Goal: Transaction & Acquisition: Subscribe to service/newsletter

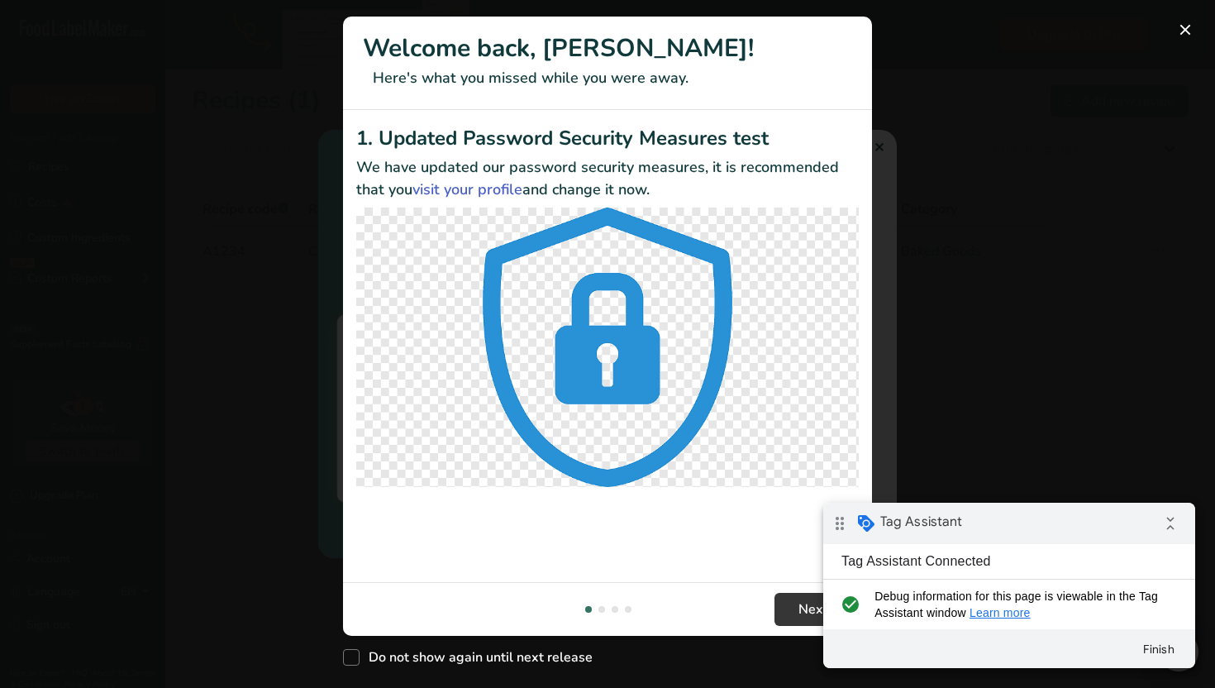
click at [1193, 41] on div "New Features" at bounding box center [607, 344] width 1215 height 688
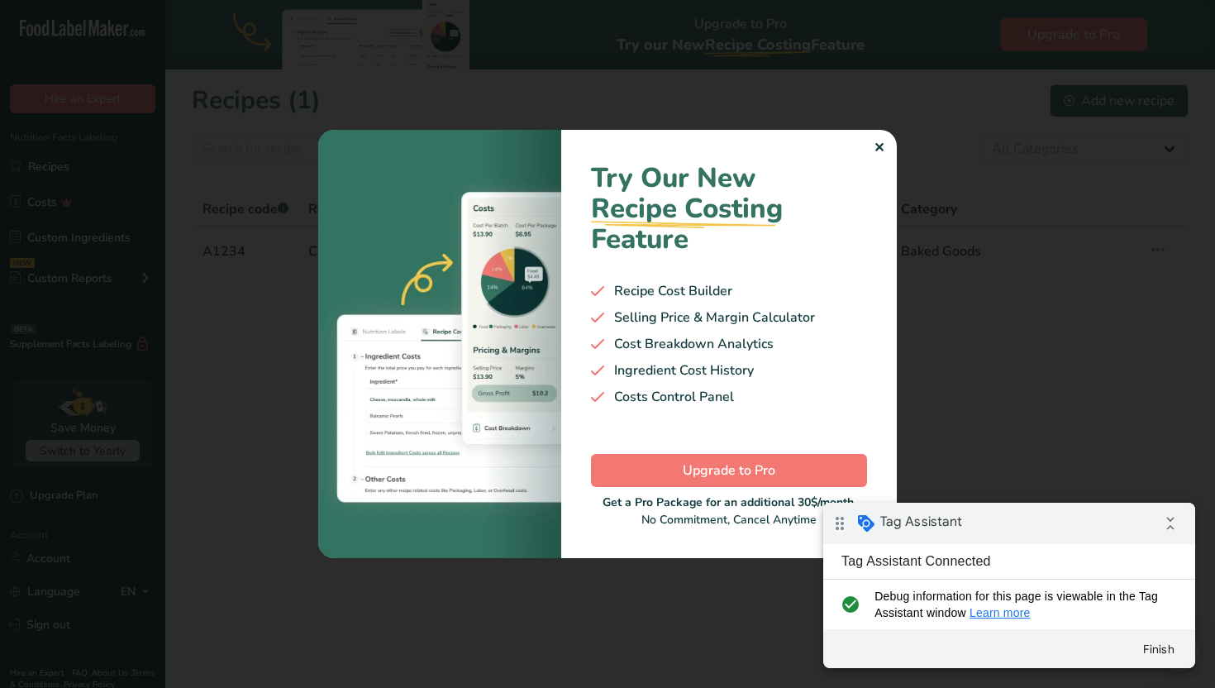
click at [884, 146] on div "✕" at bounding box center [879, 148] width 11 height 20
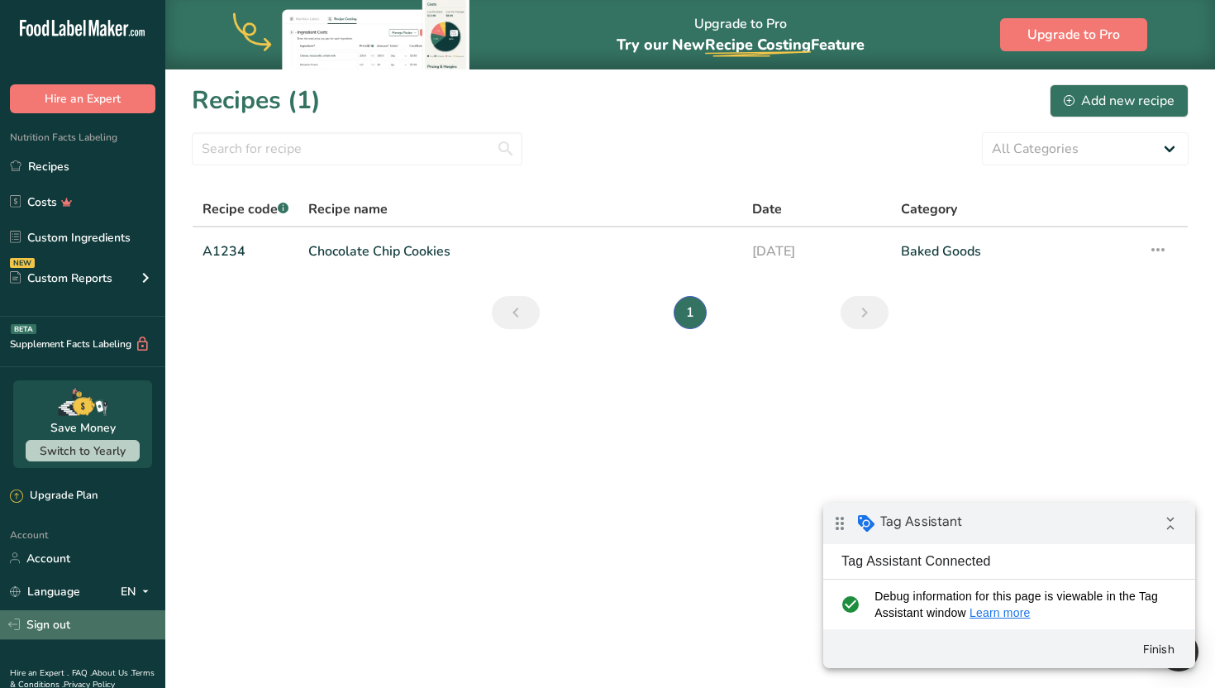
click at [68, 623] on link "Sign out" at bounding box center [82, 624] width 165 height 29
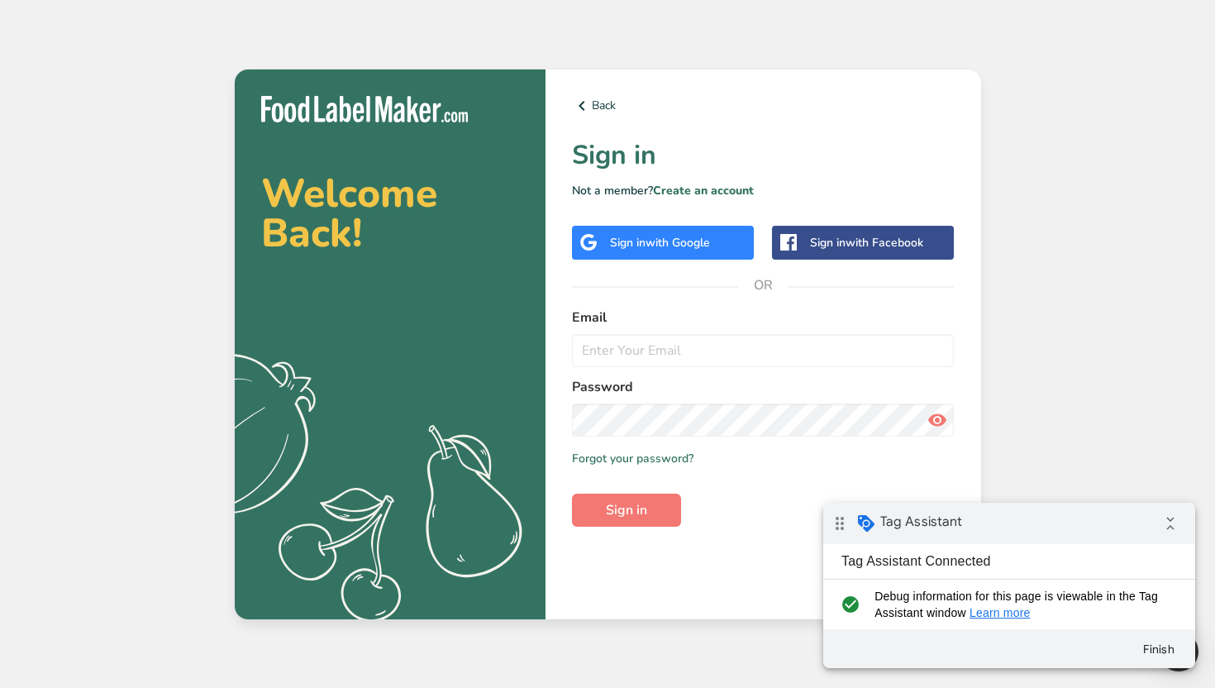
click at [733, 126] on div "Back Sign in Not a member? Create an account Sign in with Google Sign in with F…" at bounding box center [764, 344] width 436 height 550
click at [724, 185] on link "Create an account" at bounding box center [703, 191] width 101 height 16
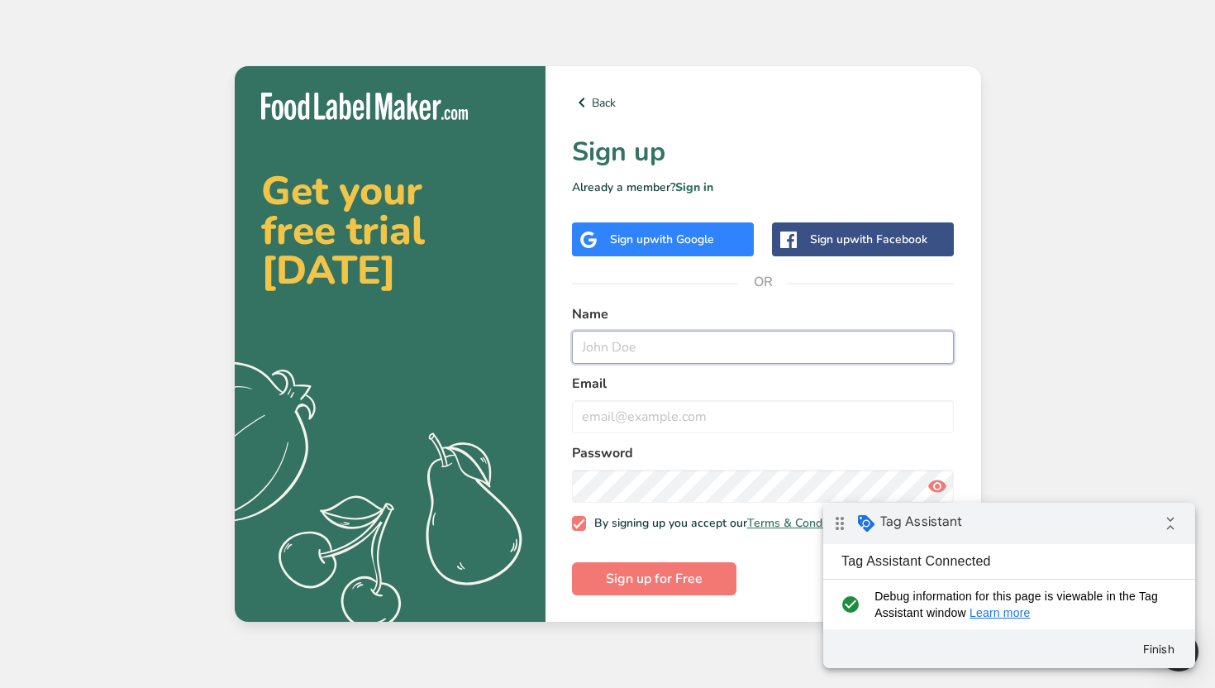
click at [625, 347] on input "text" at bounding box center [763, 347] width 383 height 33
type input "m"
type input "PedroTesting"
click at [635, 420] on input "email" at bounding box center [763, 416] width 383 height 33
paste input "PedroTesting"
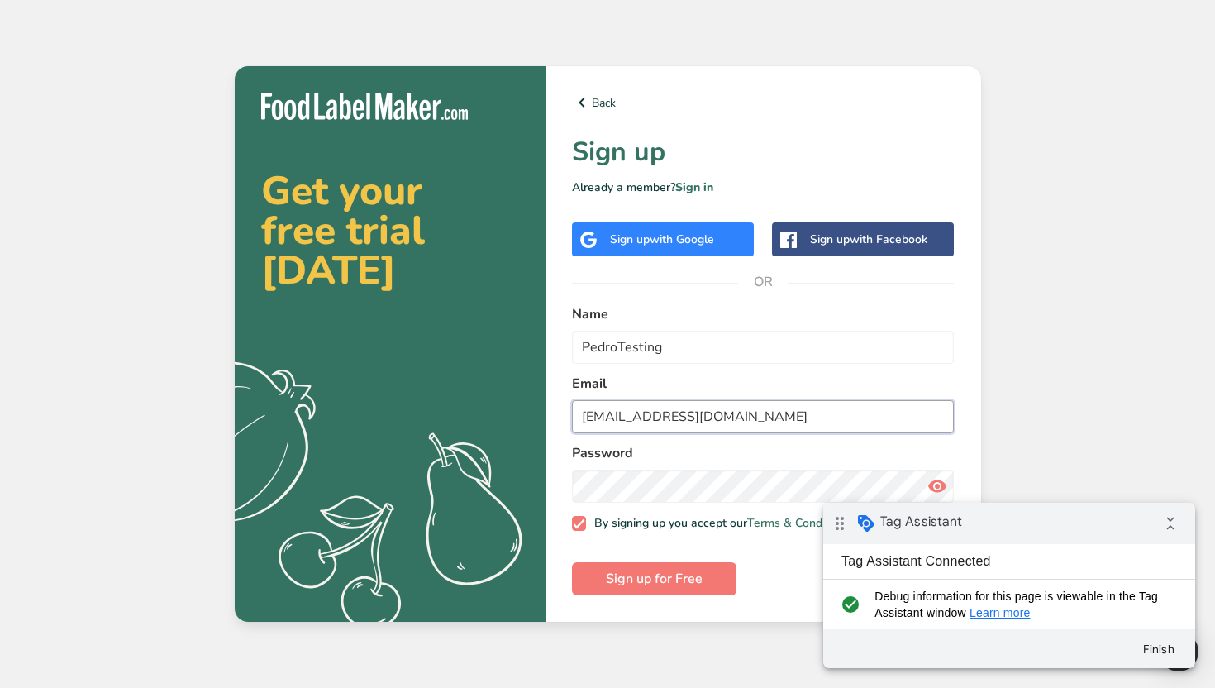
type input "PedroTesting@test.com"
click at [656, 584] on span "Sign up for Free" at bounding box center [654, 579] width 97 height 20
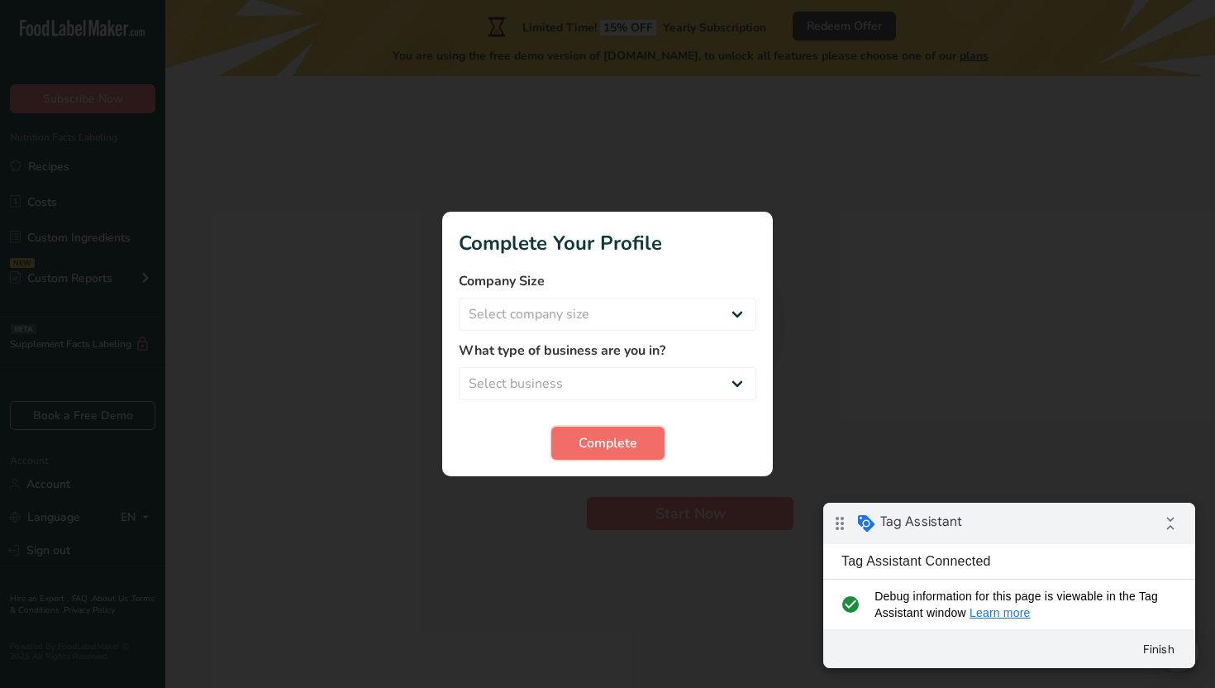
click at [618, 449] on span "Complete" at bounding box center [608, 443] width 59 height 20
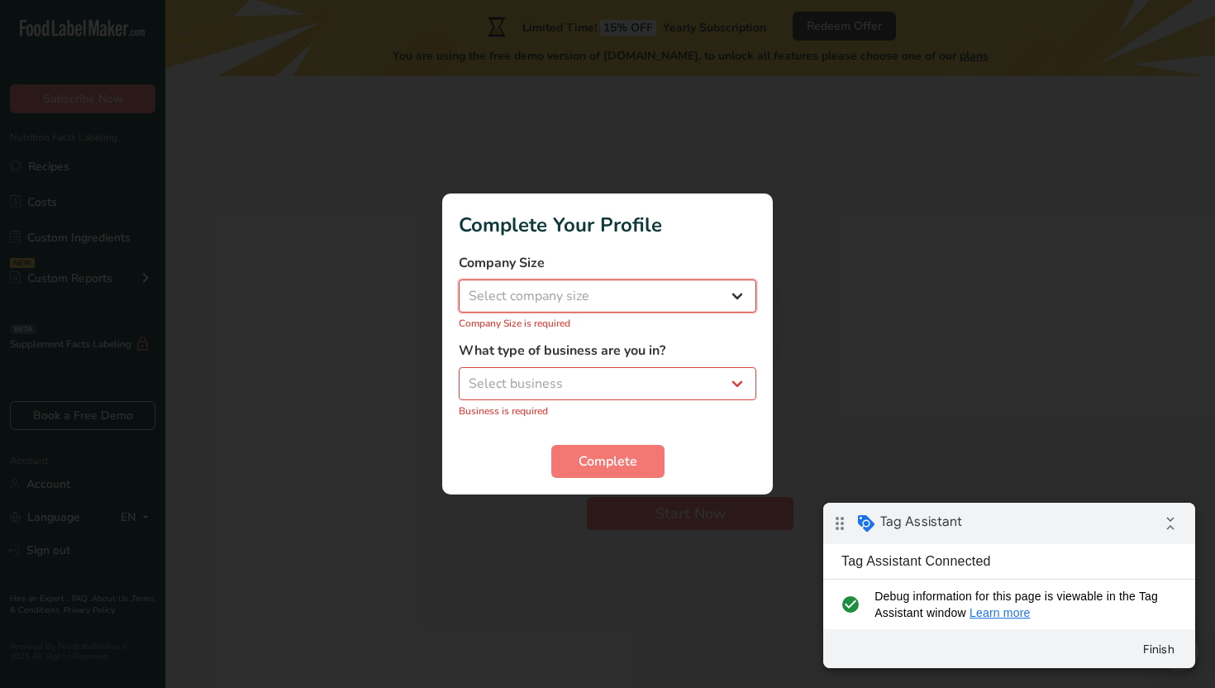
click at [640, 288] on select "Select company size Over 500 Employees test 1 1 Fewer than 10 Employees Fewer t…" at bounding box center [608, 295] width 298 height 33
select select "4"
click at [459, 289] on select "Select company size Over 500 Employees test 1 1 Fewer than 10 Employees Fewer t…" at bounding box center [608, 295] width 298 height 33
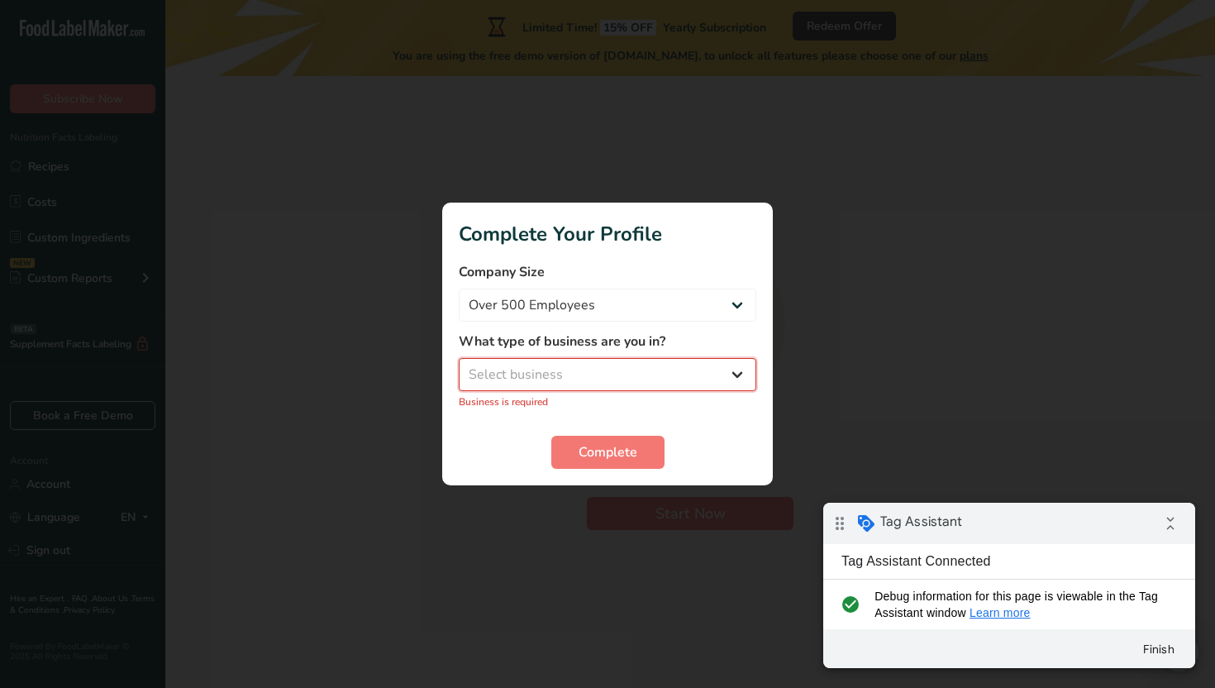
click at [616, 369] on select "Select business Packaged Food Manufacturer Restaurant & Cafe Bakery Meal Plans …" at bounding box center [608, 374] width 298 height 33
select select "3"
click at [459, 367] on select "Select business Packaged Food Manufacturer Restaurant & Cafe Bakery Meal Plans …" at bounding box center [608, 374] width 298 height 33
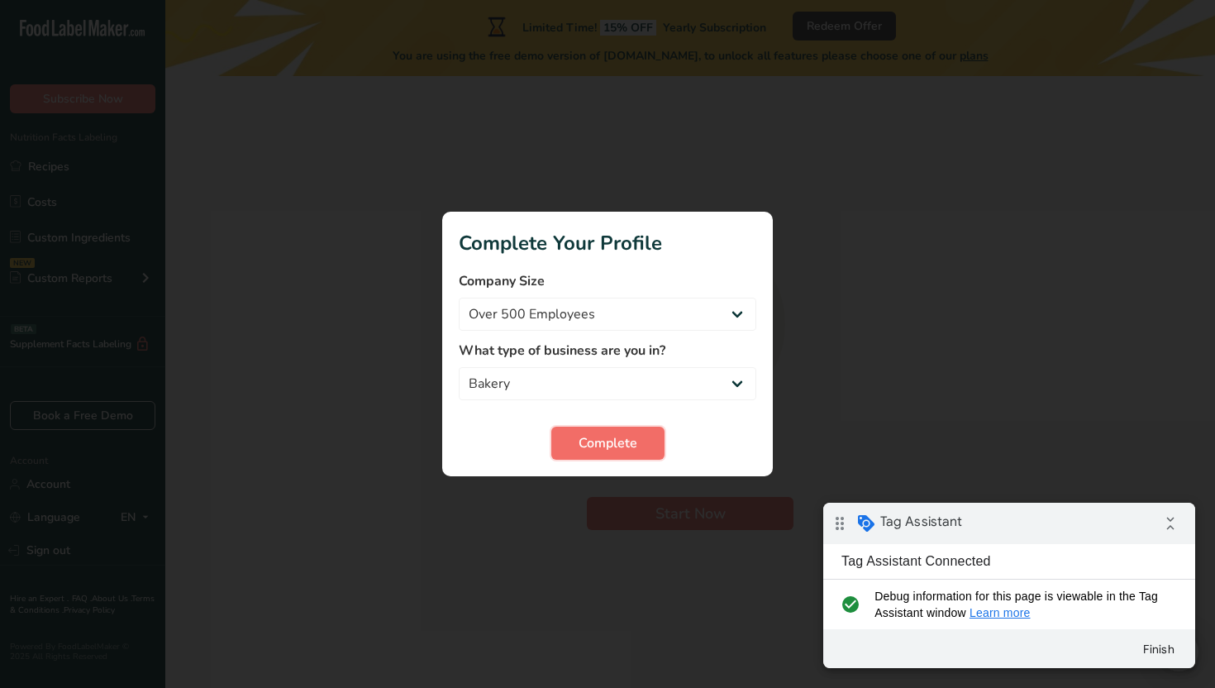
click at [620, 455] on button "Complete" at bounding box center [607, 443] width 113 height 33
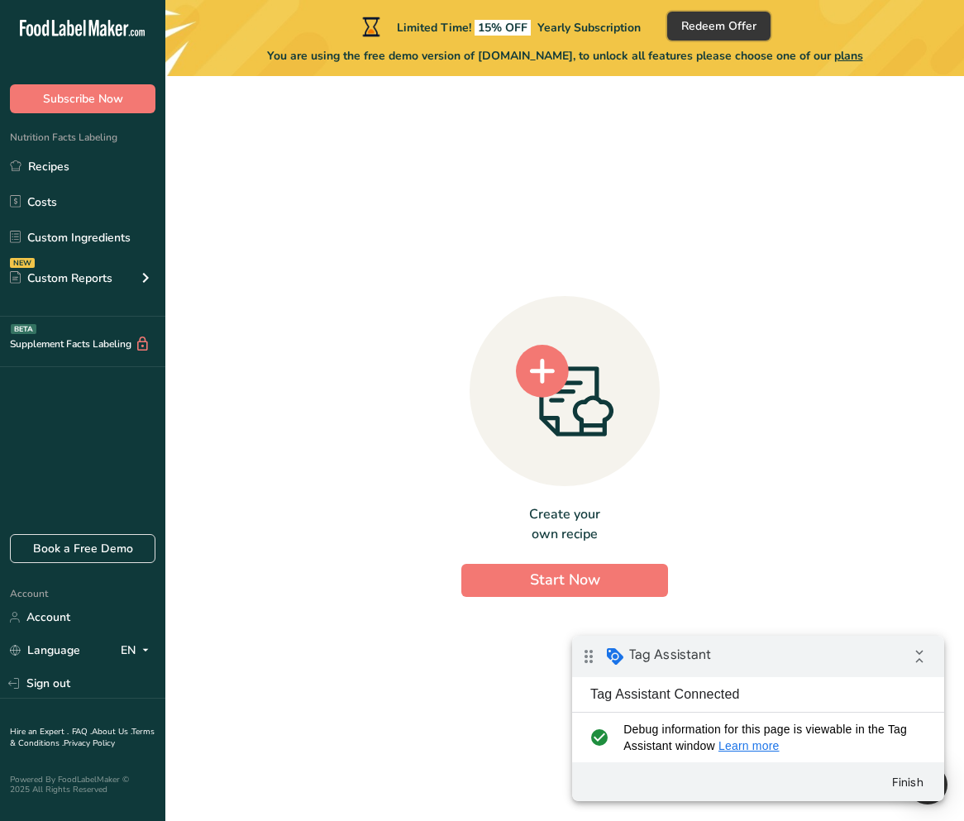
click at [716, 28] on span "Redeem Offer" at bounding box center [718, 25] width 75 height 17
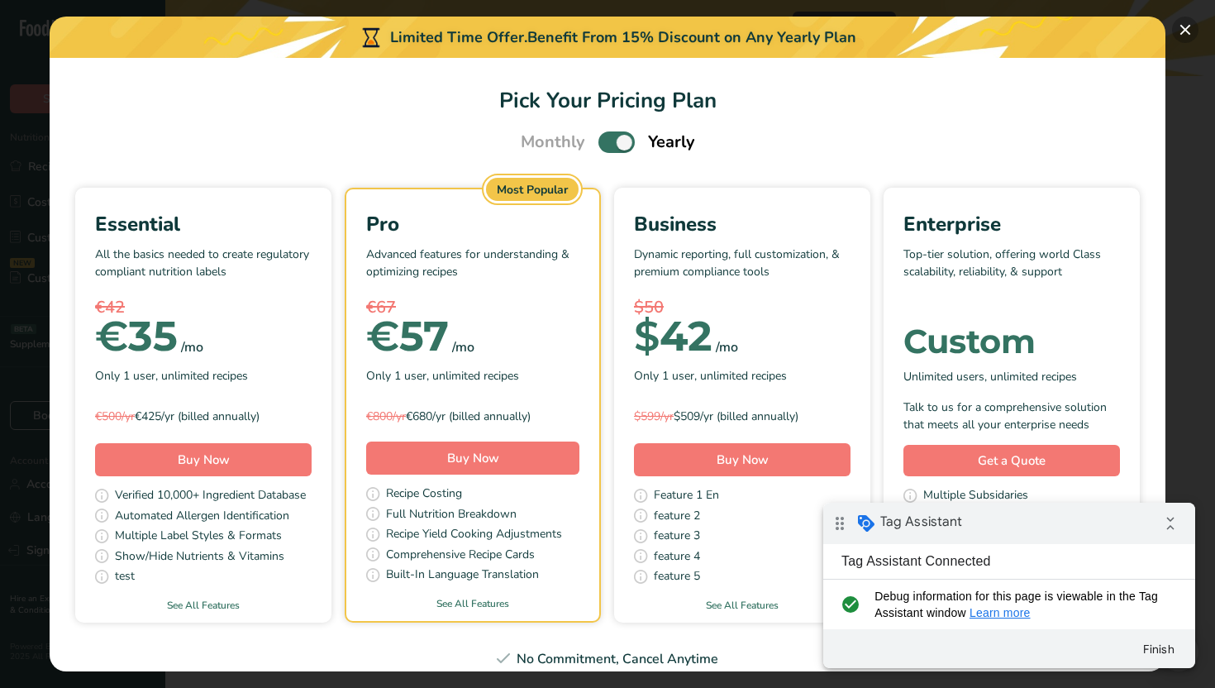
click at [1185, 29] on button "Pick Your Pricing Plan Modal" at bounding box center [1185, 30] width 26 height 26
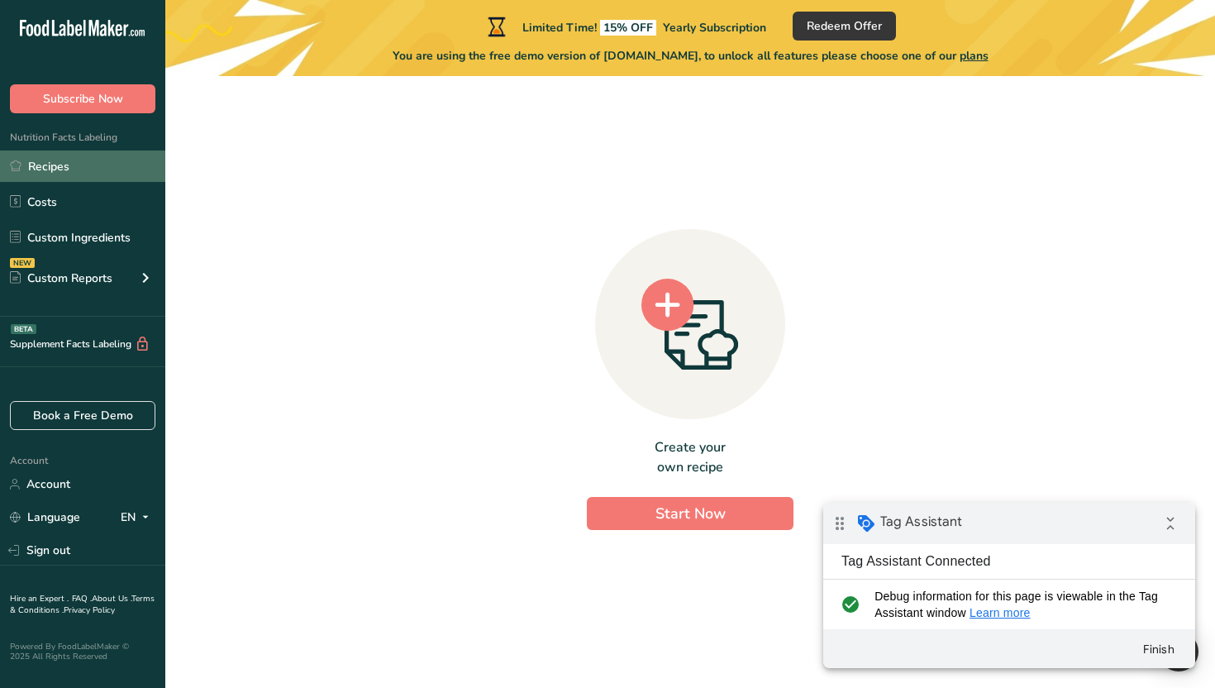
click at [93, 160] on link "Recipes" at bounding box center [82, 165] width 165 height 31
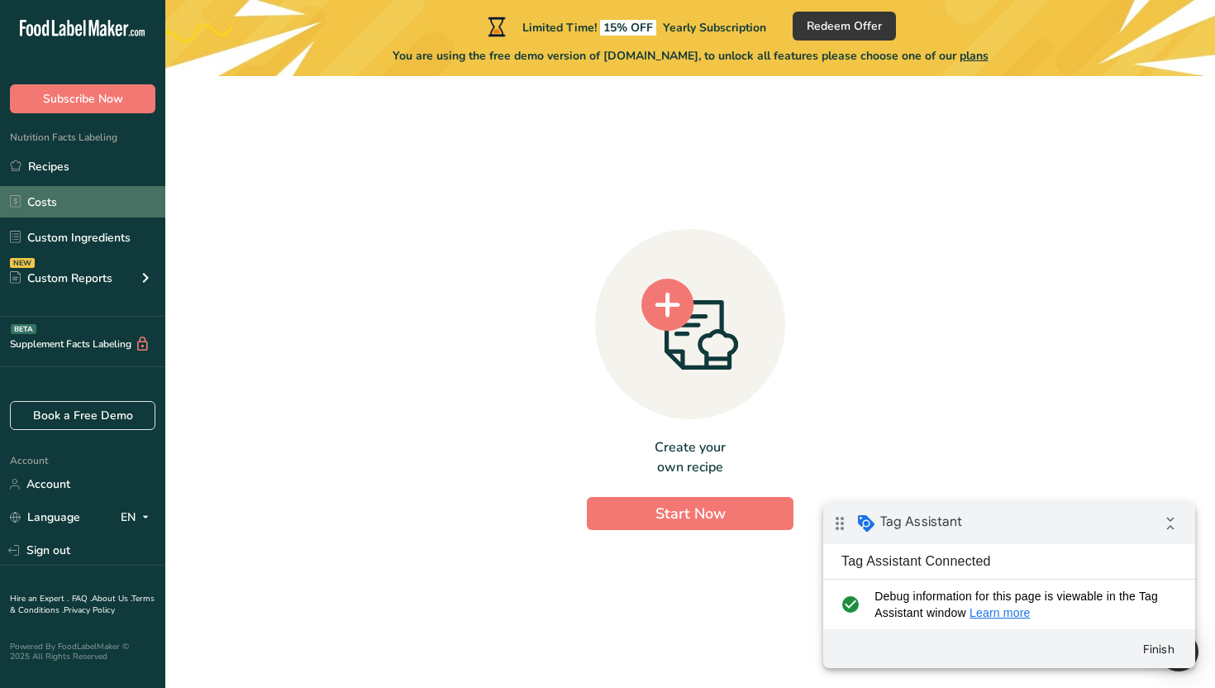
click at [94, 210] on link "Costs" at bounding box center [82, 201] width 165 height 31
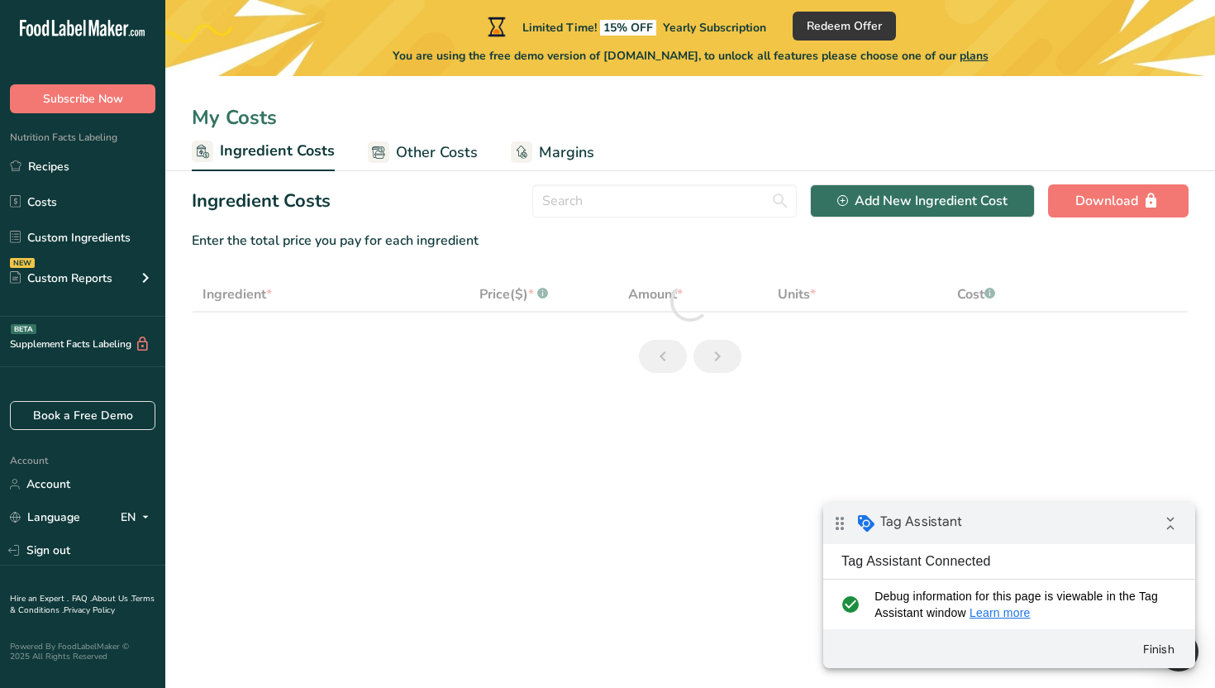
select select "1"
select select "17"
select select "1"
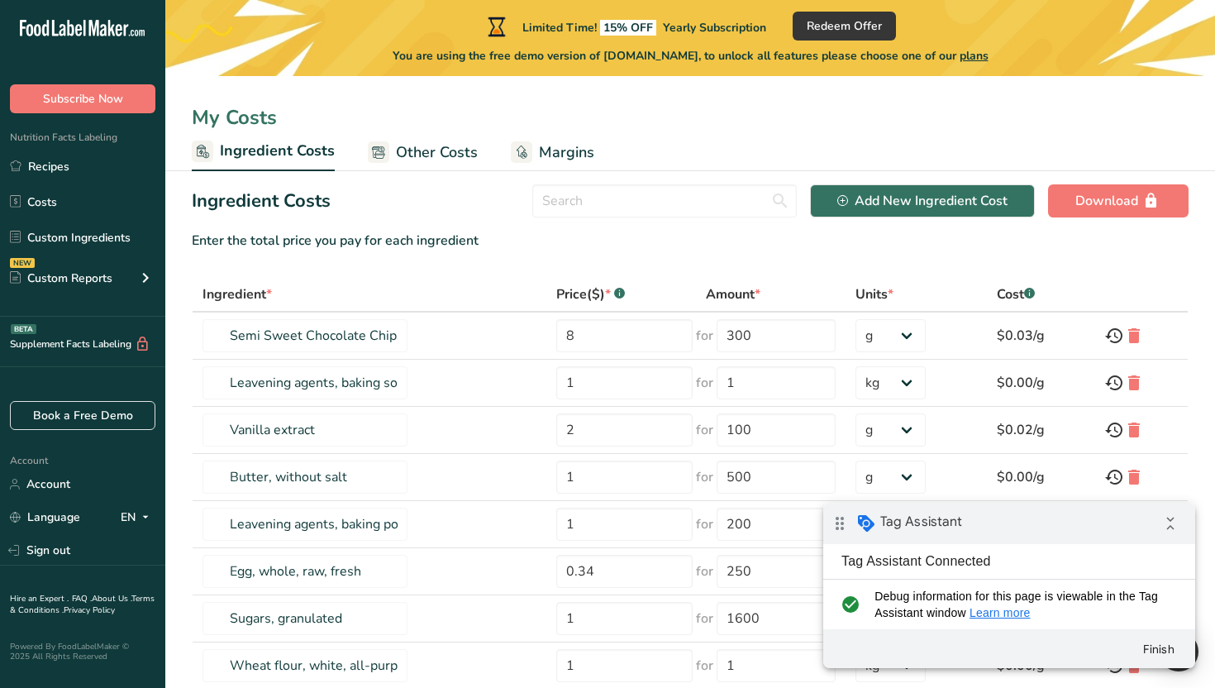
click at [981, 59] on span "plans" at bounding box center [974, 56] width 29 height 16
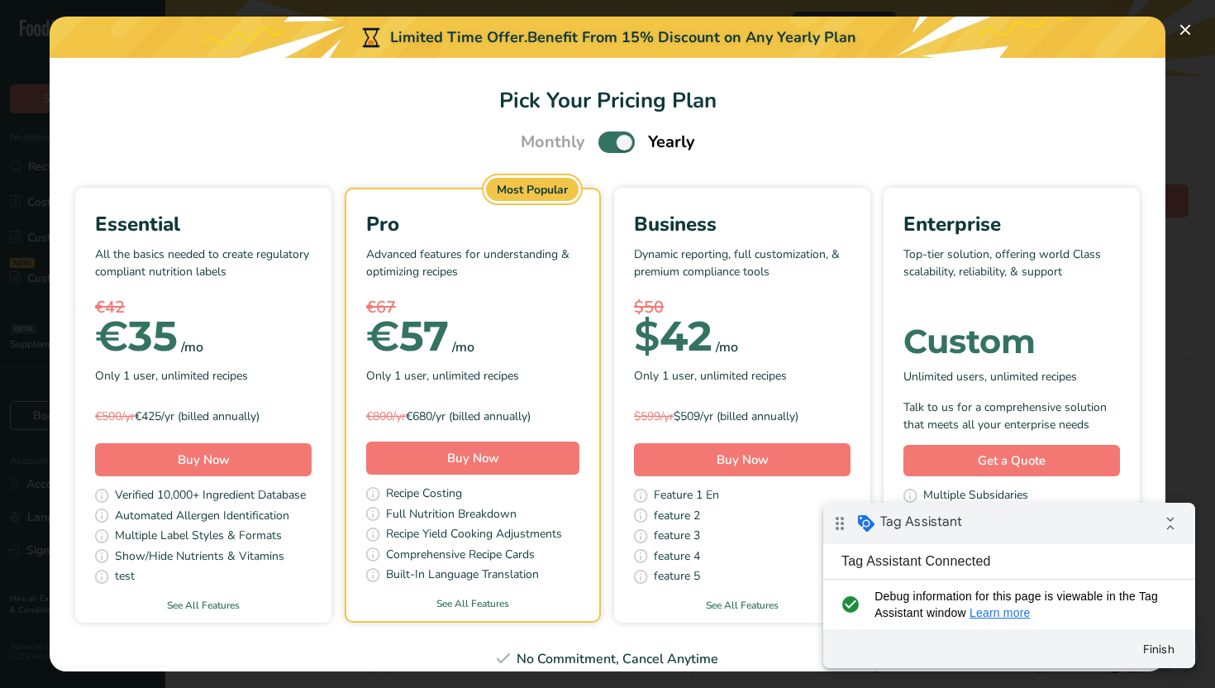
click at [618, 144] on span "Pick Your Pricing Plan Modal" at bounding box center [617, 141] width 36 height 21
click at [609, 144] on input "Pick Your Pricing Plan Modal" at bounding box center [604, 142] width 11 height 11
checkbox input "false"
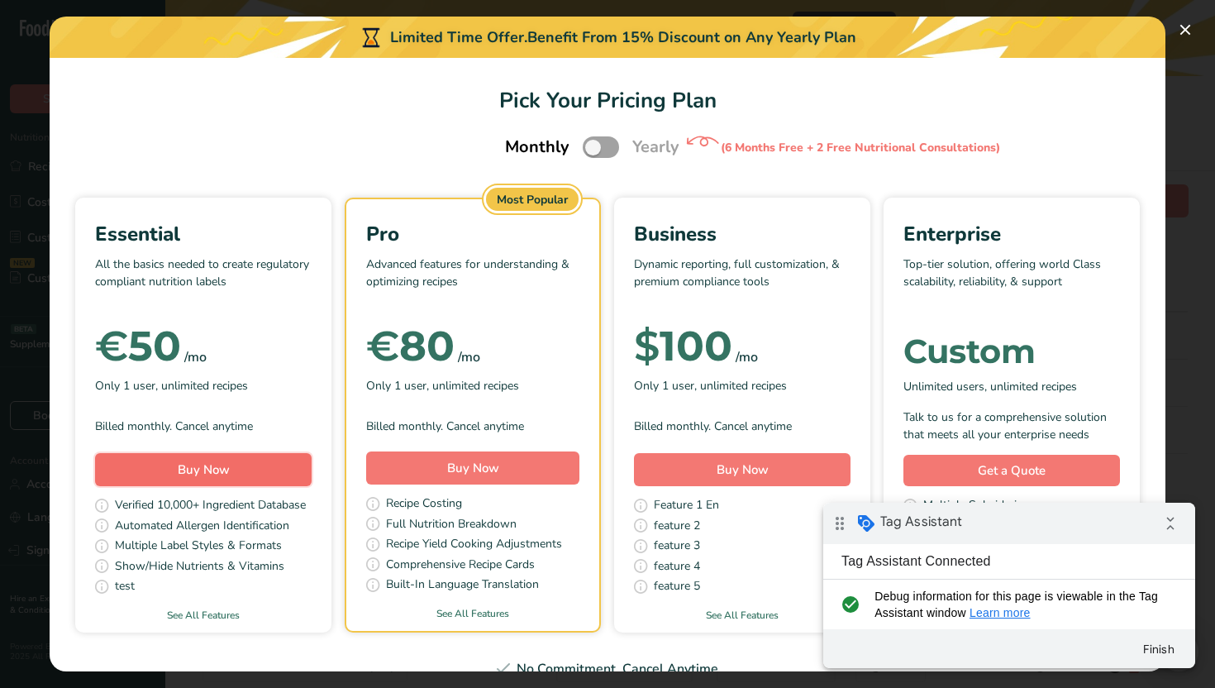
click at [219, 463] on span "Buy Now" at bounding box center [204, 469] width 52 height 17
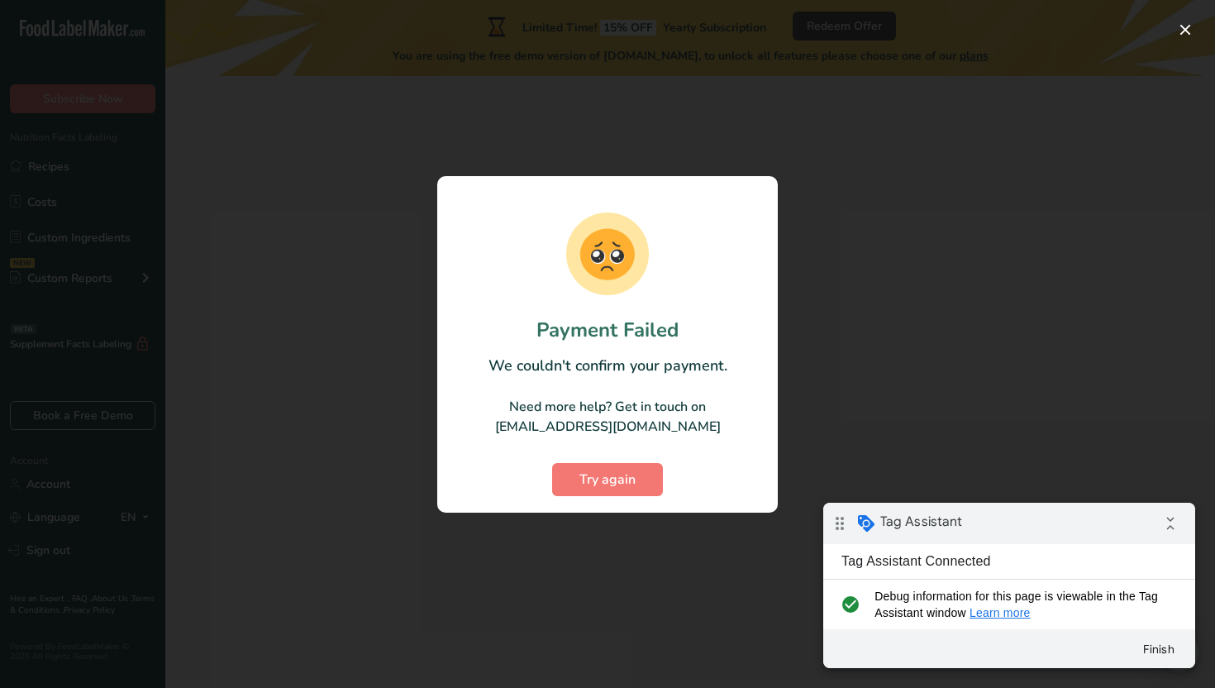
click at [857, 287] on div at bounding box center [607, 344] width 1215 height 688
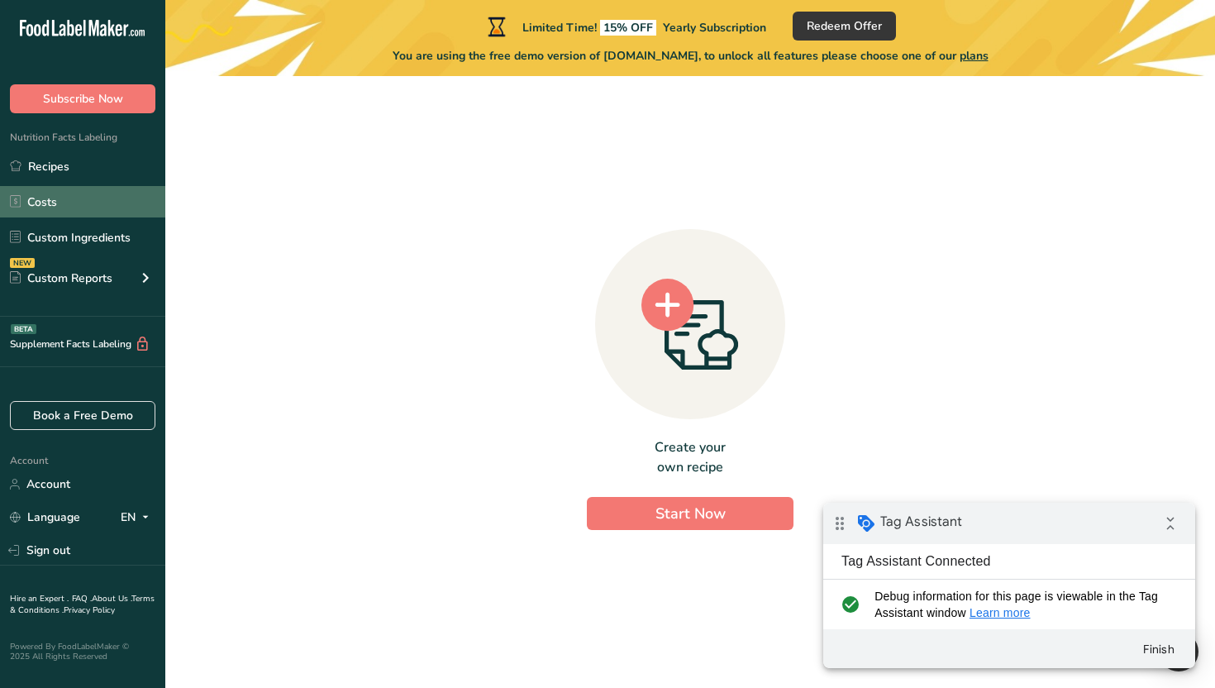
click at [76, 206] on link "Costs" at bounding box center [82, 201] width 165 height 31
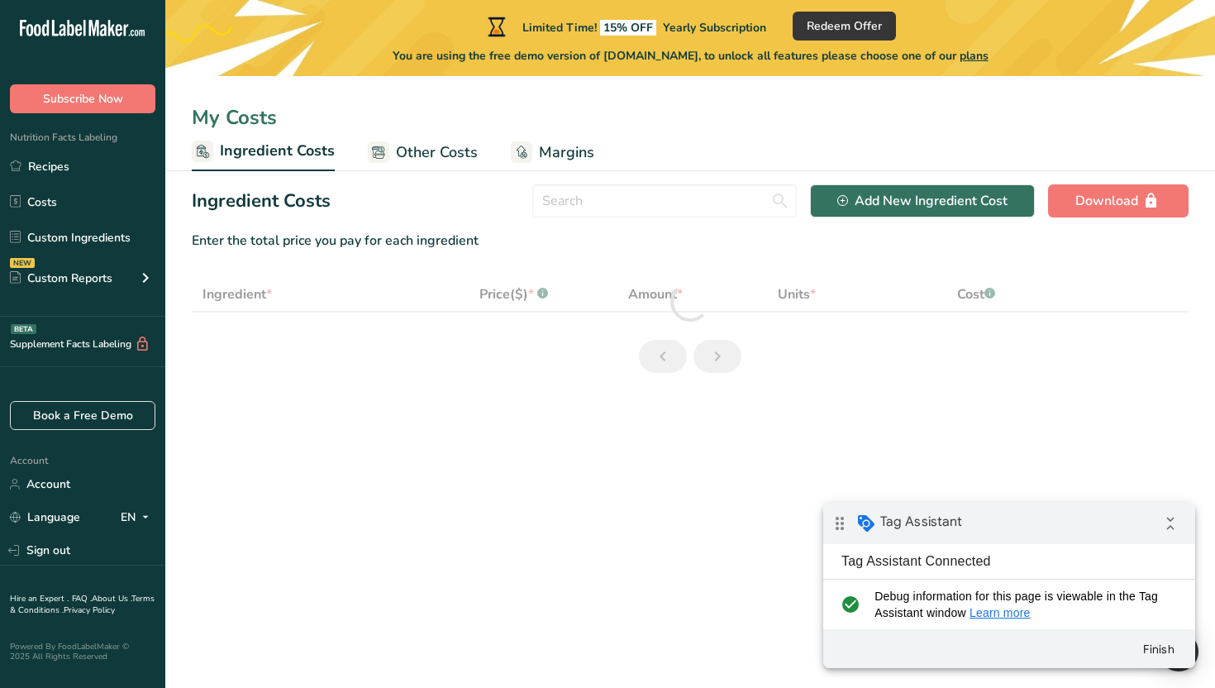
select select "1"
select select "17"
select select "1"
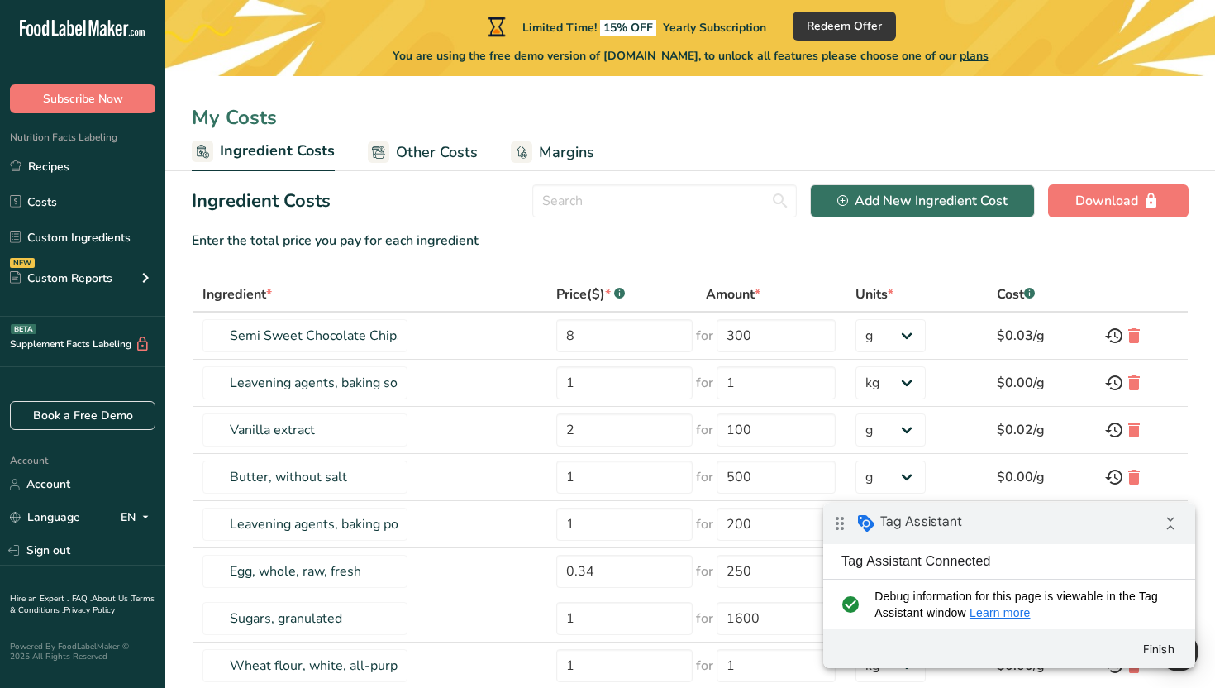
click at [461, 139] on link "Other Costs" at bounding box center [423, 152] width 110 height 37
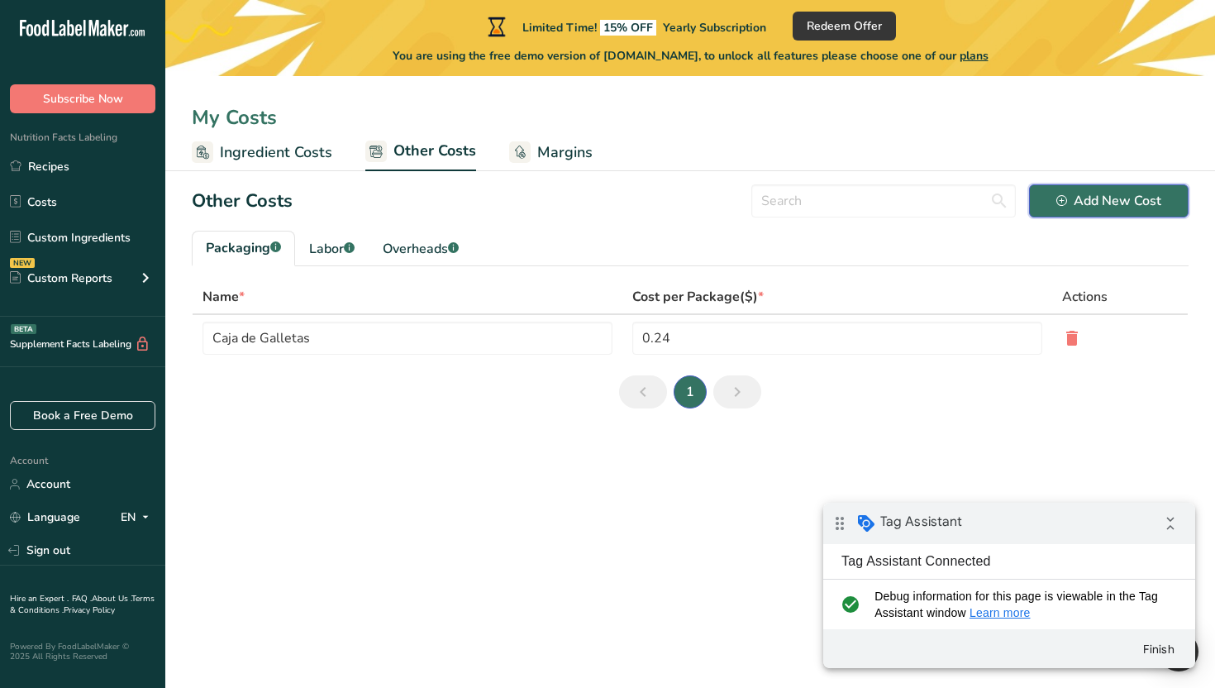
click at [1120, 200] on div "Add New Cost" at bounding box center [1109, 201] width 105 height 20
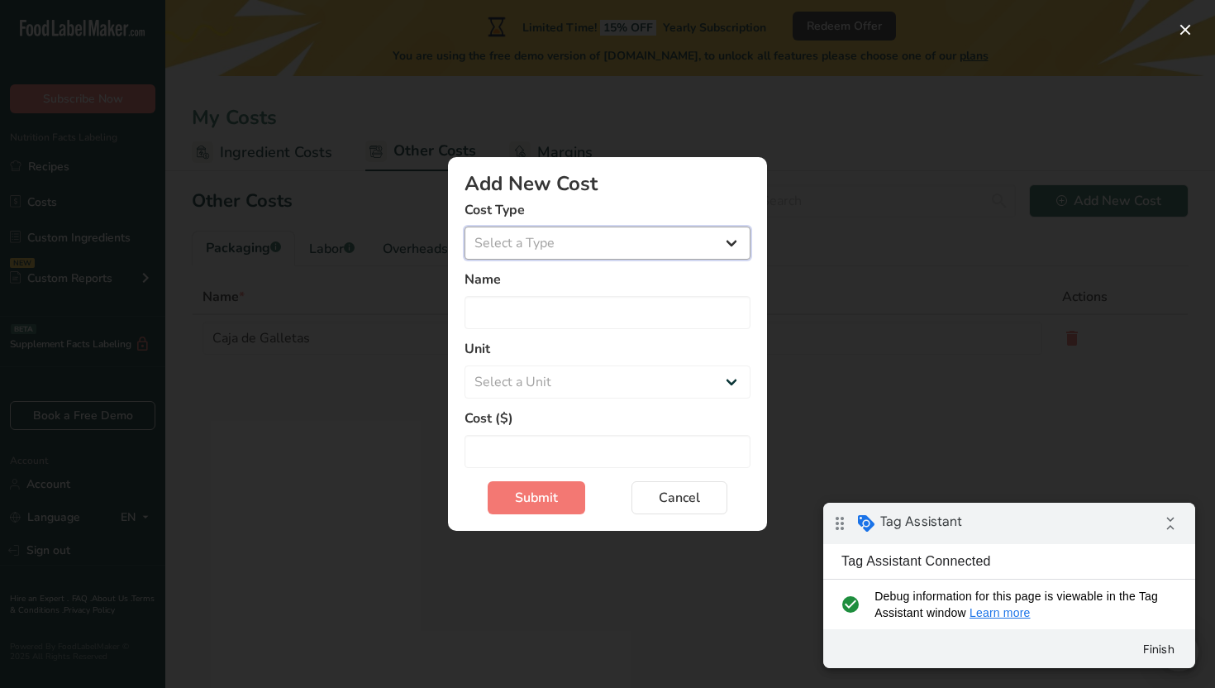
click at [665, 254] on select "Select a Type Packaging Labor Overheads" at bounding box center [608, 243] width 286 height 33
select select "3"
click at [465, 227] on select "Select a Type Packaging Labor Overheads" at bounding box center [608, 243] width 286 height 33
click at [570, 320] on input "Add New Cost Modal" at bounding box center [608, 312] width 286 height 33
type input "adasda"
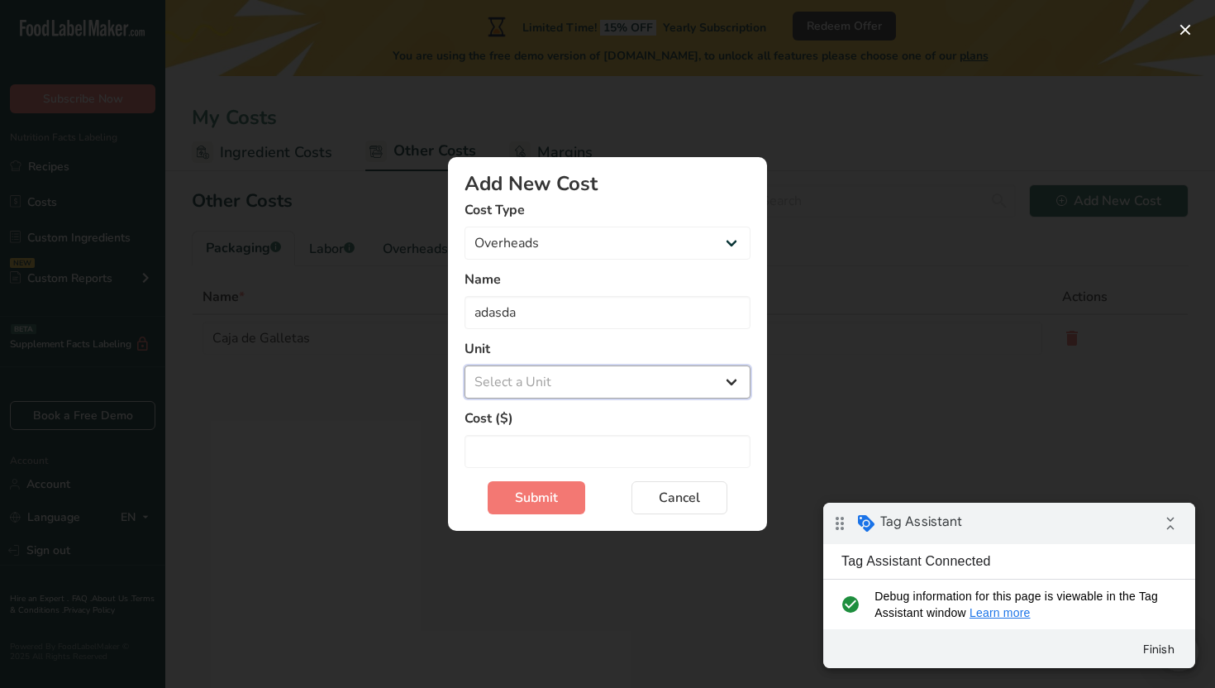
click at [557, 380] on select "Select a Unit Day Hour Flat Fee" at bounding box center [608, 381] width 286 height 33
select select "-1"
click at [465, 365] on select "Select a Unit Day Hour Flat Fee" at bounding box center [608, 381] width 286 height 33
click at [532, 445] on input "Add New Cost Modal" at bounding box center [608, 451] width 286 height 33
type input "12"
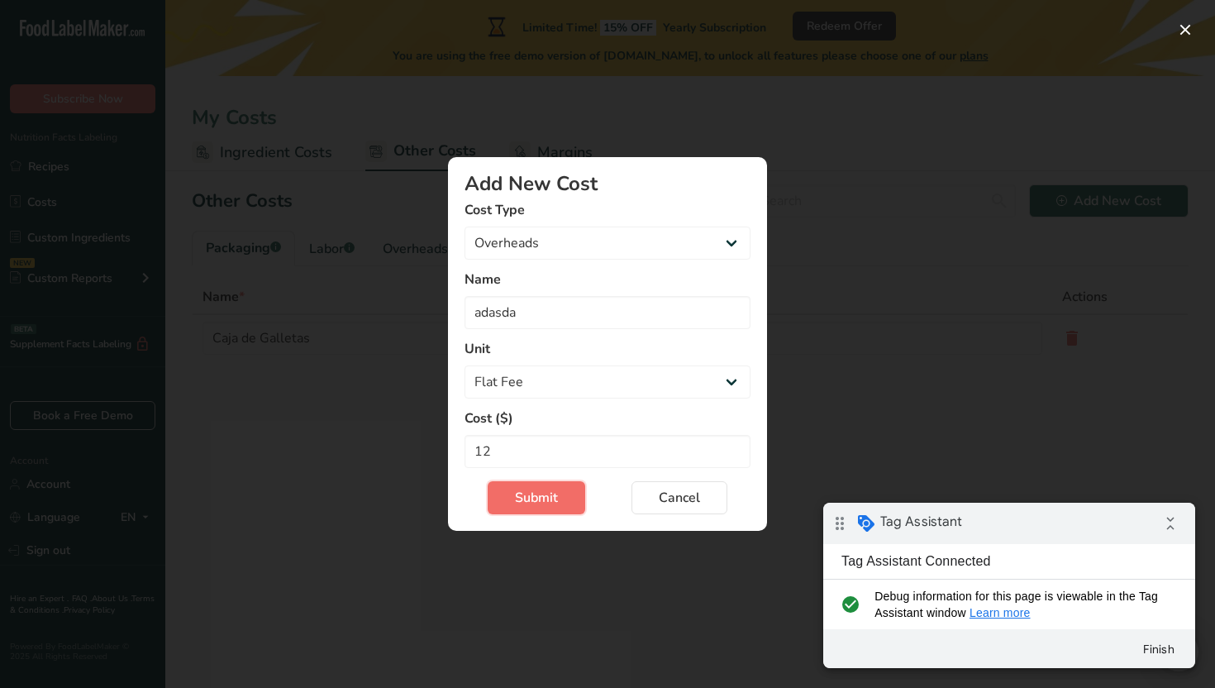
click at [538, 501] on span "Submit" at bounding box center [536, 498] width 43 height 20
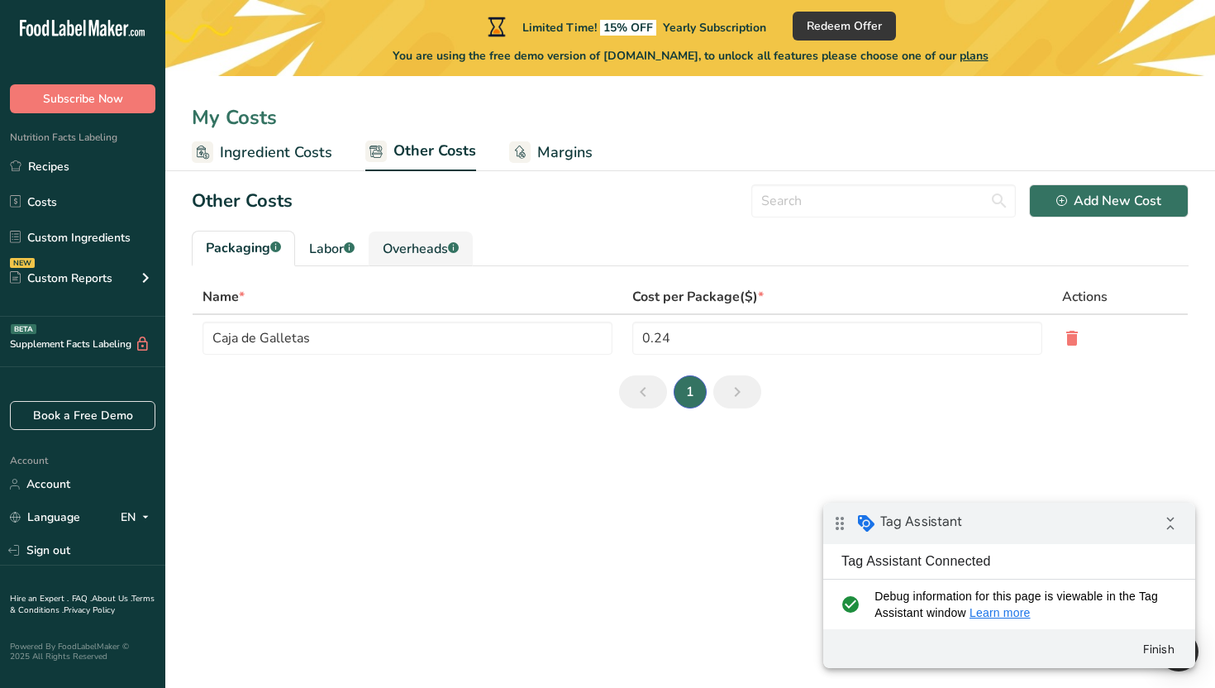
click at [418, 247] on div "Overheads .a-a{fill:#347362;}.b-a{fill:#fff;}" at bounding box center [421, 249] width 76 height 20
type input "adasda"
type input "12"
select select "-1"
select select "1"
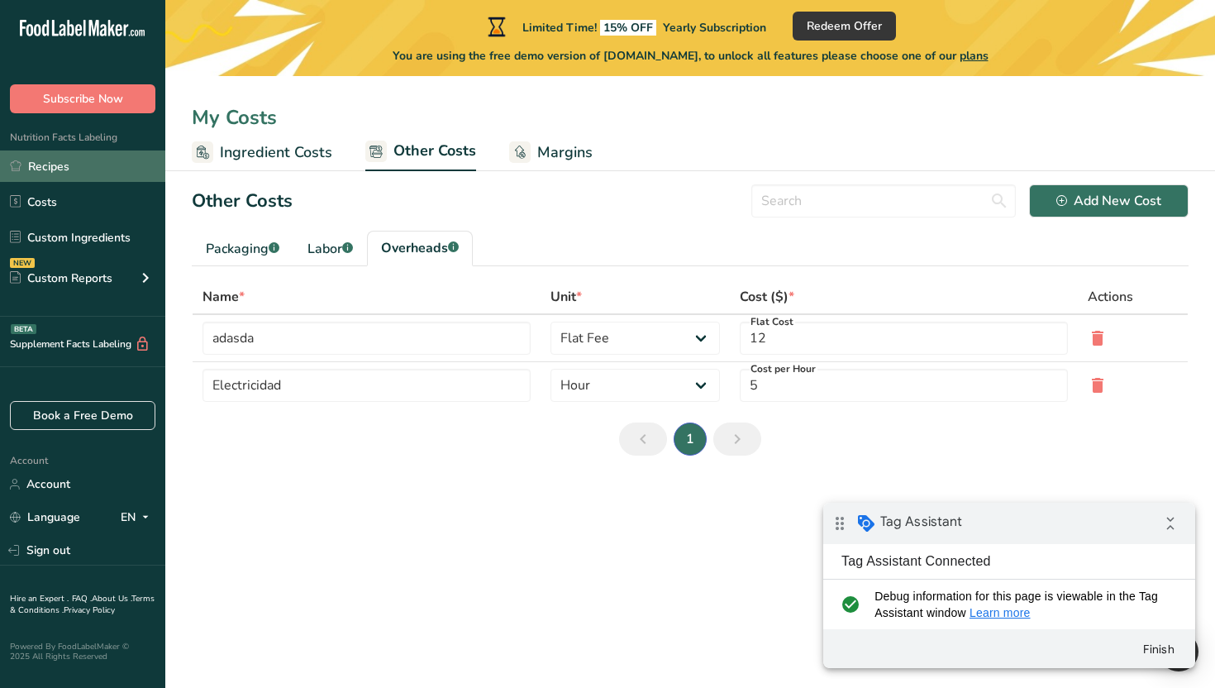
click at [88, 165] on link "Recipes" at bounding box center [82, 165] width 165 height 31
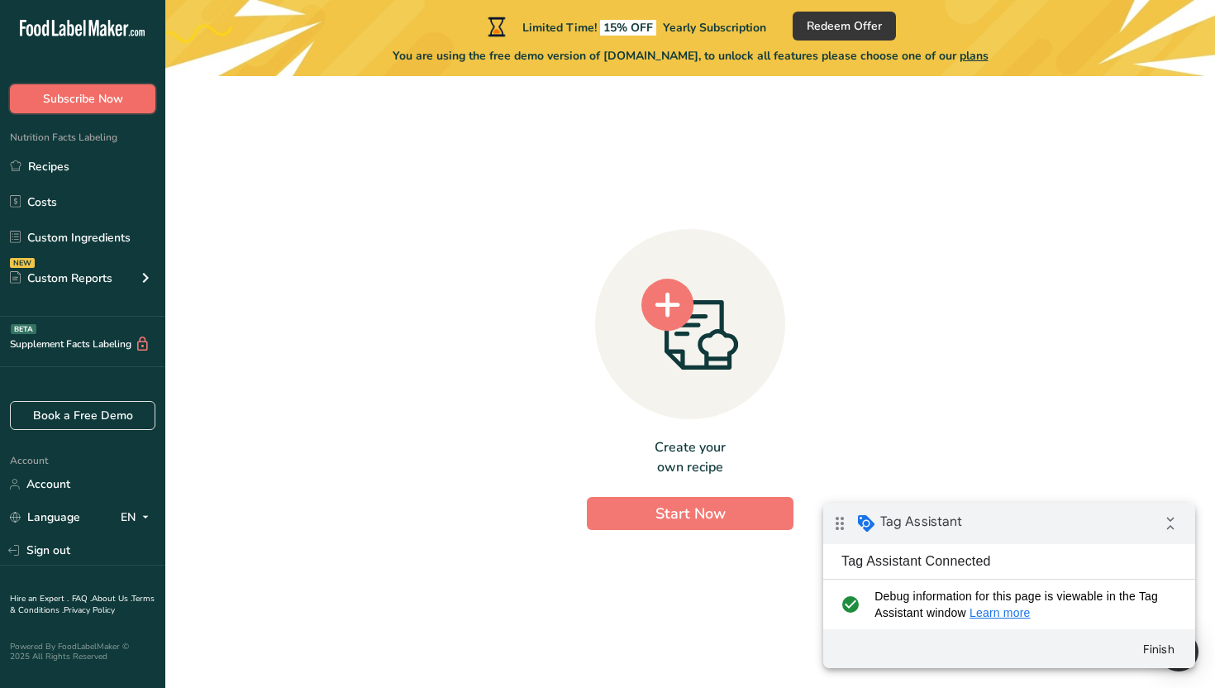
click at [132, 102] on button "Subscribe Now" at bounding box center [83, 98] width 146 height 29
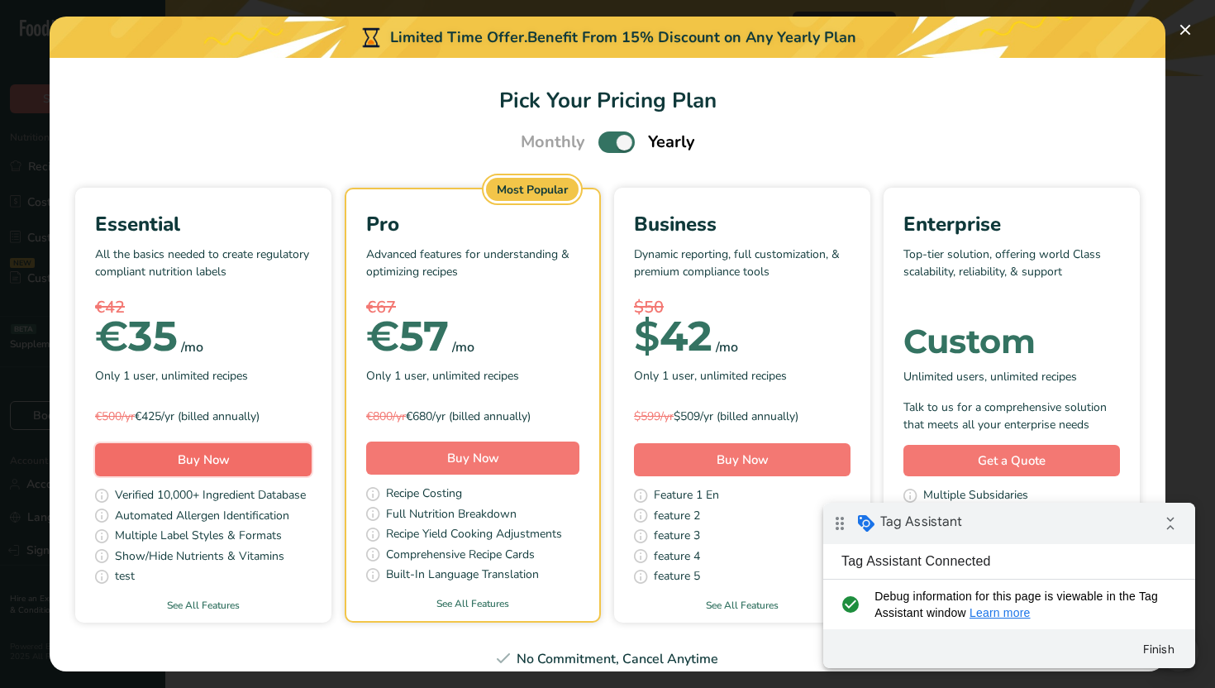
click at [217, 463] on span "Buy Now" at bounding box center [204, 459] width 52 height 17
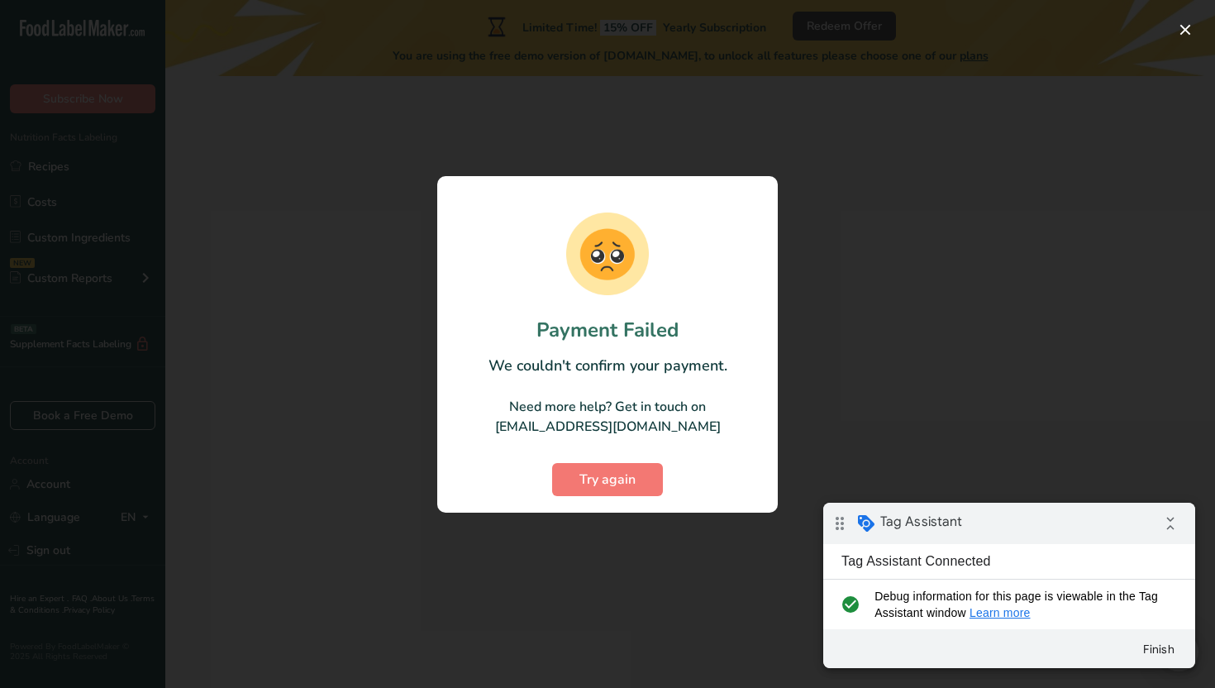
click at [912, 219] on div at bounding box center [607, 344] width 1215 height 688
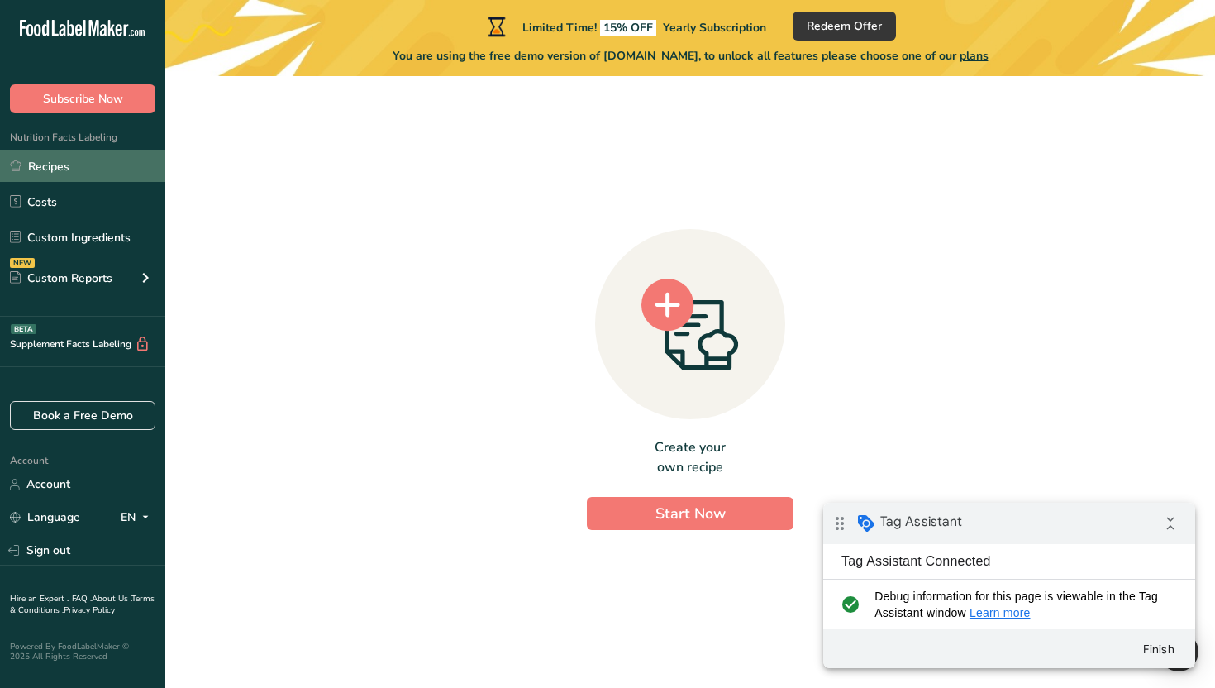
click at [94, 169] on link "Recipes" at bounding box center [82, 165] width 165 height 31
click at [54, 156] on link "Recipes" at bounding box center [82, 165] width 165 height 31
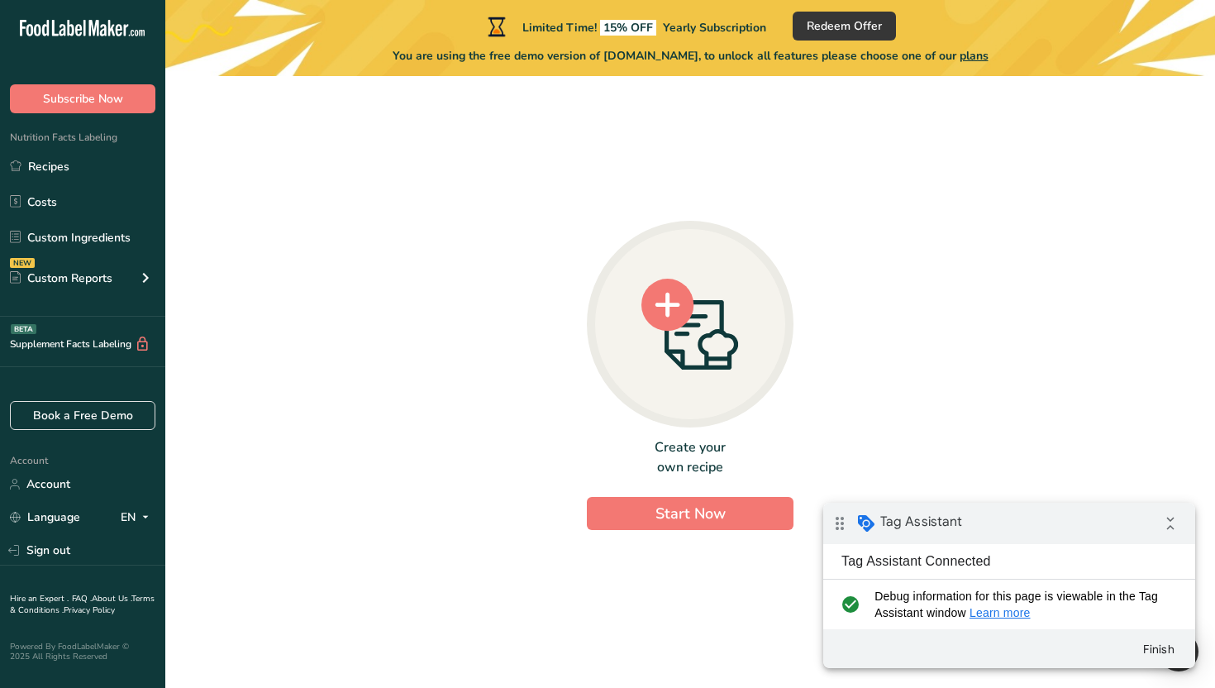
click at [711, 373] on div at bounding box center [690, 324] width 207 height 207
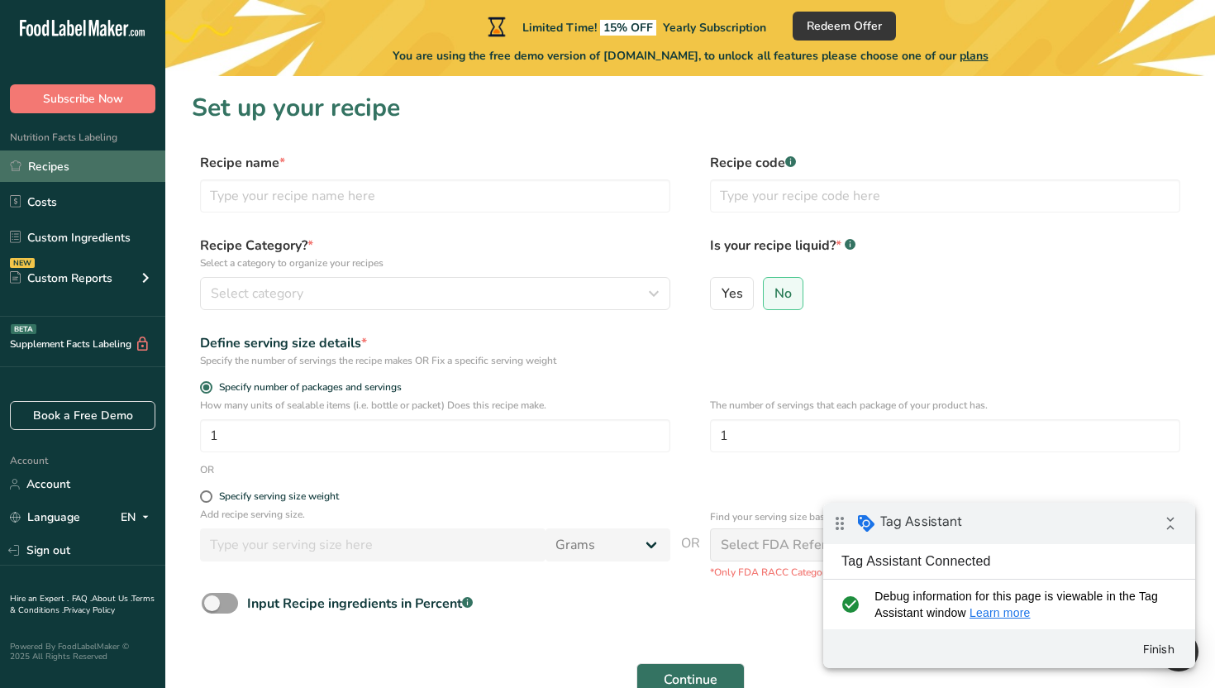
click at [90, 165] on link "Recipes" at bounding box center [82, 165] width 165 height 31
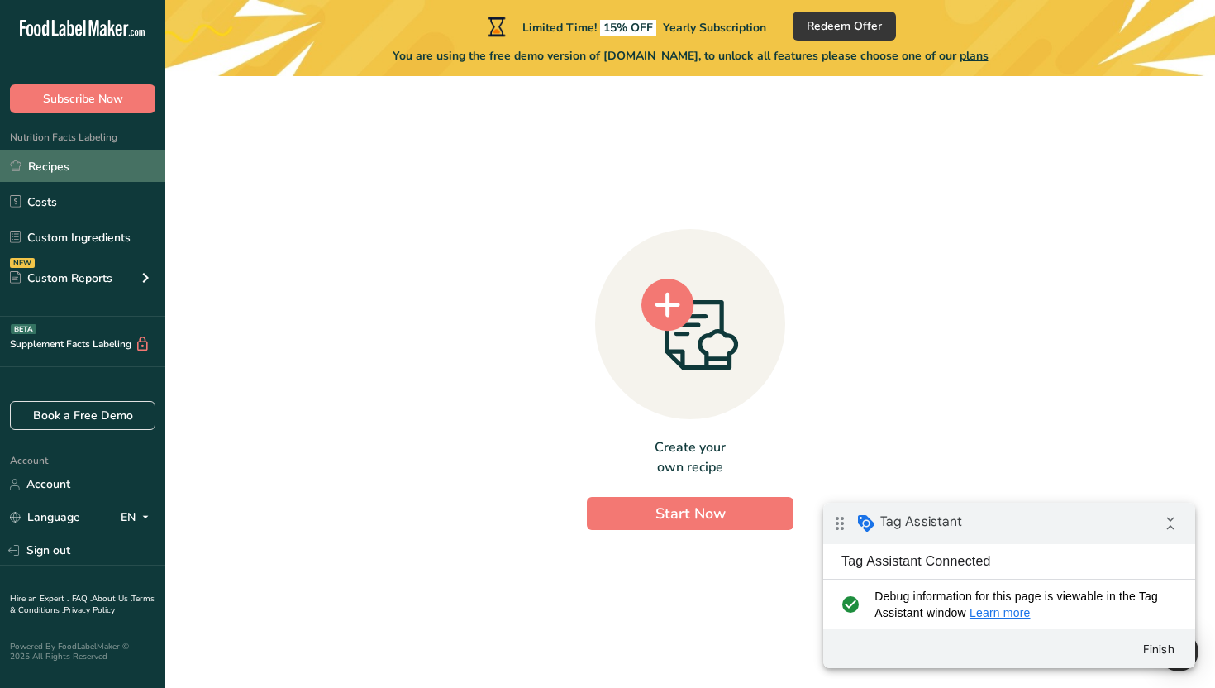
click at [90, 165] on link "Recipes" at bounding box center [82, 165] width 165 height 31
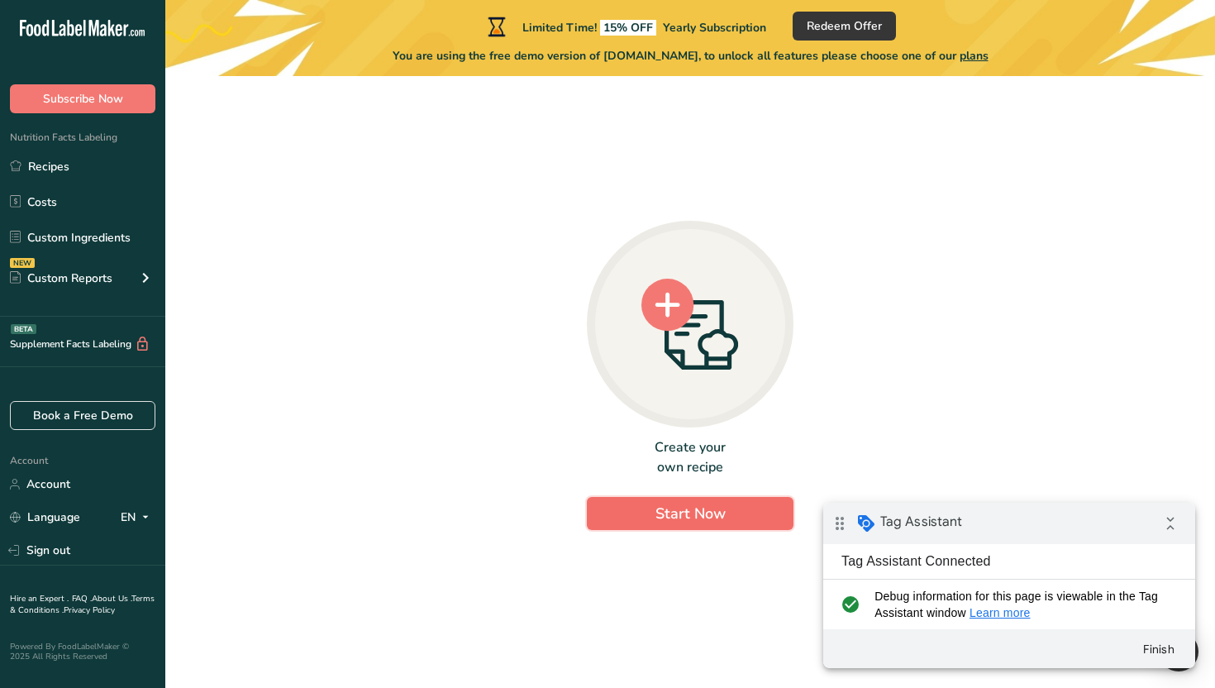
click at [737, 516] on button "Start Now" at bounding box center [690, 513] width 207 height 33
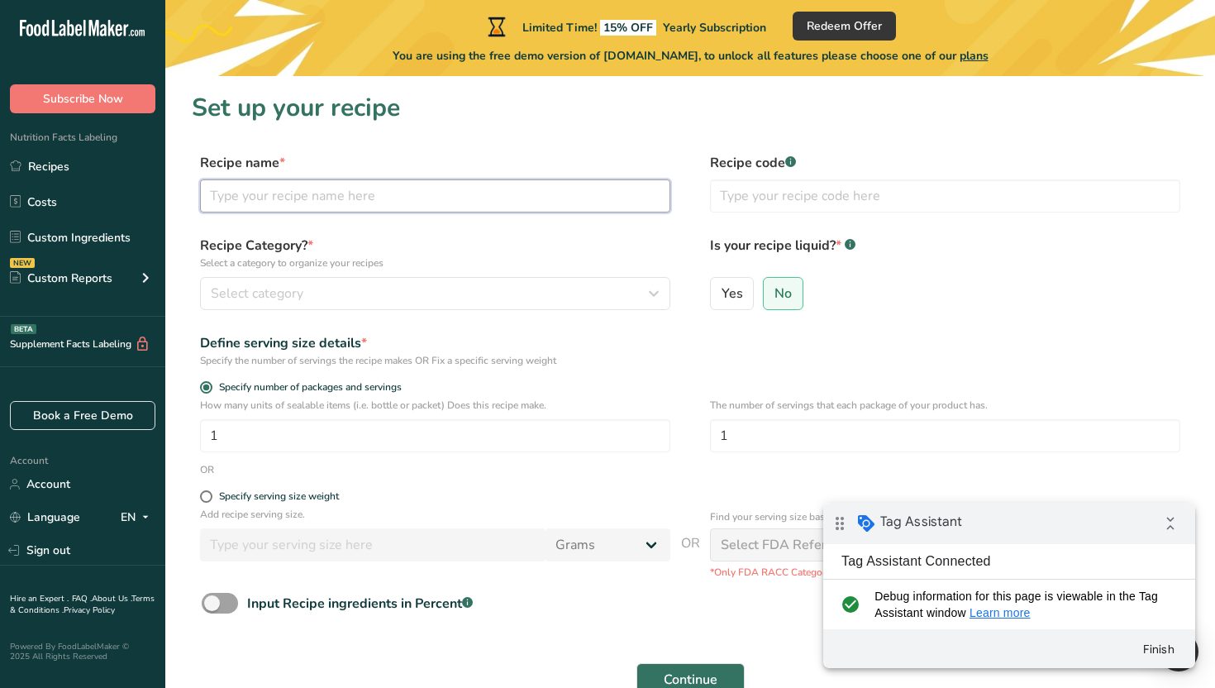
click at [507, 204] on input "text" at bounding box center [435, 195] width 470 height 33
type input "test"
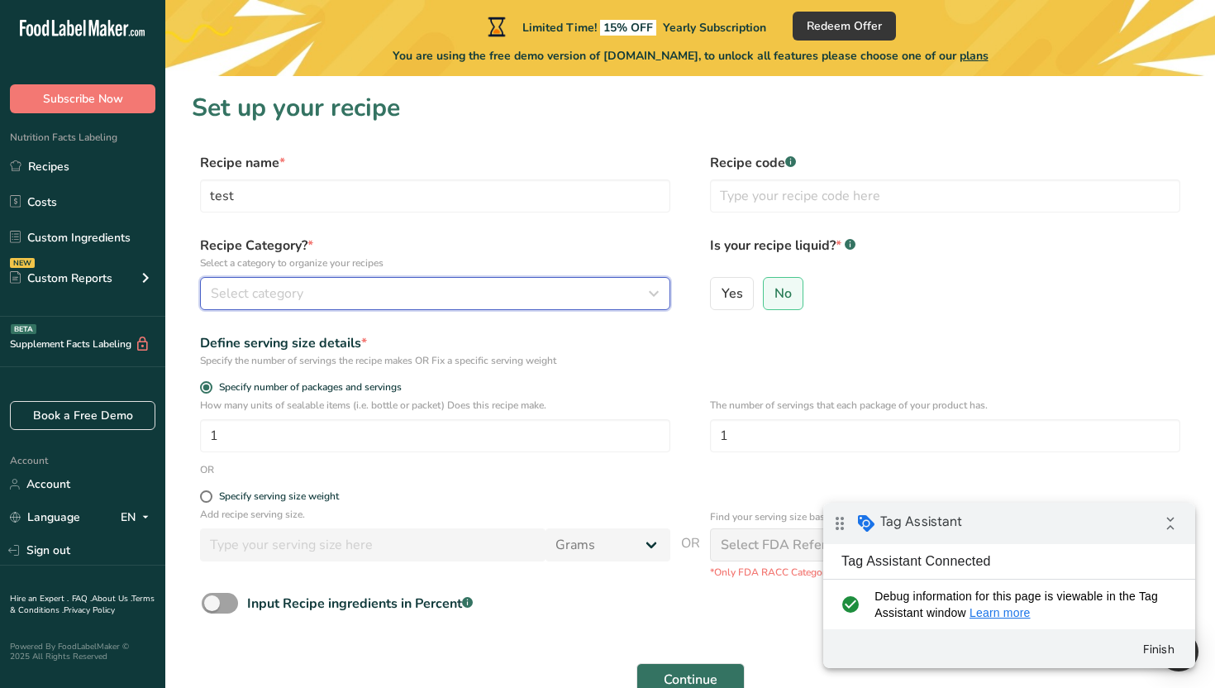
click at [449, 289] on div "Select category" at bounding box center [430, 294] width 439 height 20
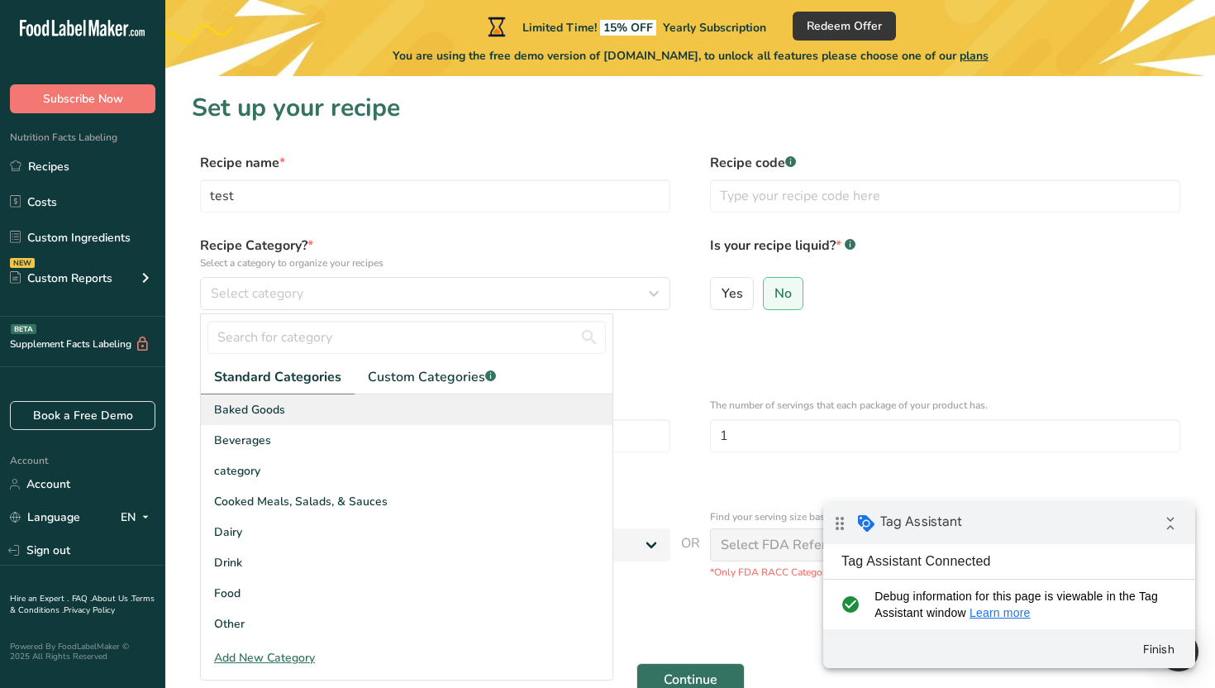
click at [391, 422] on div "Baked Goods" at bounding box center [407, 409] width 412 height 31
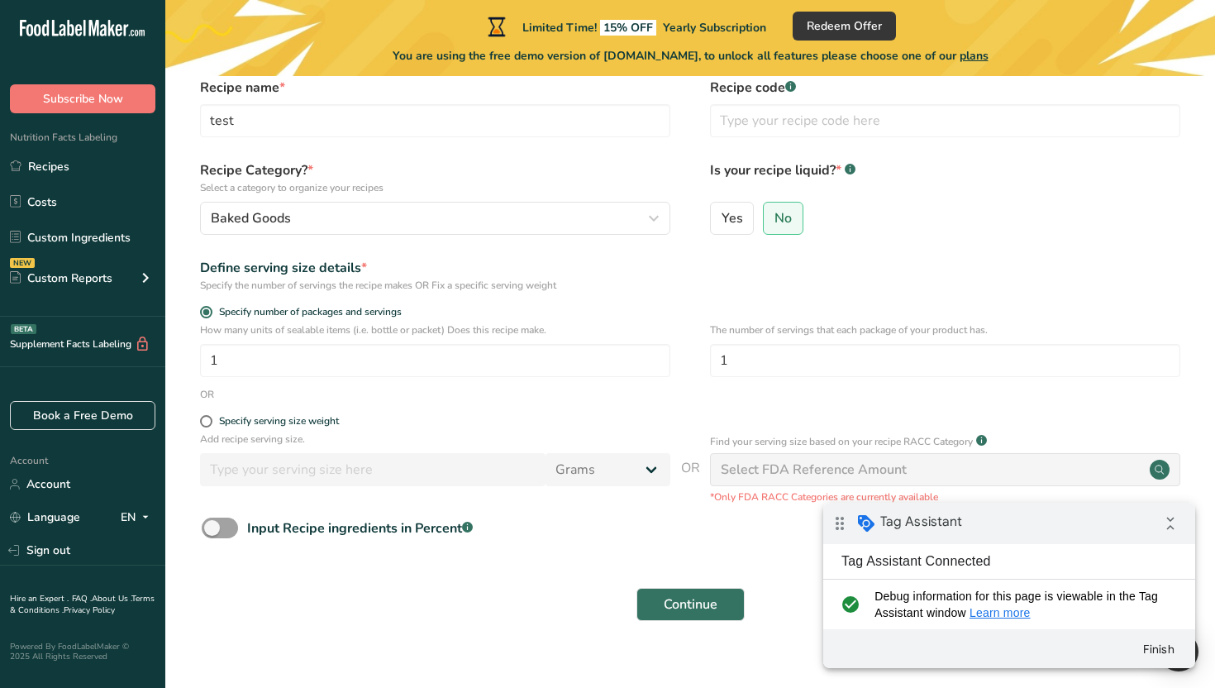
scroll to position [98, 0]
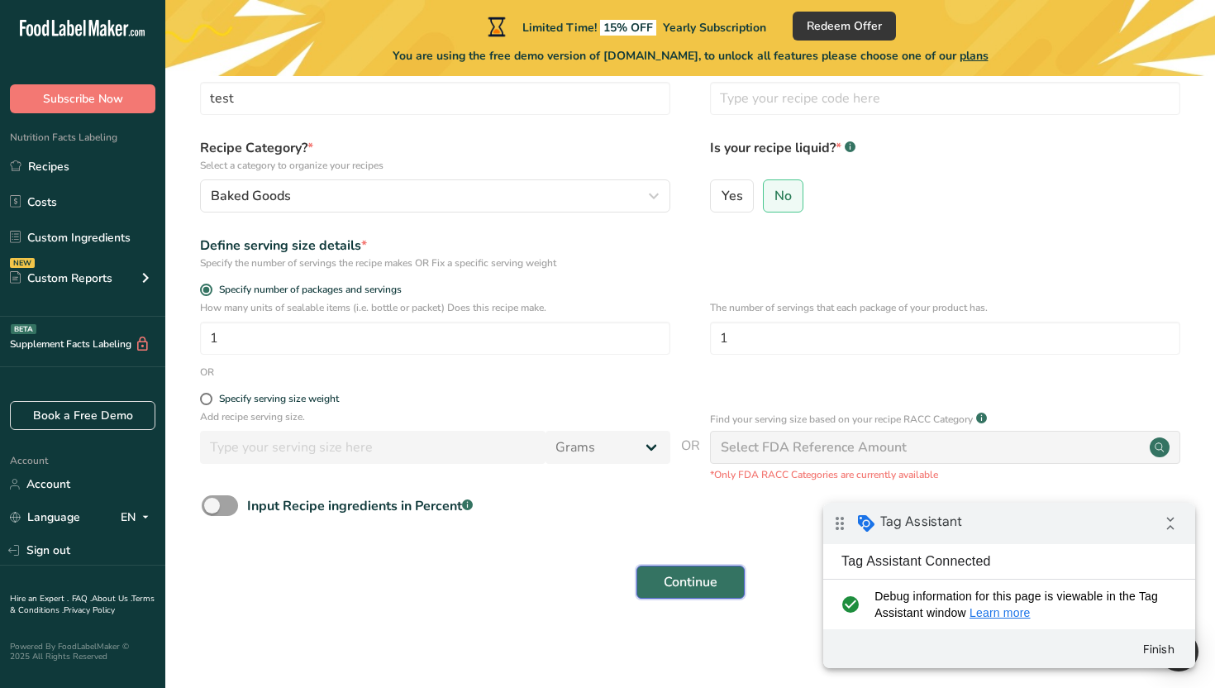
click at [678, 582] on span "Continue" at bounding box center [691, 582] width 54 height 20
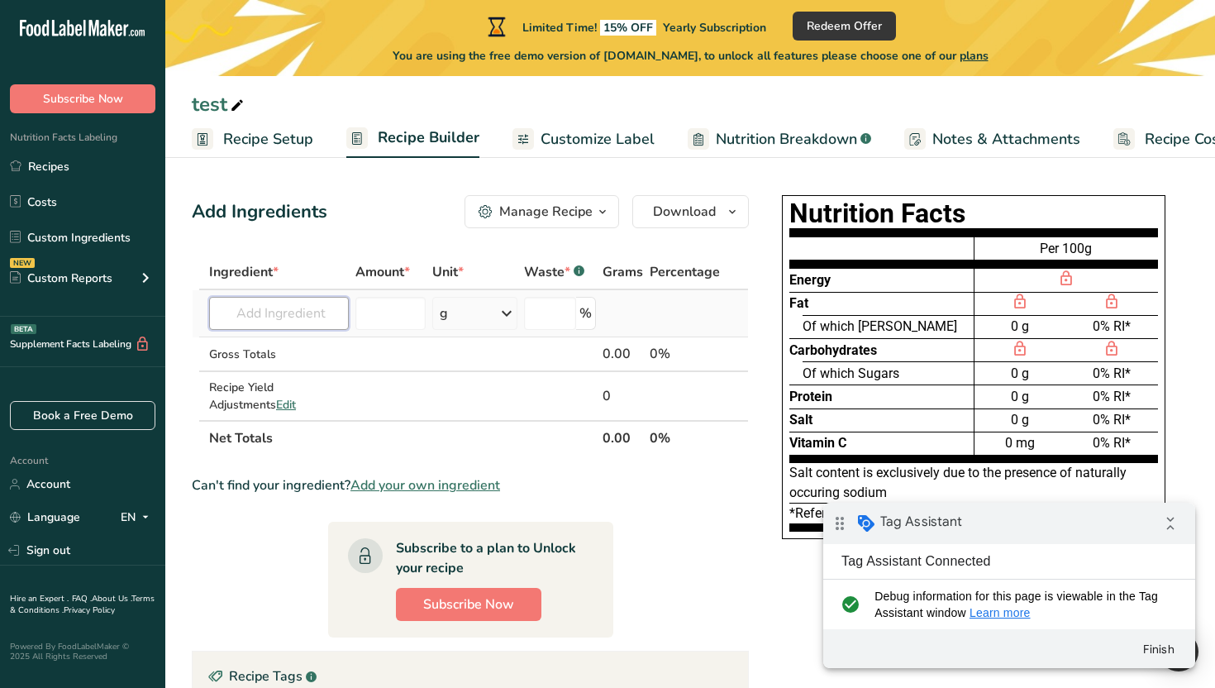
click at [264, 304] on input "text" at bounding box center [279, 313] width 140 height 33
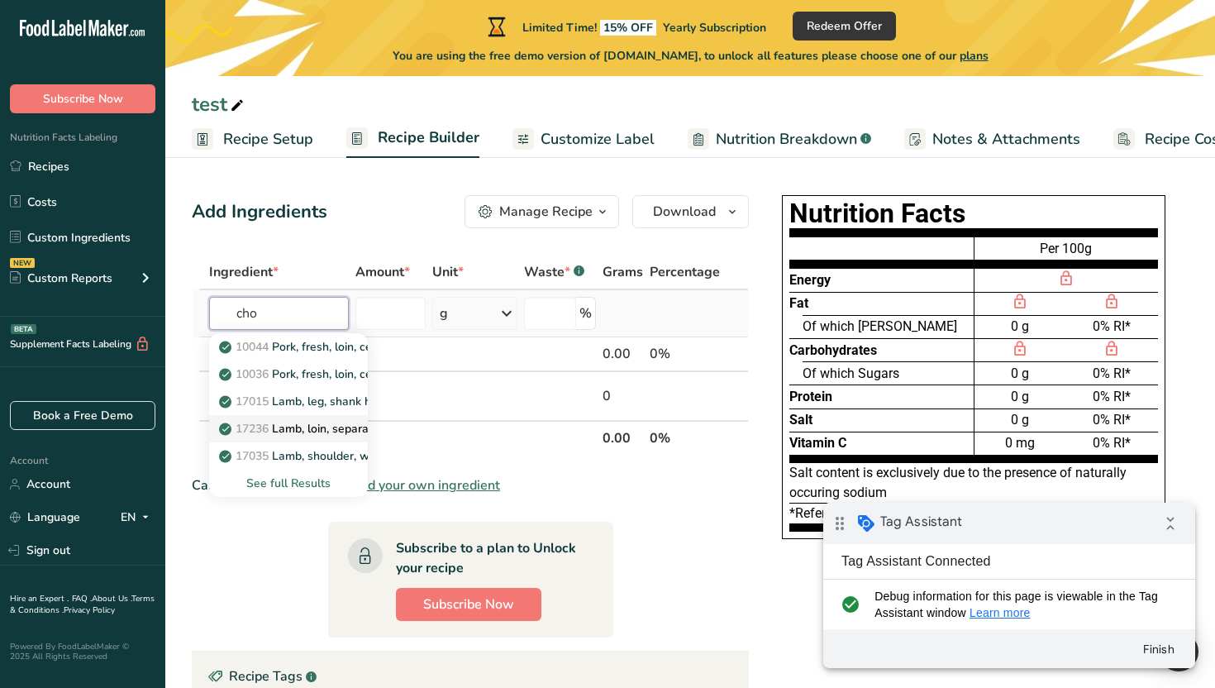
type input "cho"
click at [290, 437] on p "17236 [PERSON_NAME], loin, separable lean and fat, trimmed to 1/8" fat, choice,…" at bounding box center [423, 428] width 403 height 17
type input "Lamb, loin, separable lean and fat, trimmed to 1/8" fat, choice, raw"
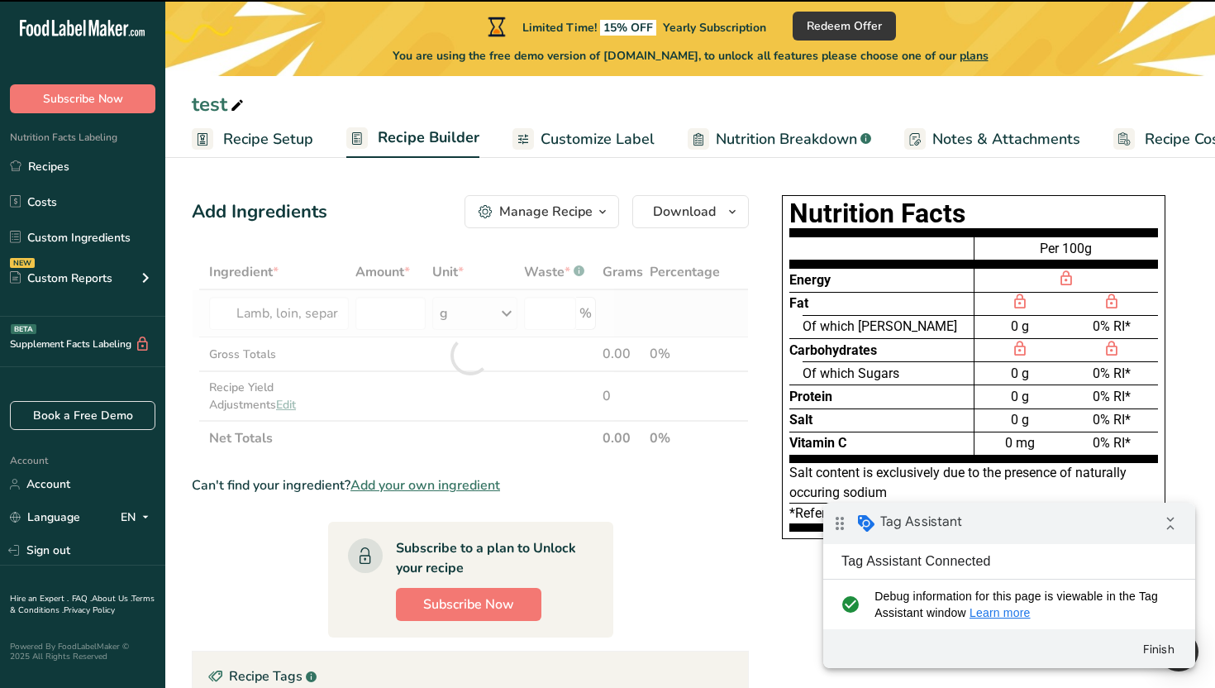
type input "0"
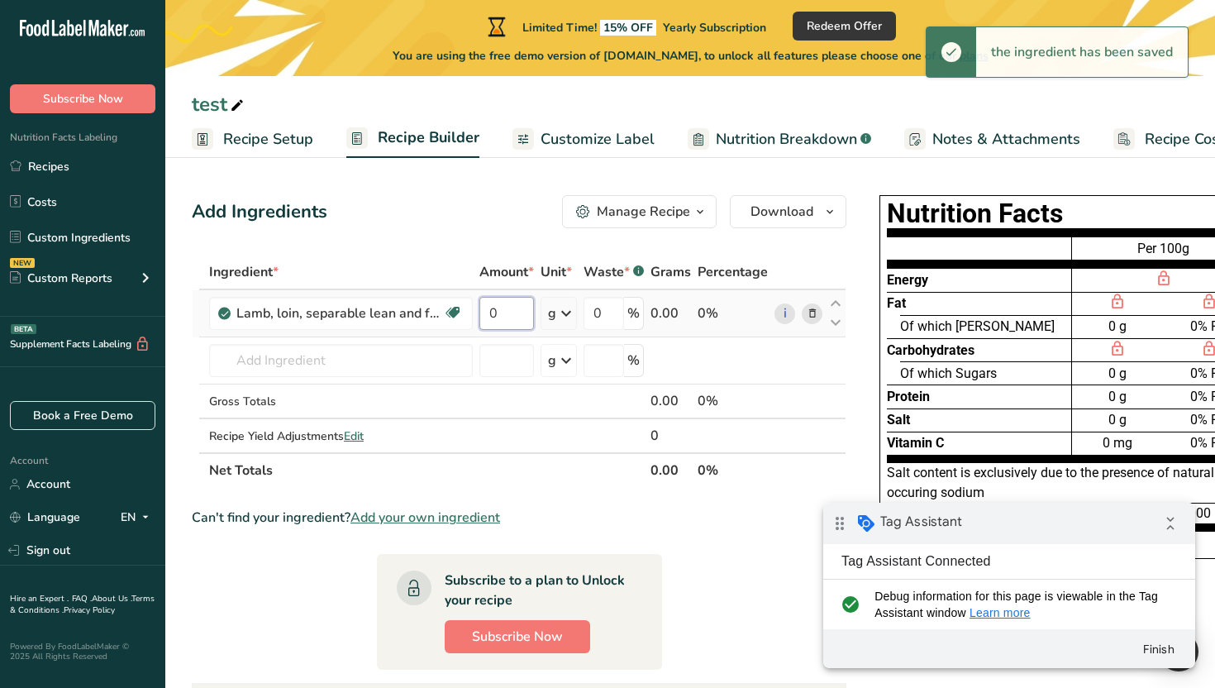
click at [518, 314] on input "0" at bounding box center [507, 313] width 55 height 33
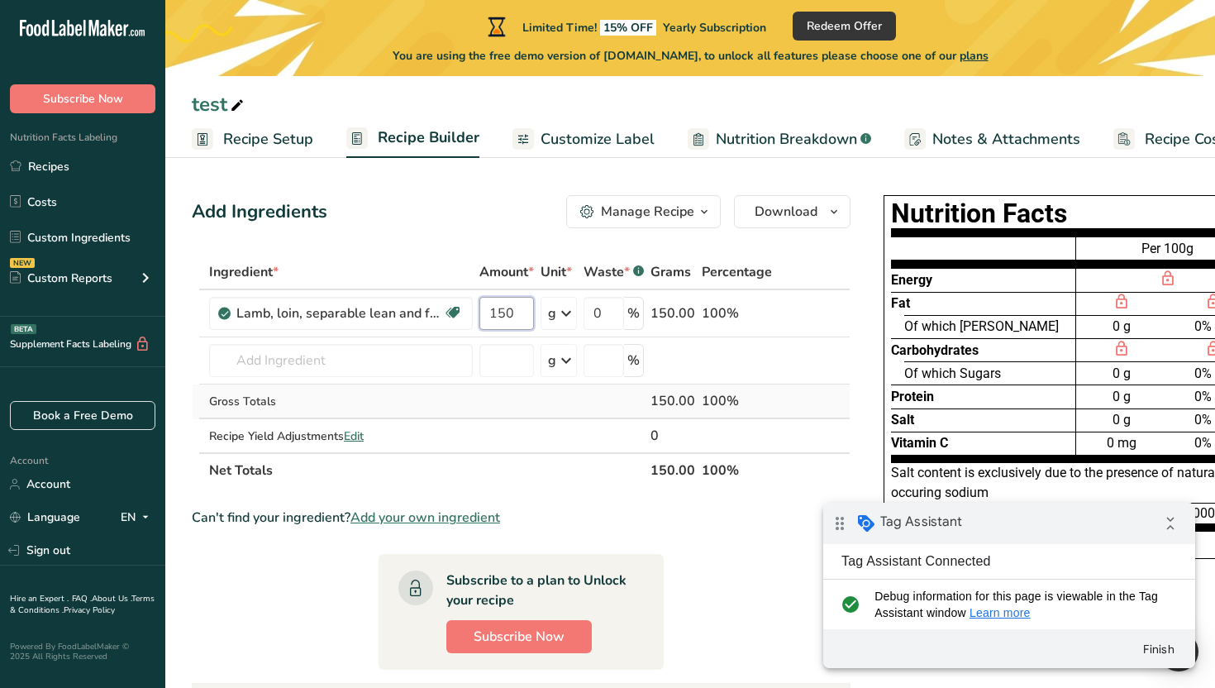
type input "150"
click at [586, 407] on div "Ingredient * Amount * Unit * Waste * .a-a{fill:#347362;}.b-a{fill:#fff;} Grams …" at bounding box center [521, 371] width 659 height 233
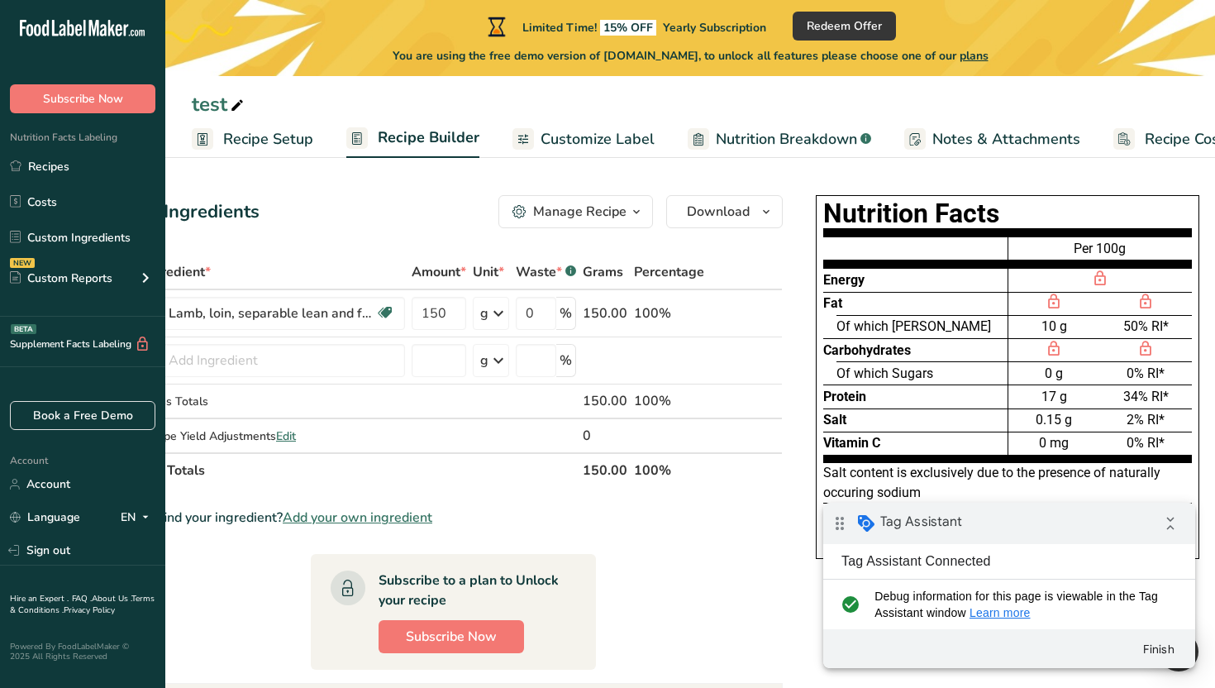
scroll to position [0, 73]
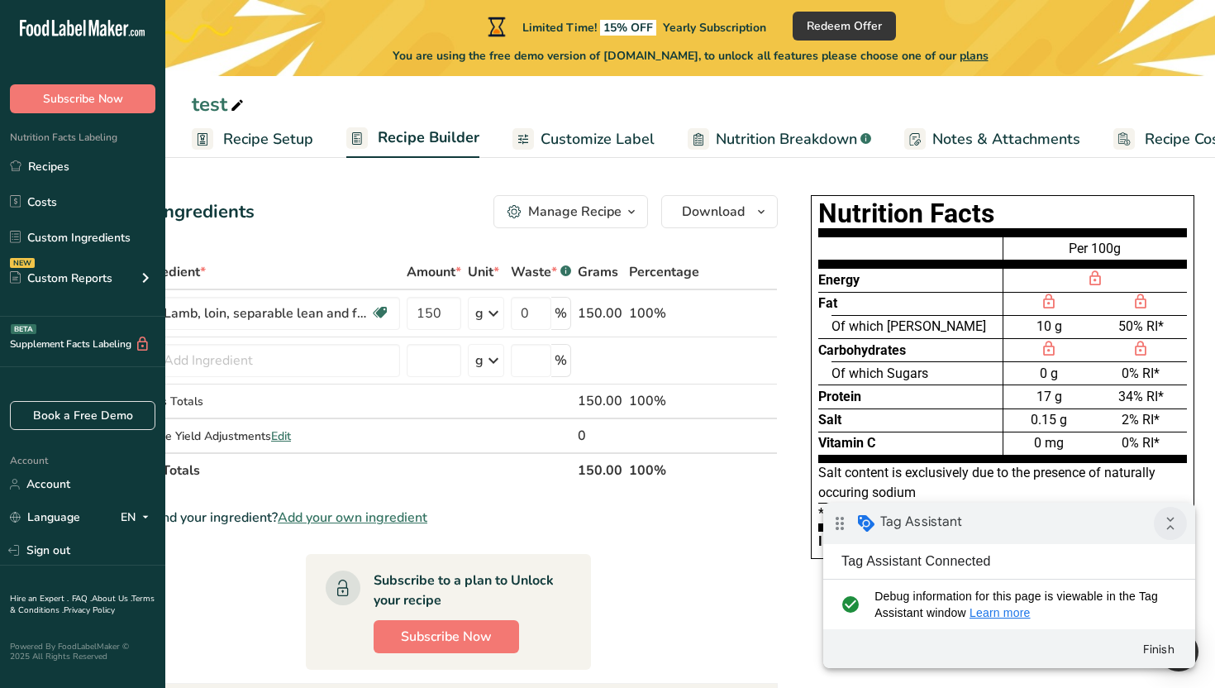
click at [1166, 521] on icon "collapse_all" at bounding box center [1170, 523] width 33 height 33
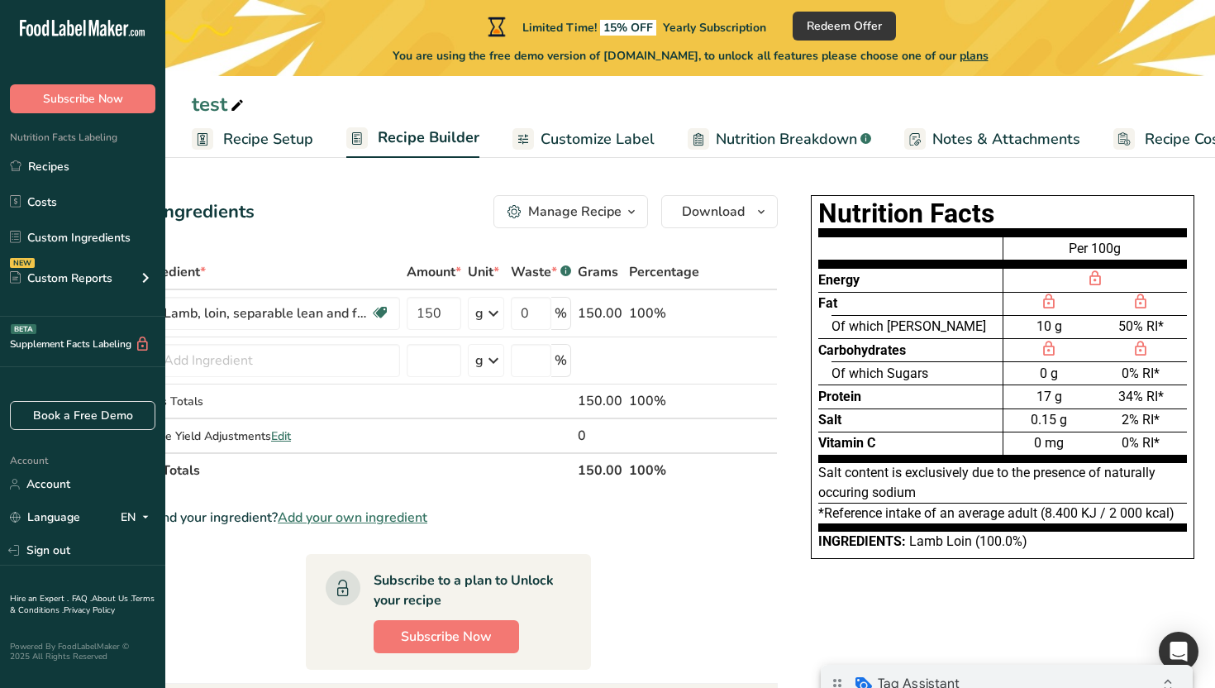
click at [1116, 685] on div "drag_indicator Tag Assistant expand_all" at bounding box center [1007, 685] width 372 height 41
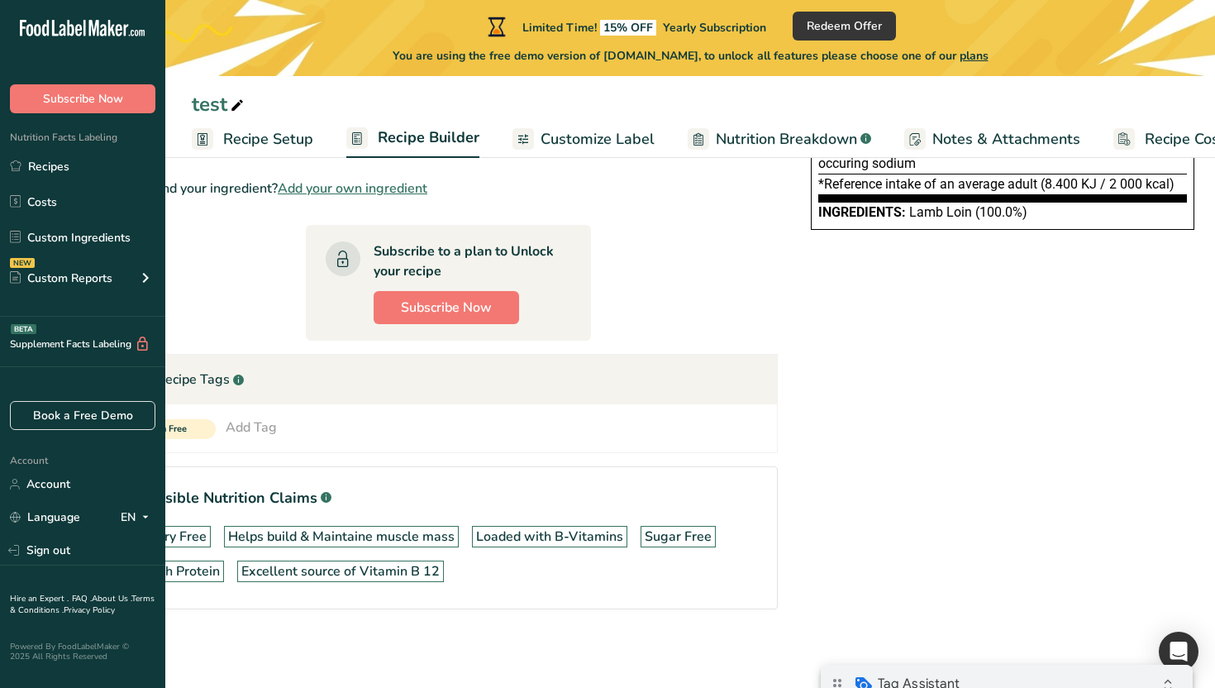
scroll to position [0, 0]
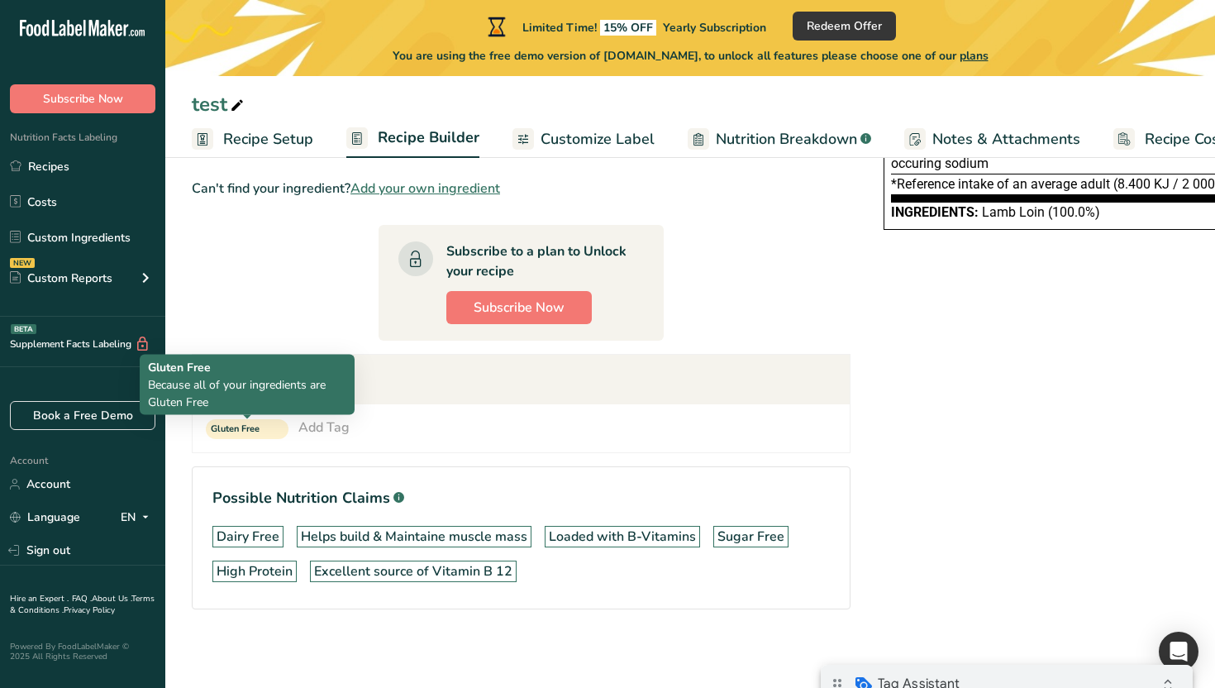
click at [260, 431] on span "Gluten Free" at bounding box center [240, 429] width 58 height 14
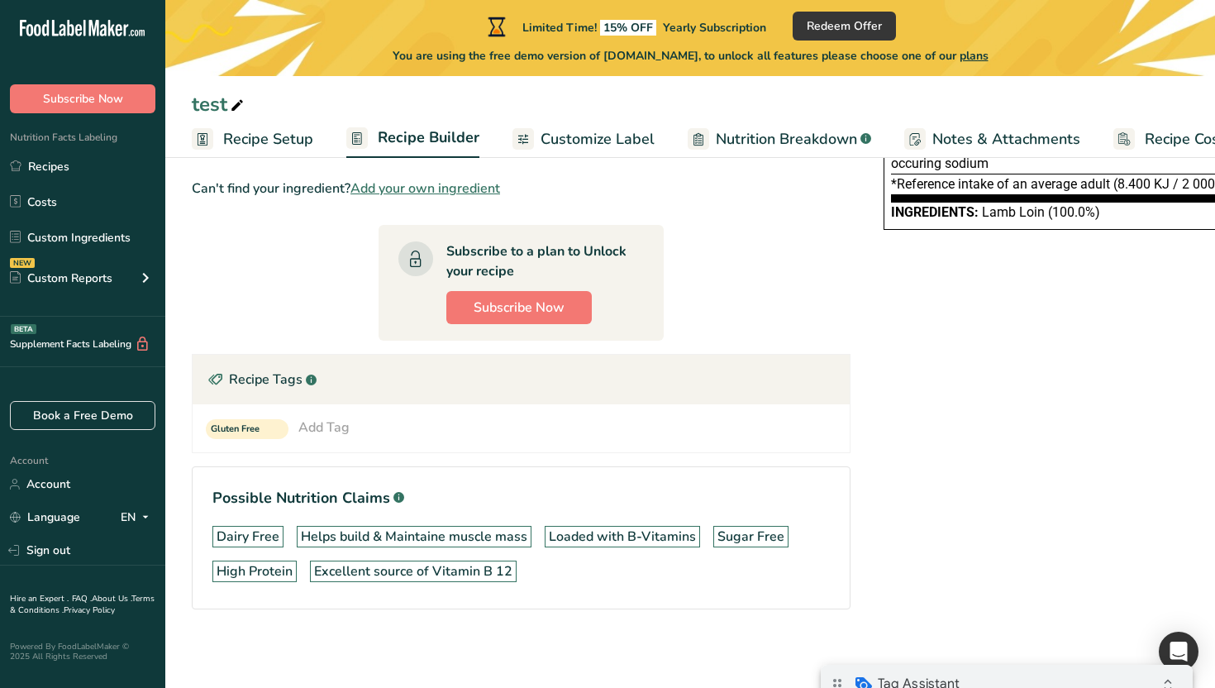
click at [320, 425] on div "Add Tag" at bounding box center [323, 428] width 51 height 20
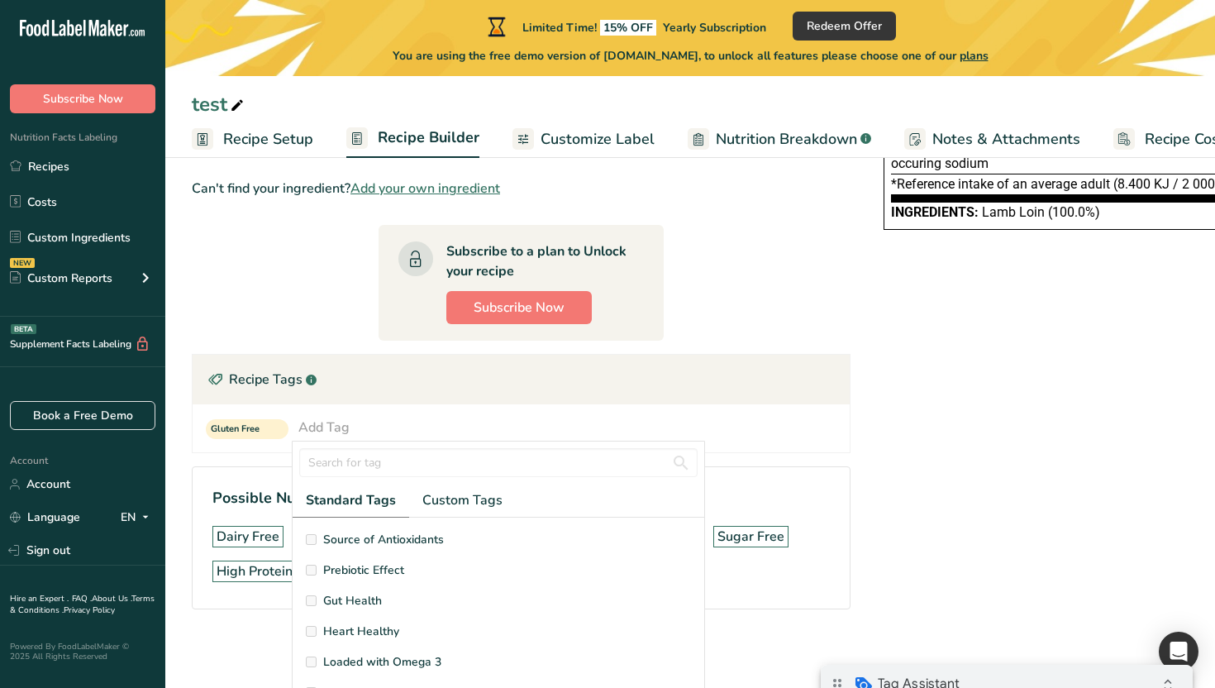
click at [1068, 415] on div "Nutrition Facts Energy Fat Of which Saturates Carbohydrates Of which Sugars Pro…" at bounding box center [1076, 260] width 430 height 803
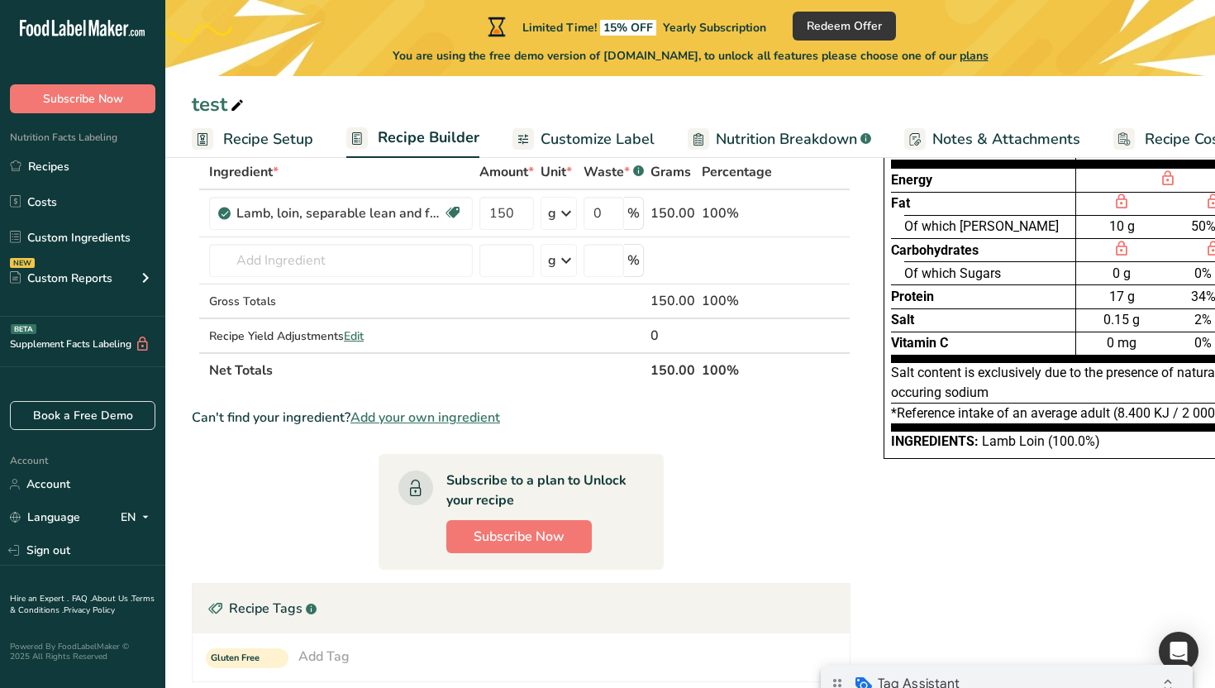
scroll to position [45, 0]
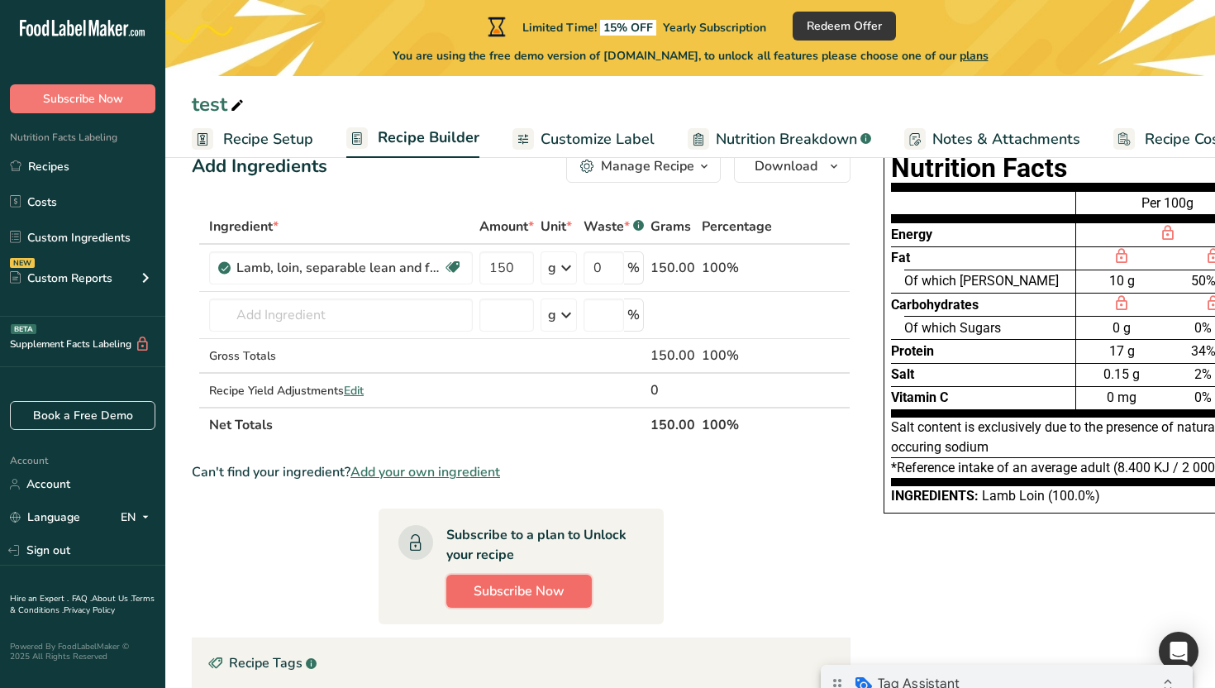
click at [567, 589] on button "Subscribe Now" at bounding box center [519, 591] width 146 height 33
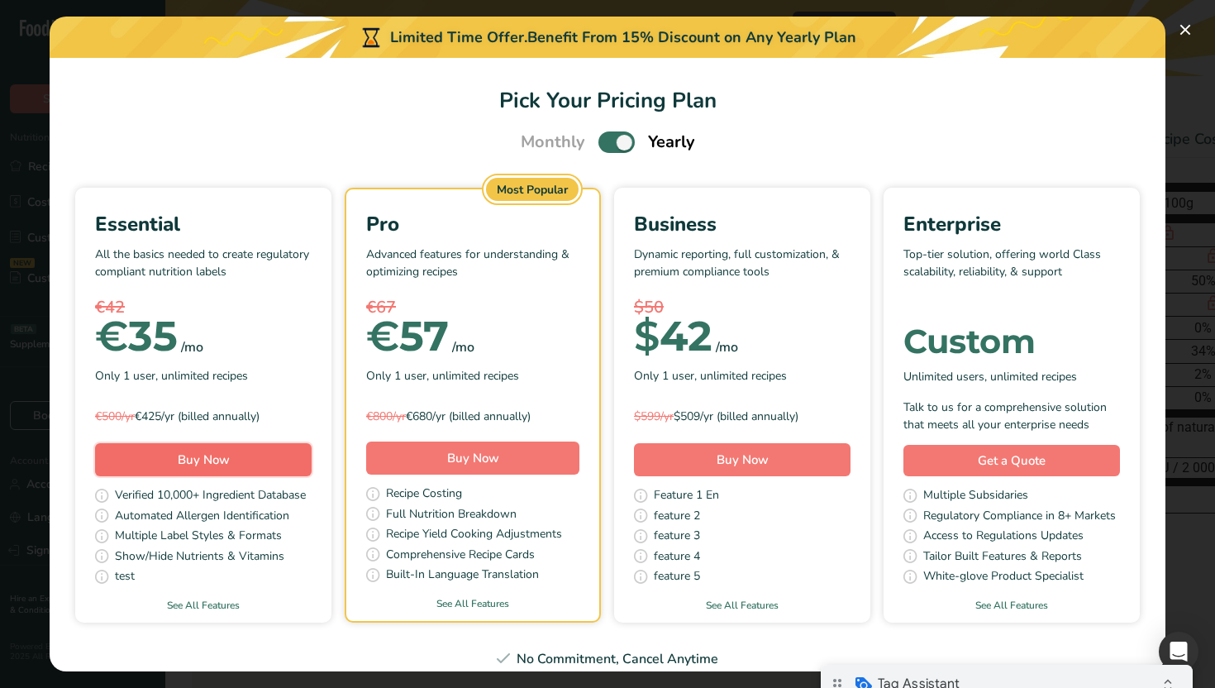
click at [284, 457] on button "Buy Now" at bounding box center [203, 459] width 217 height 33
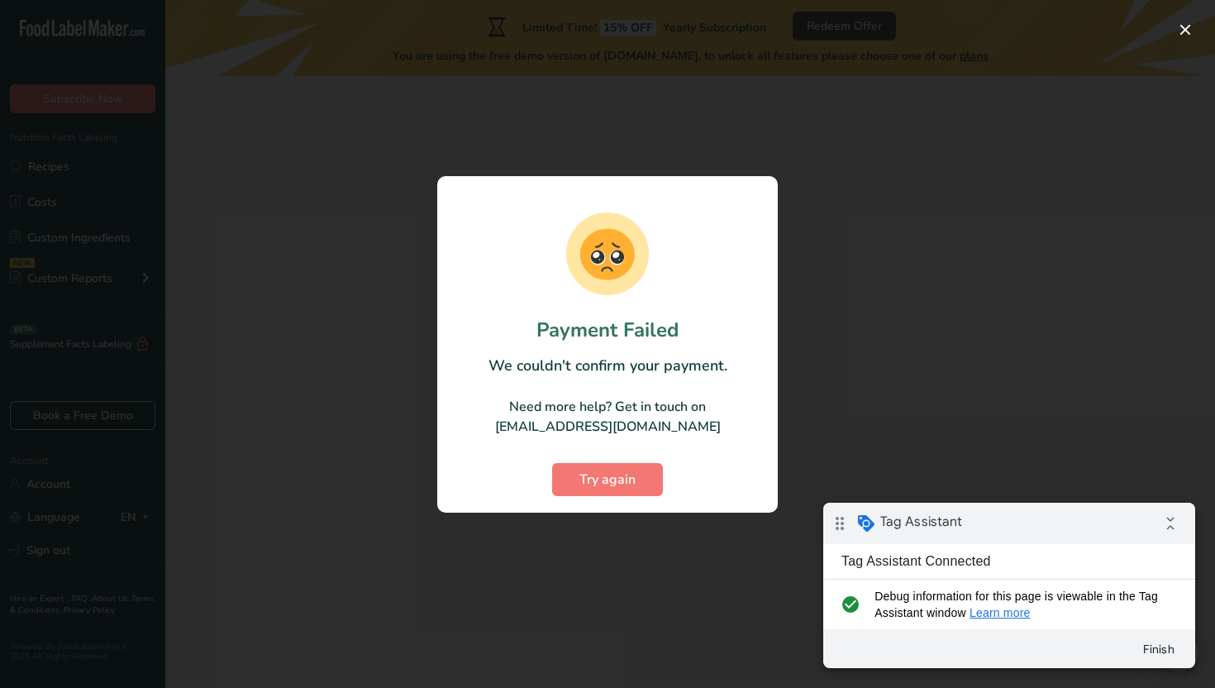
click at [461, 136] on div at bounding box center [607, 344] width 1215 height 688
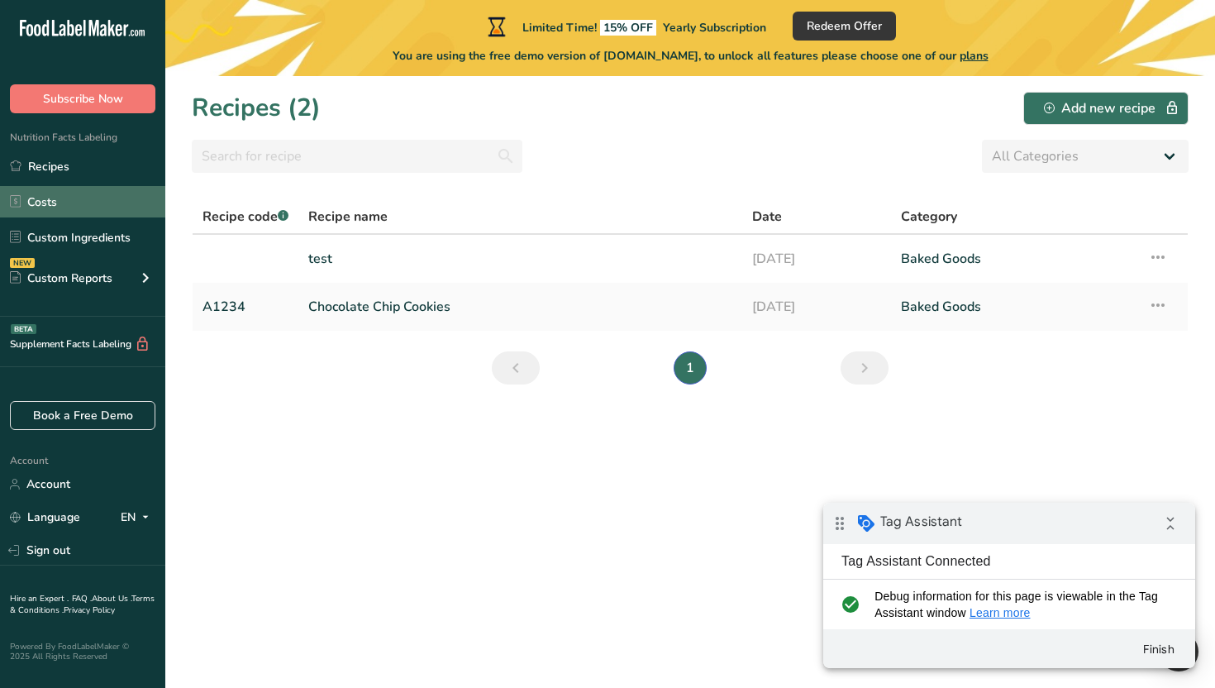
click at [90, 207] on link "Costs" at bounding box center [82, 201] width 165 height 31
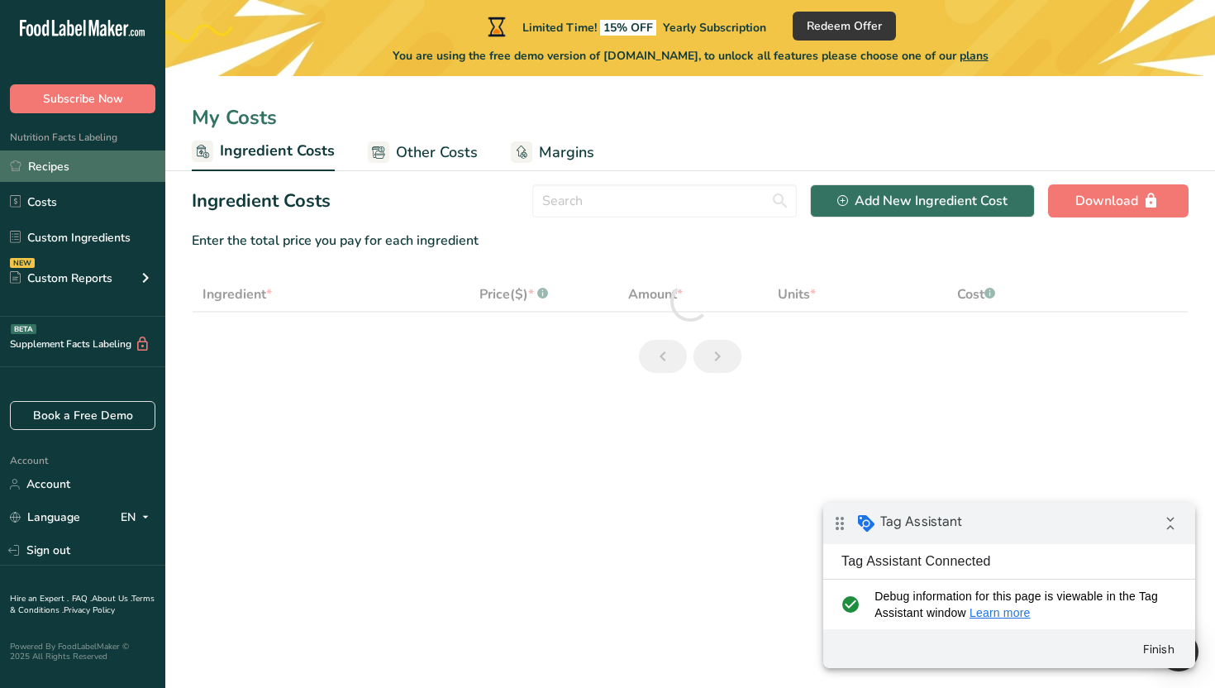
select select "1"
select select "17"
select select "1"
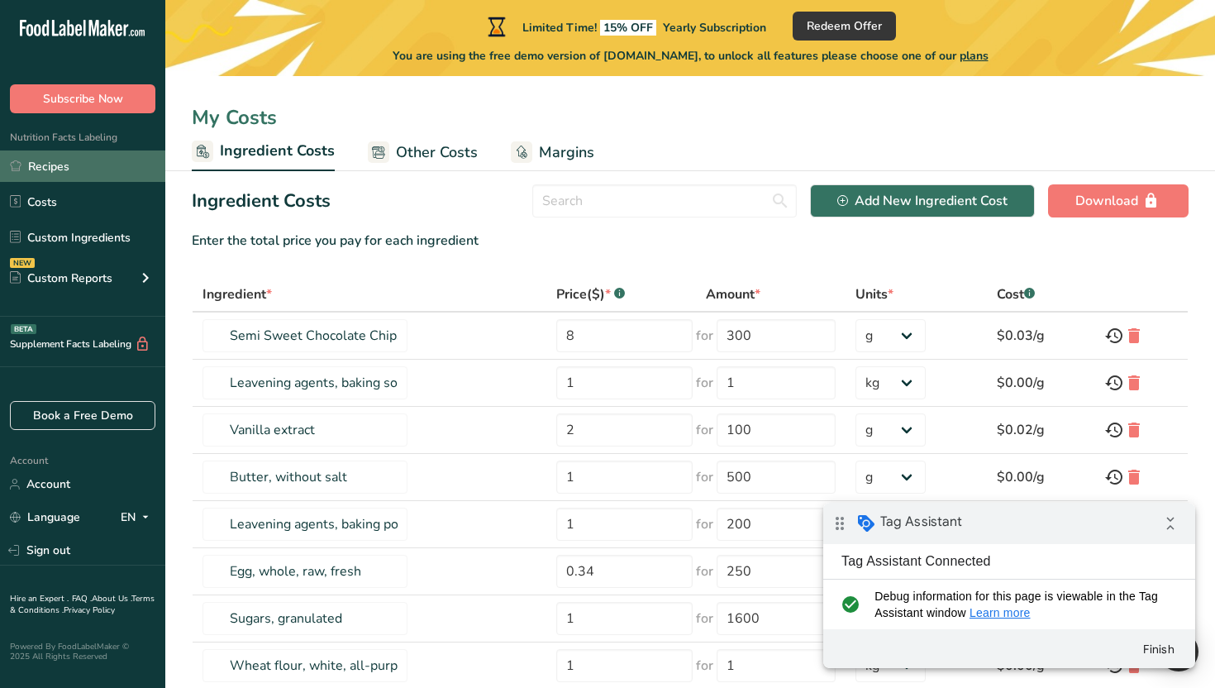
click at [103, 169] on link "Recipes" at bounding box center [82, 165] width 165 height 31
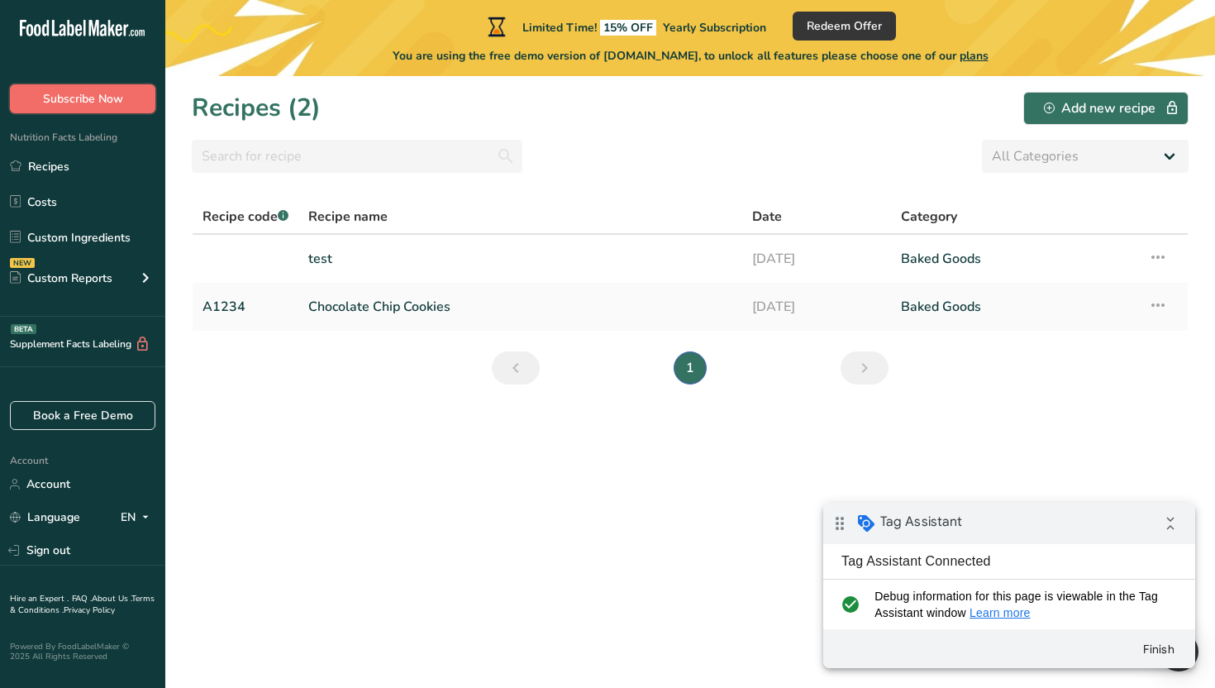
click at [121, 108] on button "Subscribe Now" at bounding box center [83, 98] width 146 height 29
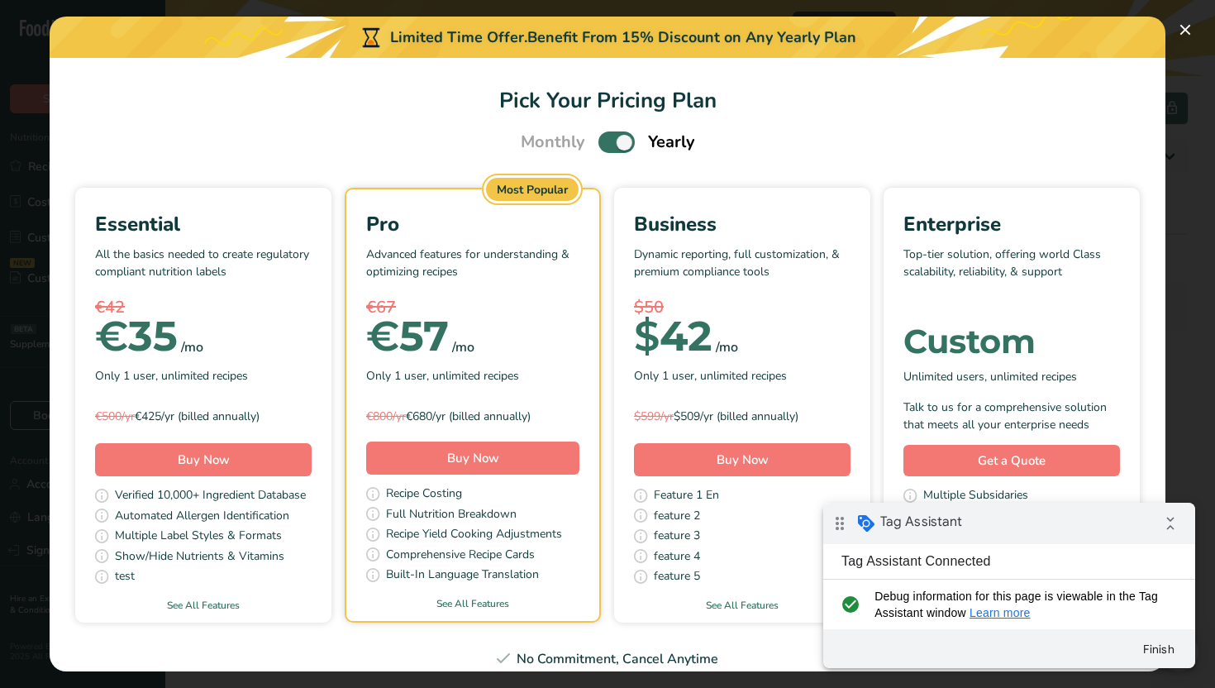
click at [41, 159] on div "Pick Your Pricing Plan Modal" at bounding box center [607, 344] width 1215 height 688
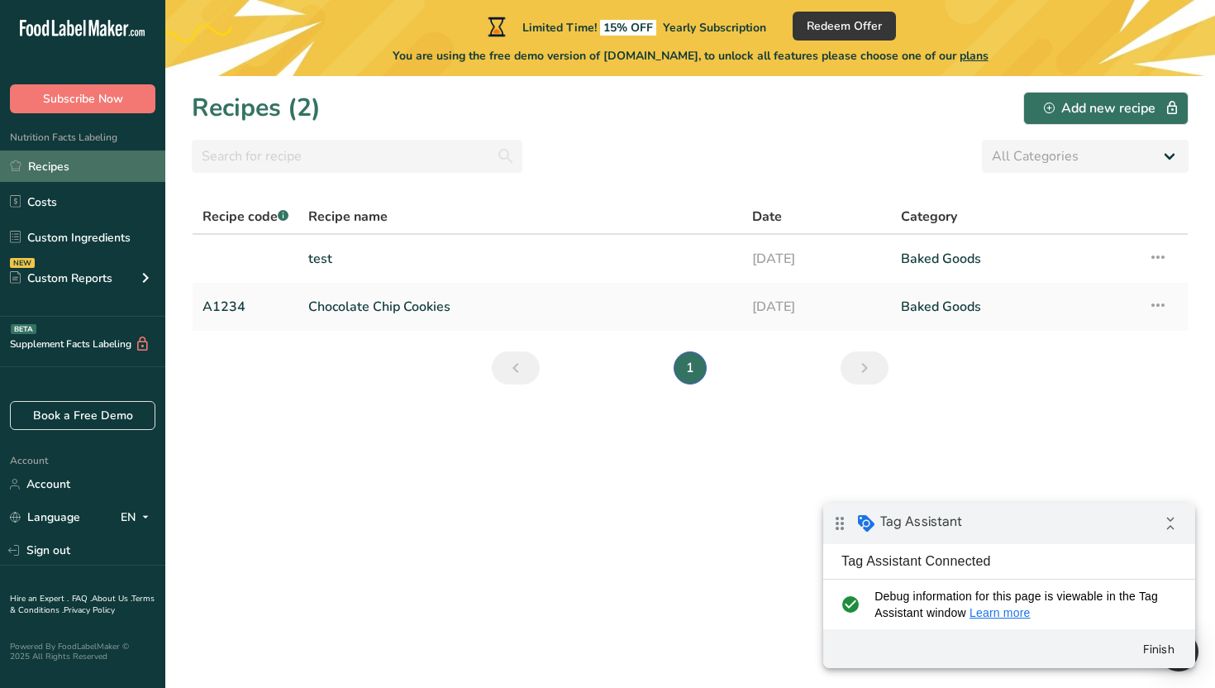
click at [66, 170] on link "Recipes" at bounding box center [82, 165] width 165 height 31
click at [71, 157] on link "Recipes" at bounding box center [82, 165] width 165 height 31
click at [339, 293] on link "Chocolate Chip Cookies" at bounding box center [520, 306] width 424 height 35
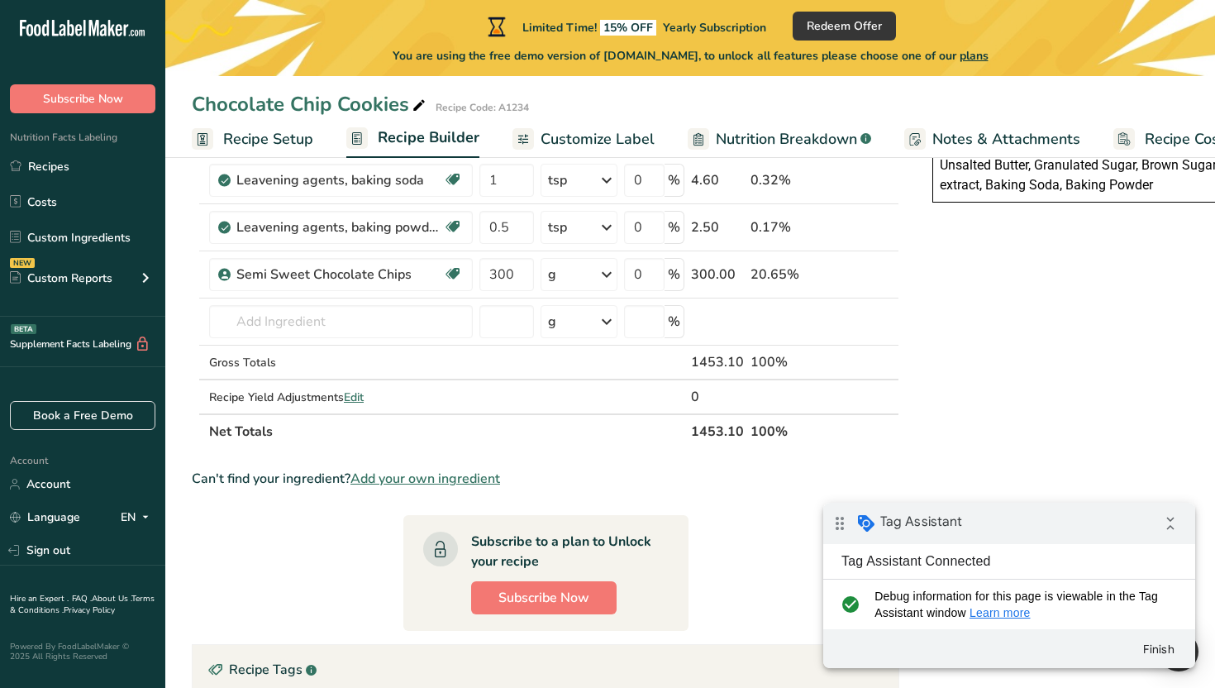
scroll to position [740, 0]
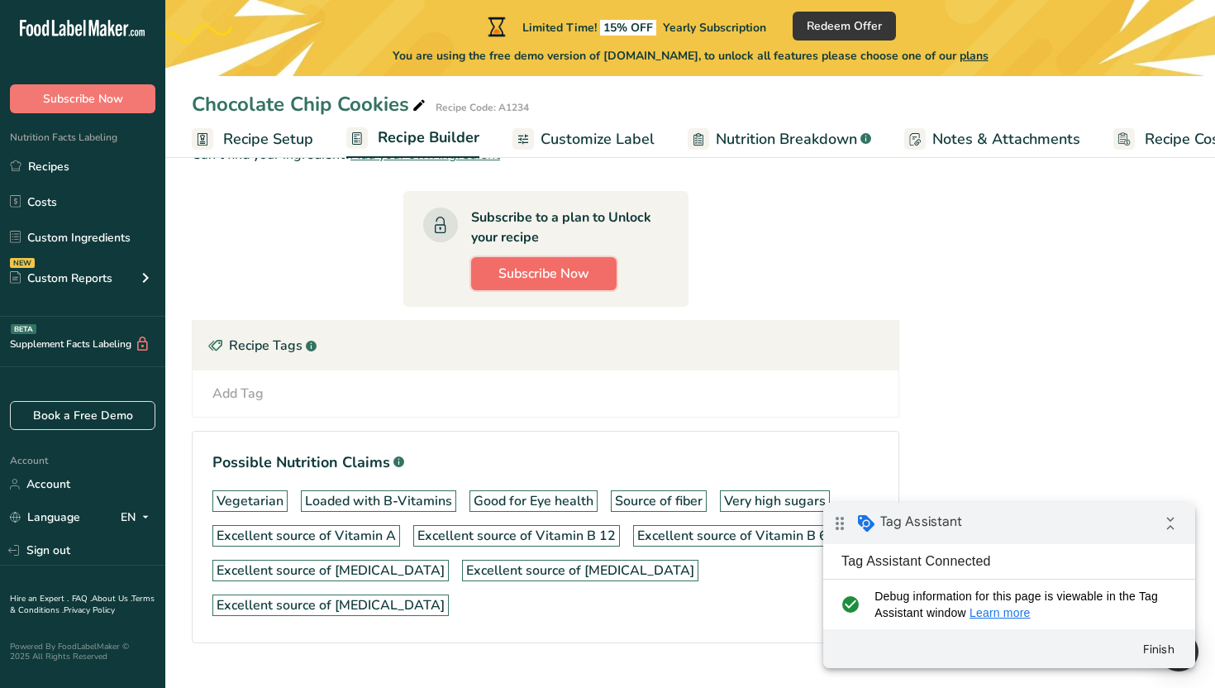
click at [572, 282] on span "Subscribe Now" at bounding box center [544, 274] width 91 height 20
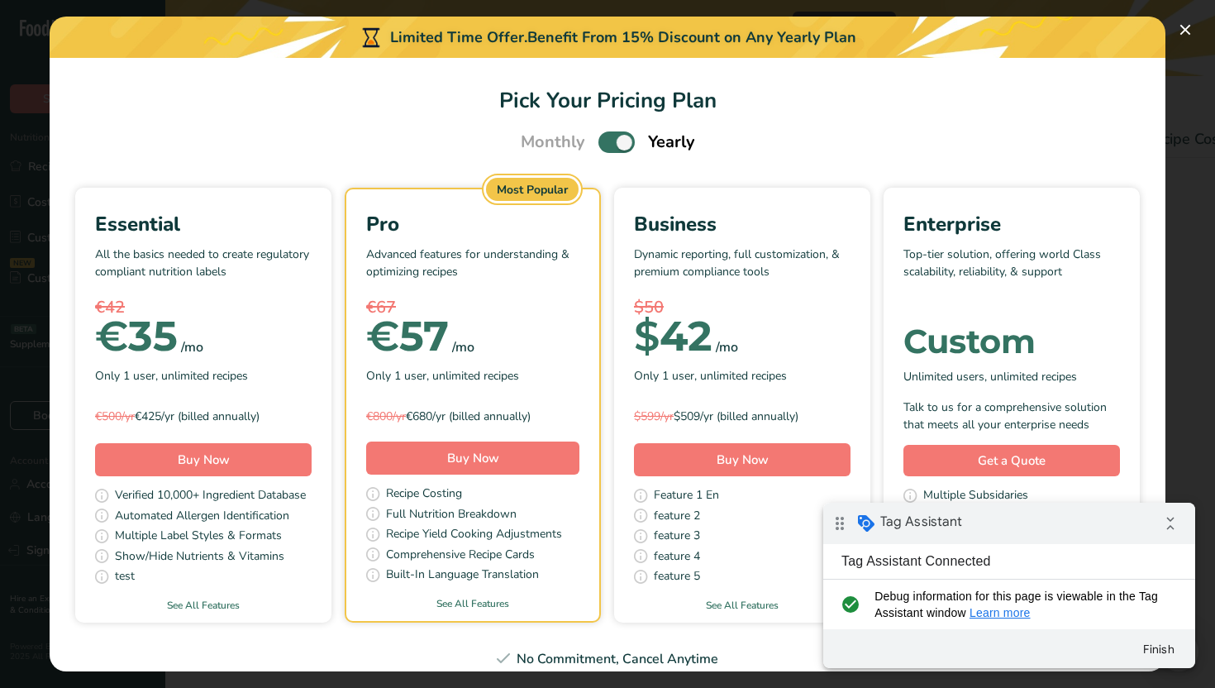
click at [623, 140] on span "Pick Your Pricing Plan Modal" at bounding box center [617, 141] width 36 height 21
click at [609, 140] on input "Pick Your Pricing Plan Modal" at bounding box center [604, 142] width 11 height 11
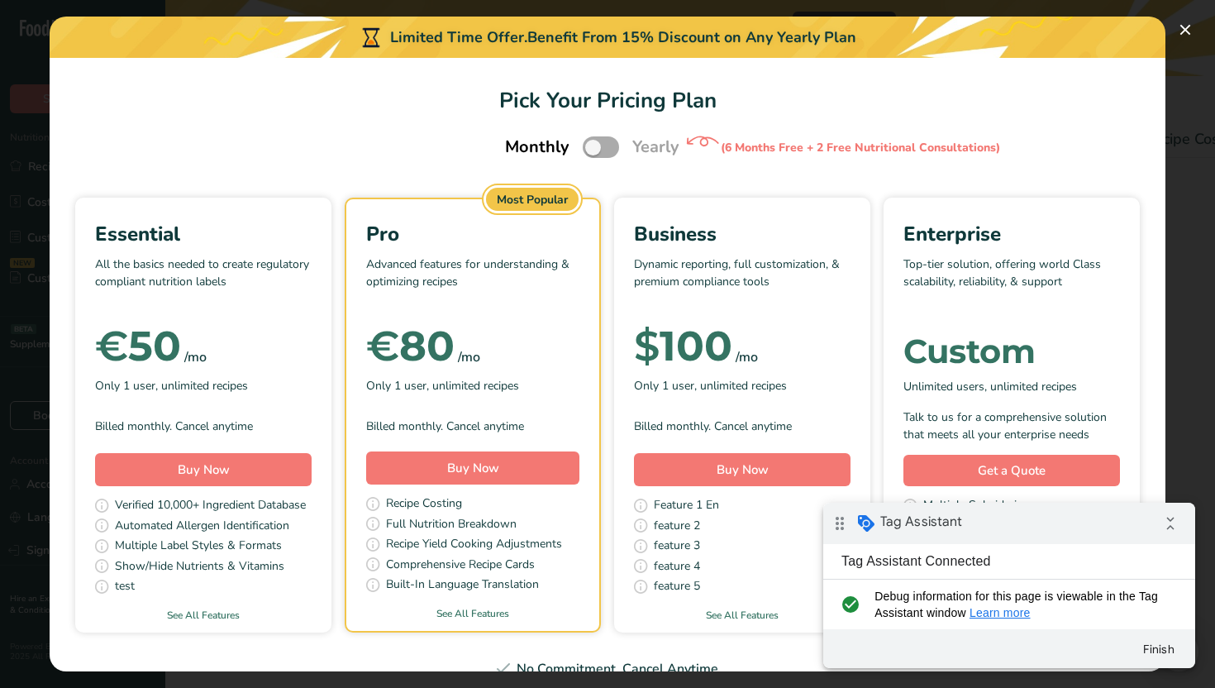
click at [610, 145] on span "Pick Your Pricing Plan Modal" at bounding box center [601, 146] width 36 height 21
click at [594, 145] on input "Pick Your Pricing Plan Modal" at bounding box center [588, 147] width 11 height 11
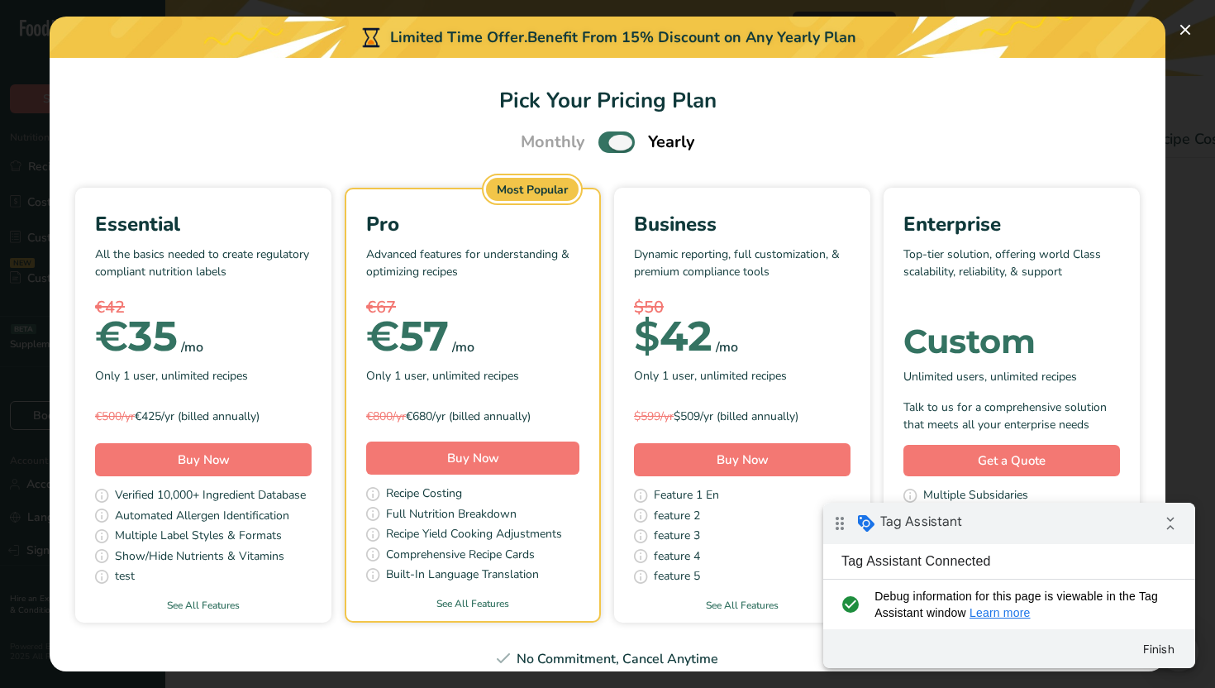
click at [610, 145] on span "Pick Your Pricing Plan Modal" at bounding box center [617, 141] width 36 height 21
click at [609, 145] on input "Pick Your Pricing Plan Modal" at bounding box center [604, 142] width 11 height 11
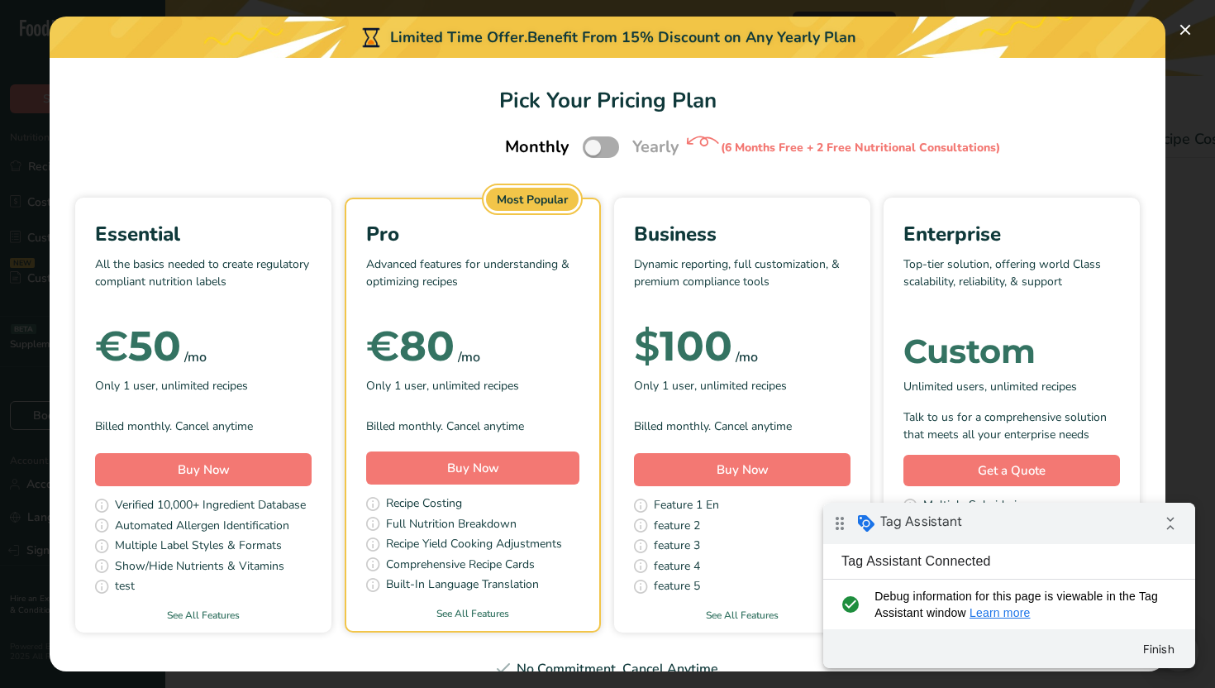
click at [611, 152] on span "Pick Your Pricing Plan Modal" at bounding box center [601, 146] width 36 height 21
click at [594, 152] on input "Pick Your Pricing Plan Modal" at bounding box center [588, 147] width 11 height 11
checkbox input "true"
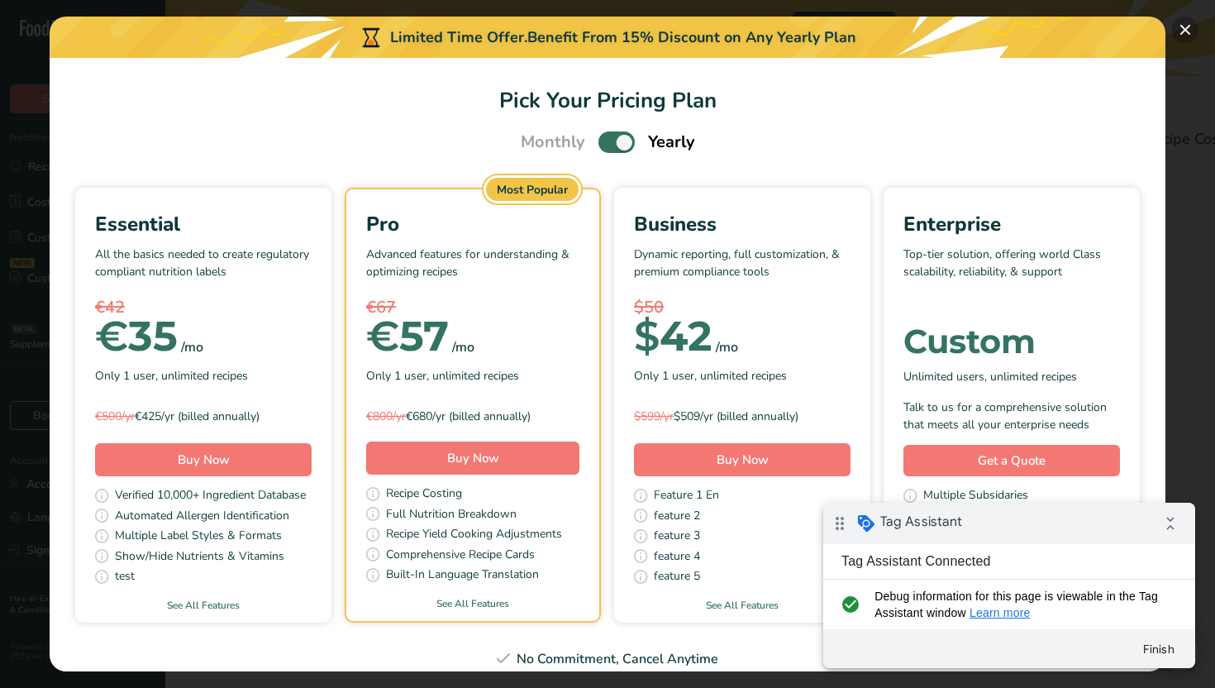
click at [1186, 33] on button "Pick Your Pricing Plan Modal" at bounding box center [1185, 30] width 26 height 26
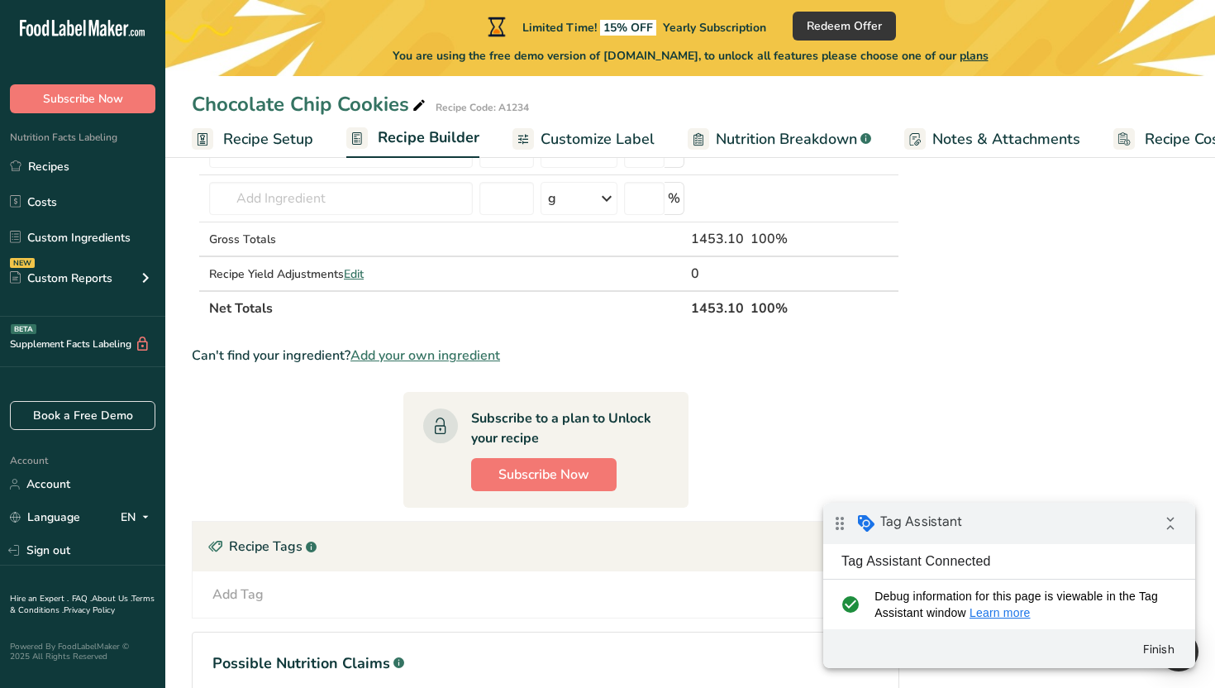
scroll to position [570, 0]
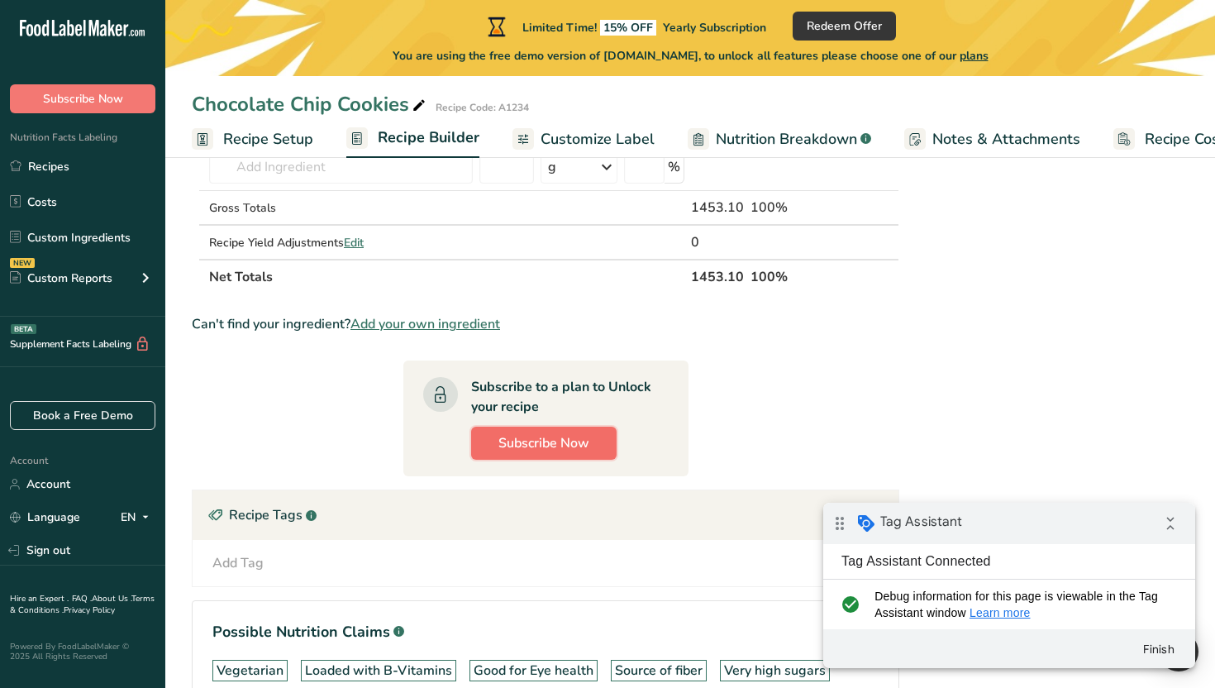
click at [515, 441] on span "Subscribe Now" at bounding box center [544, 443] width 91 height 20
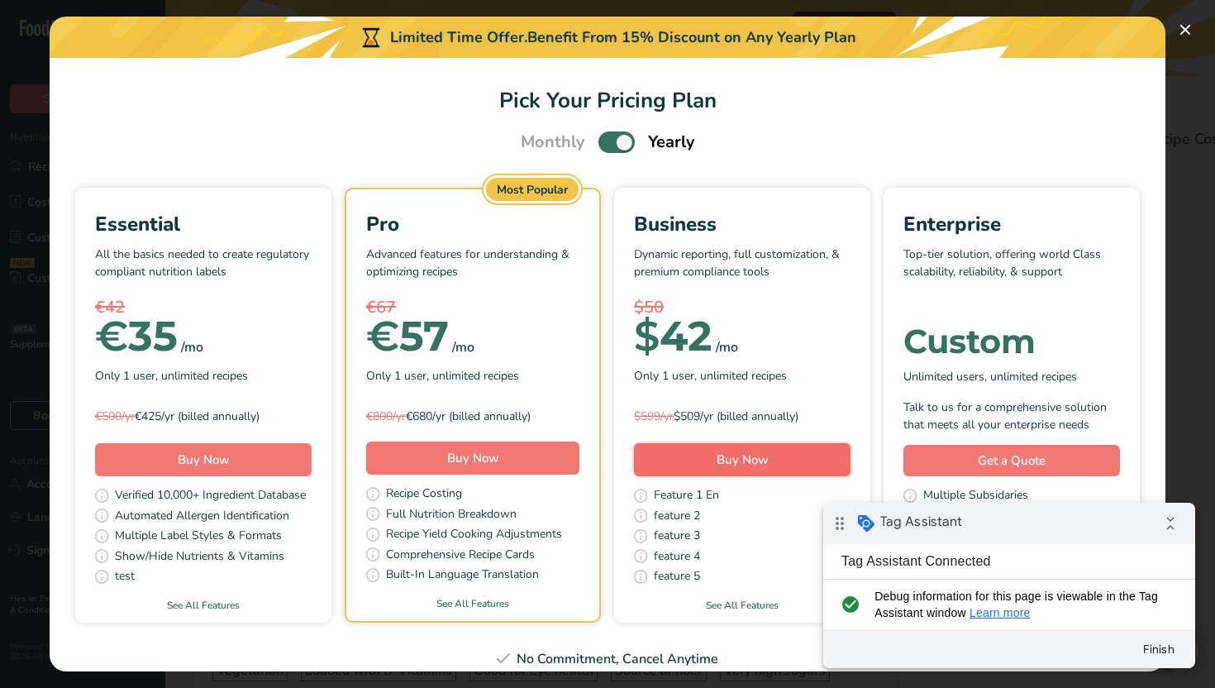
click at [770, 449] on button "Buy Now" at bounding box center [742, 459] width 217 height 33
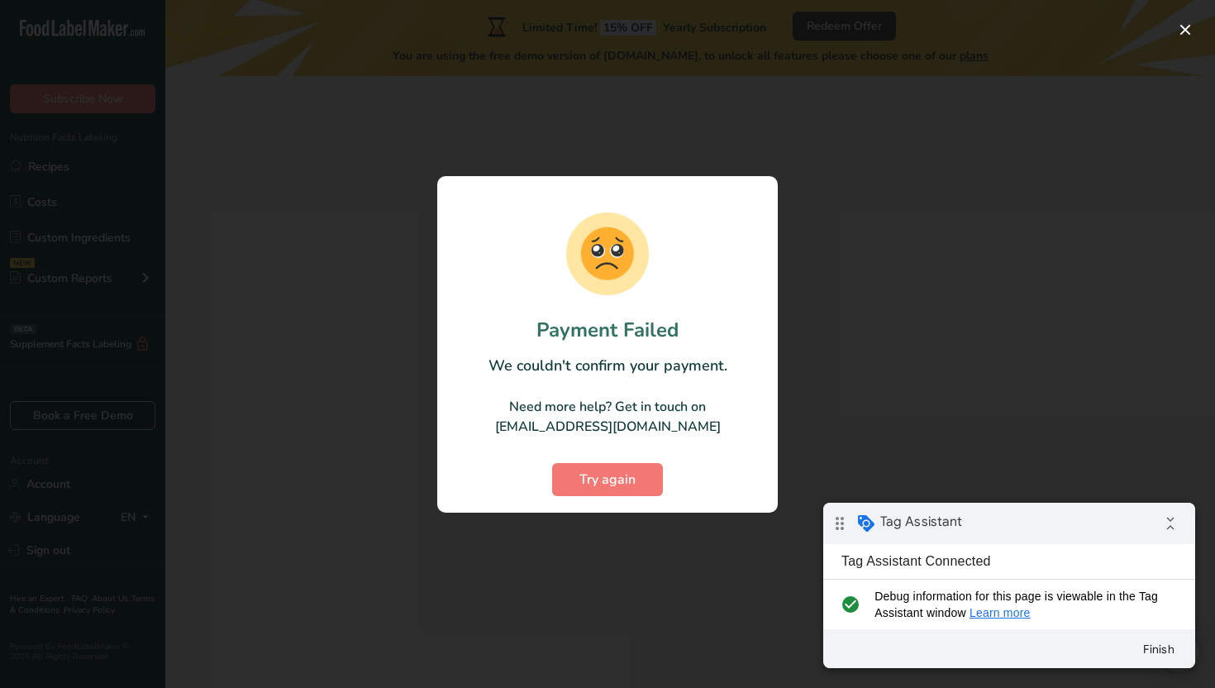
click at [846, 413] on div at bounding box center [607, 344] width 1215 height 688
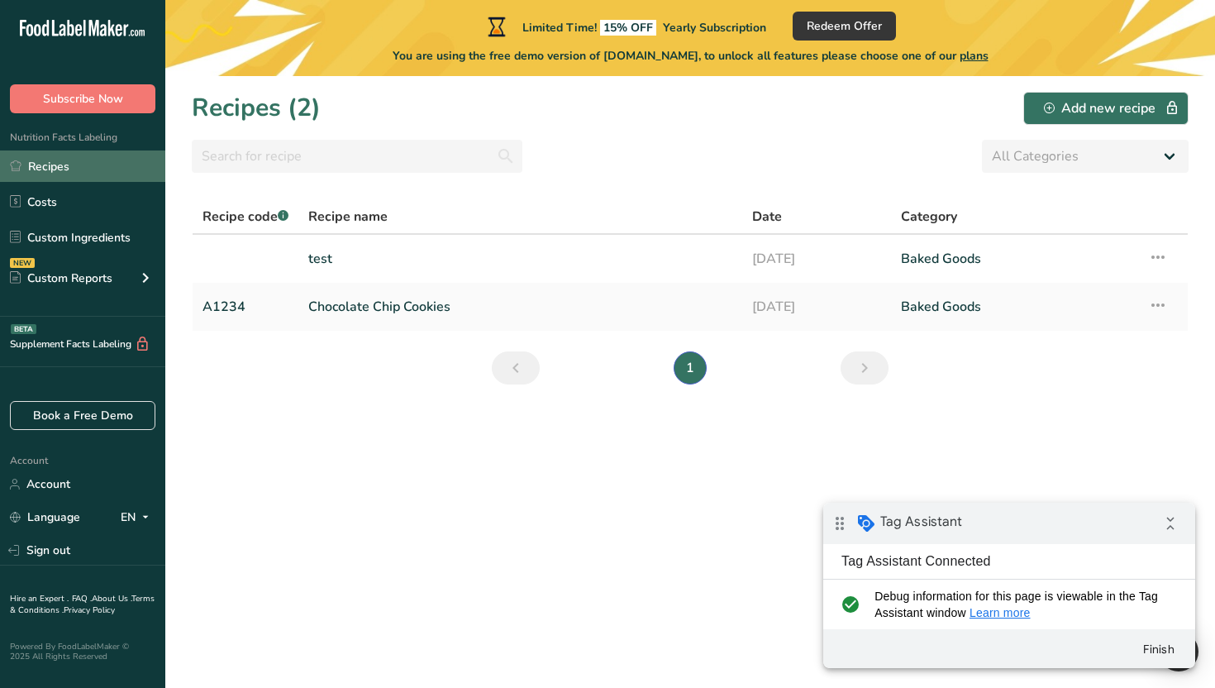
click at [84, 161] on link "Recipes" at bounding box center [82, 165] width 165 height 31
click at [94, 174] on link "Recipes" at bounding box center [82, 165] width 165 height 31
click at [419, 282] on td "test" at bounding box center [520, 259] width 444 height 48
click at [434, 260] on link "test" at bounding box center [520, 258] width 424 height 35
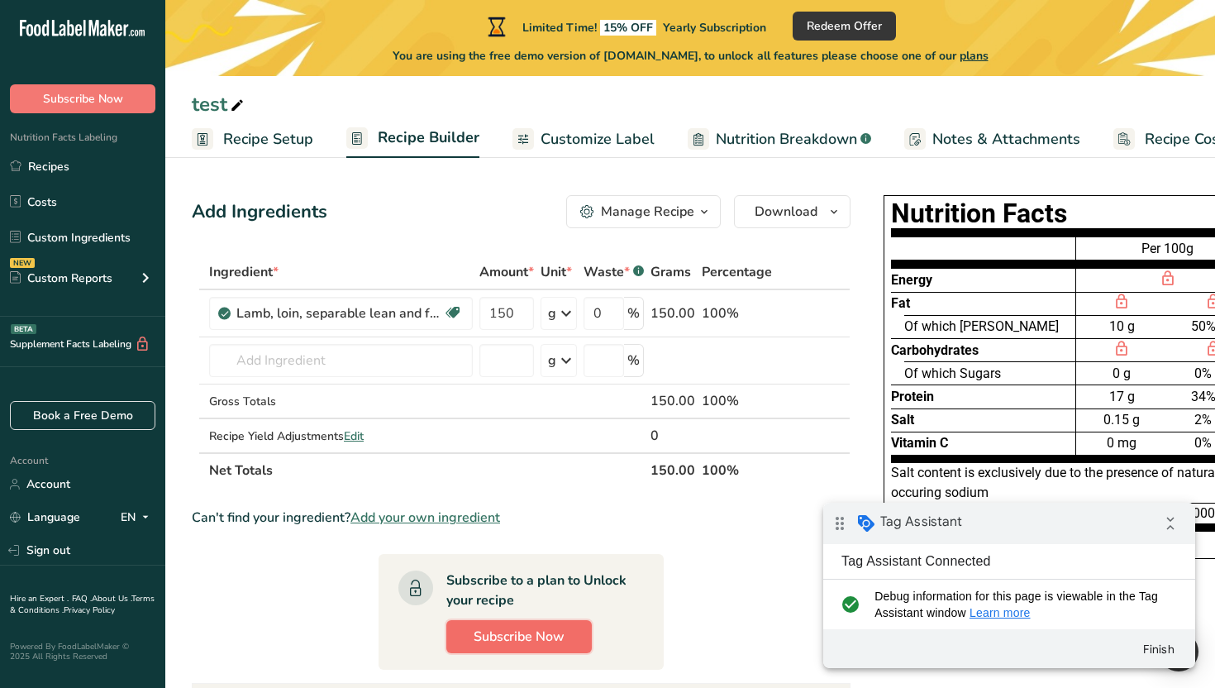
click at [503, 644] on span "Subscribe Now" at bounding box center [519, 637] width 91 height 20
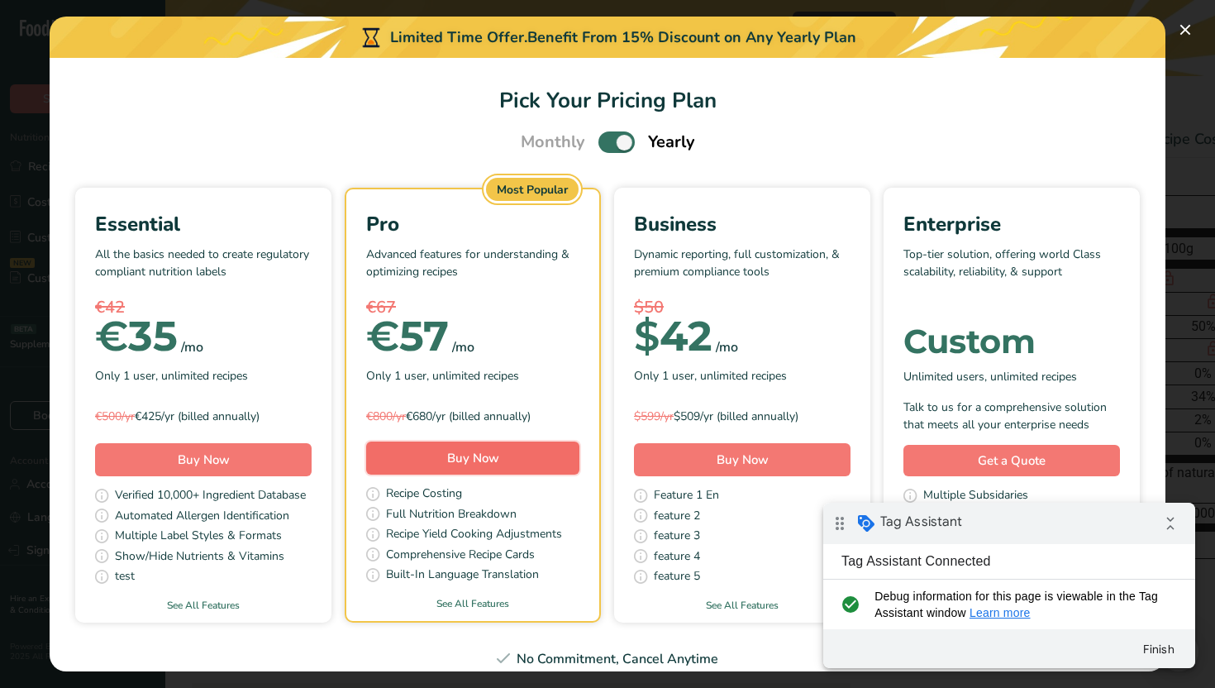
click at [527, 452] on button "Buy Now" at bounding box center [472, 457] width 213 height 33
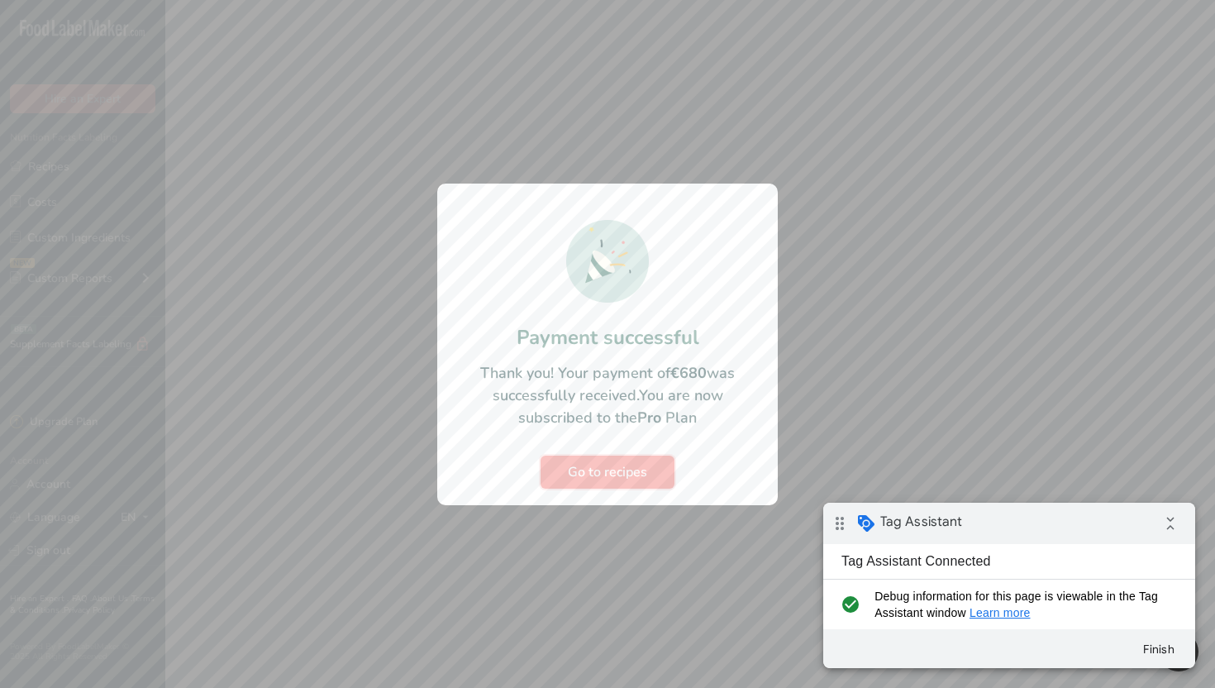
click at [609, 470] on span "Go to recipes" at bounding box center [607, 472] width 79 height 20
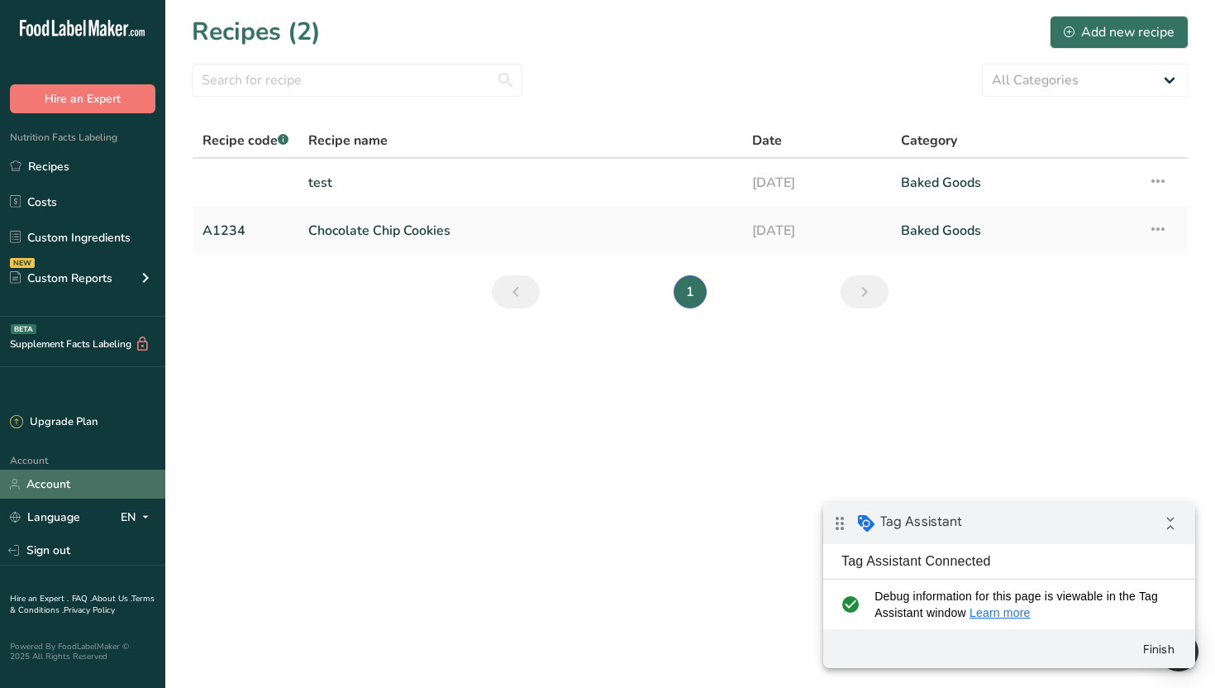
click at [81, 484] on link "Account" at bounding box center [82, 484] width 165 height 29
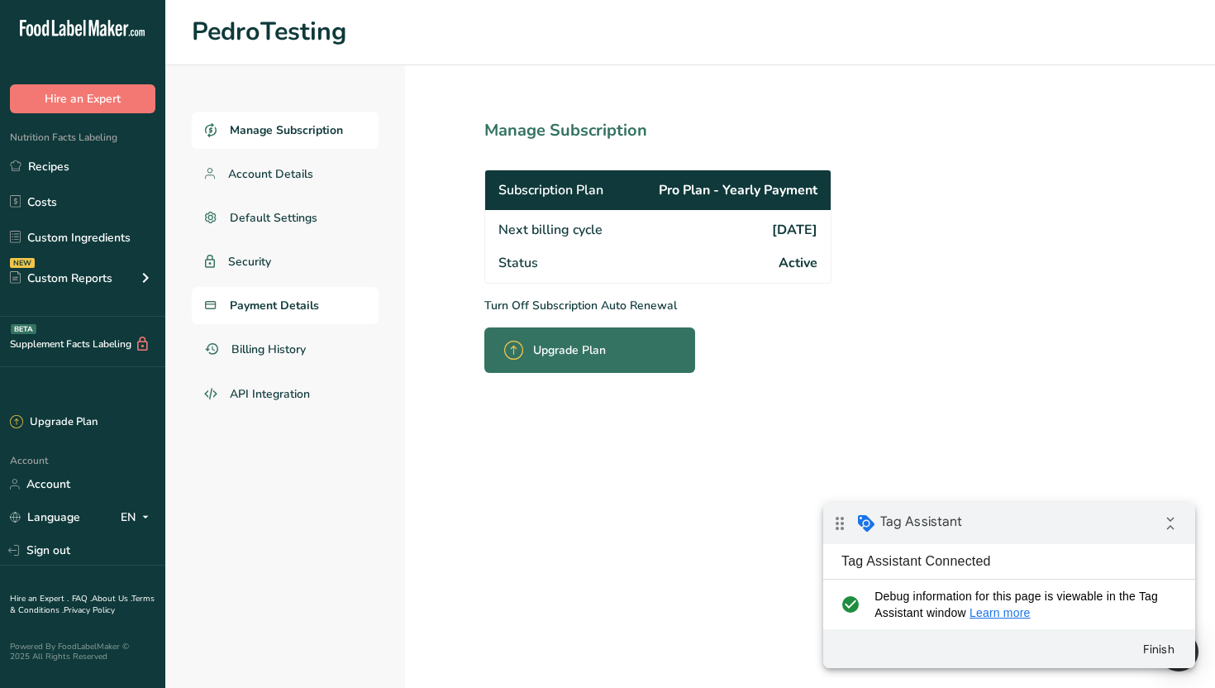
click at [249, 303] on span "Payment Details" at bounding box center [274, 305] width 89 height 17
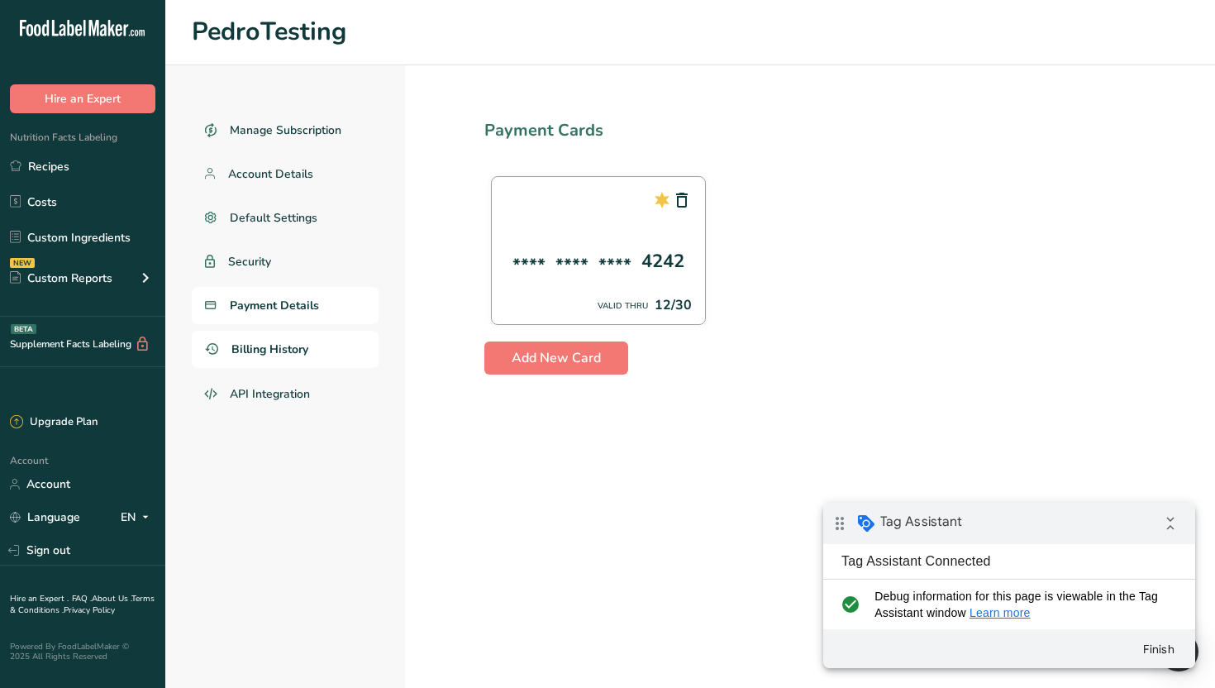
click at [268, 336] on link "Billing History" at bounding box center [285, 349] width 187 height 37
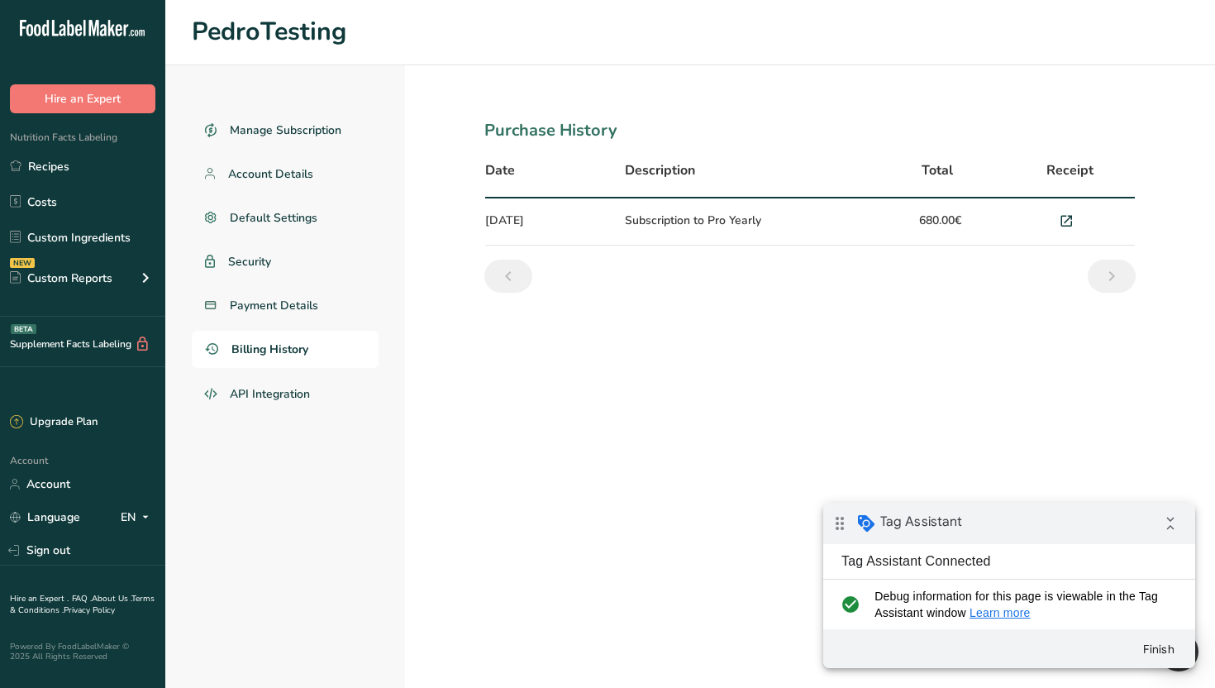
click at [714, 217] on td "Subscription to Pro Yearly" at bounding box center [745, 221] width 260 height 47
click at [1063, 215] on icon at bounding box center [1066, 221] width 15 height 23
